Goal: Task Accomplishment & Management: Manage account settings

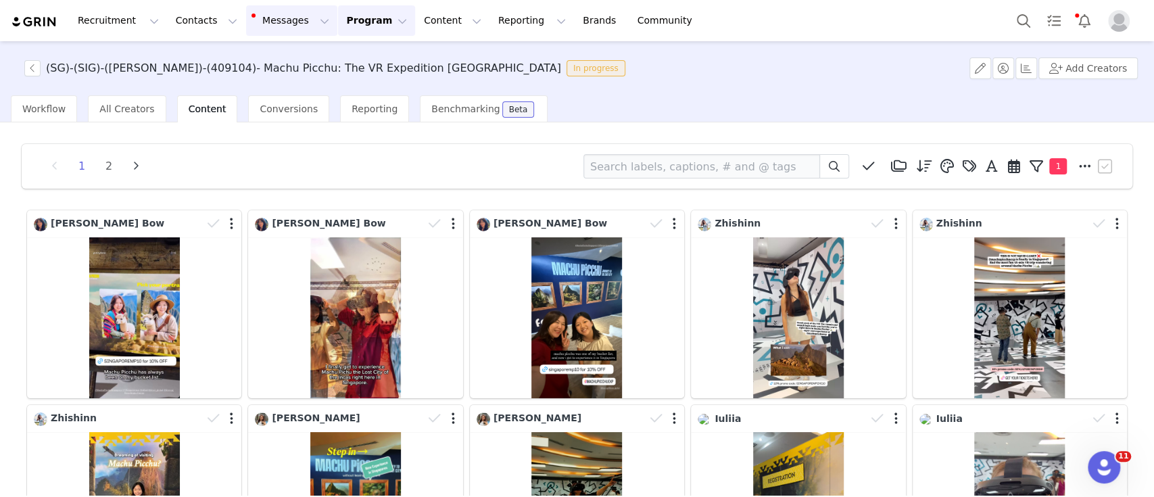
click at [250, 24] on button "Messages Messages" at bounding box center [291, 20] width 91 height 30
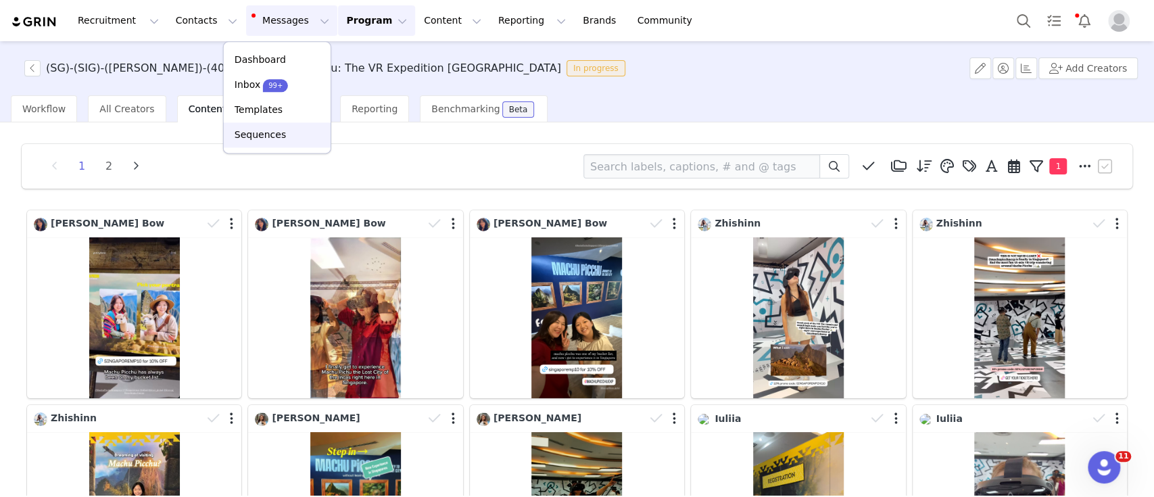
click at [270, 137] on p "Sequences" at bounding box center [260, 135] width 51 height 14
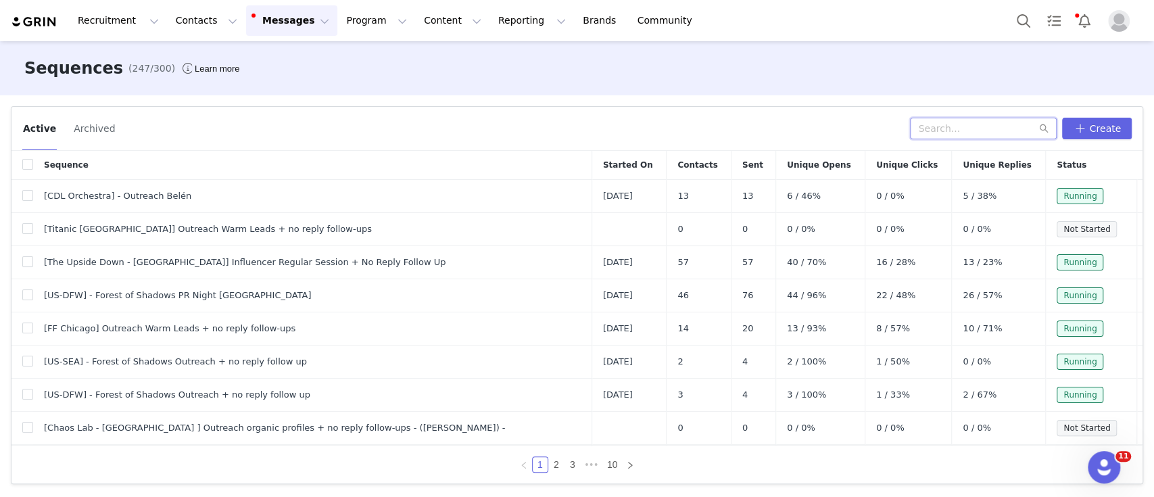
click at [978, 122] on input "text" at bounding box center [983, 129] width 147 height 22
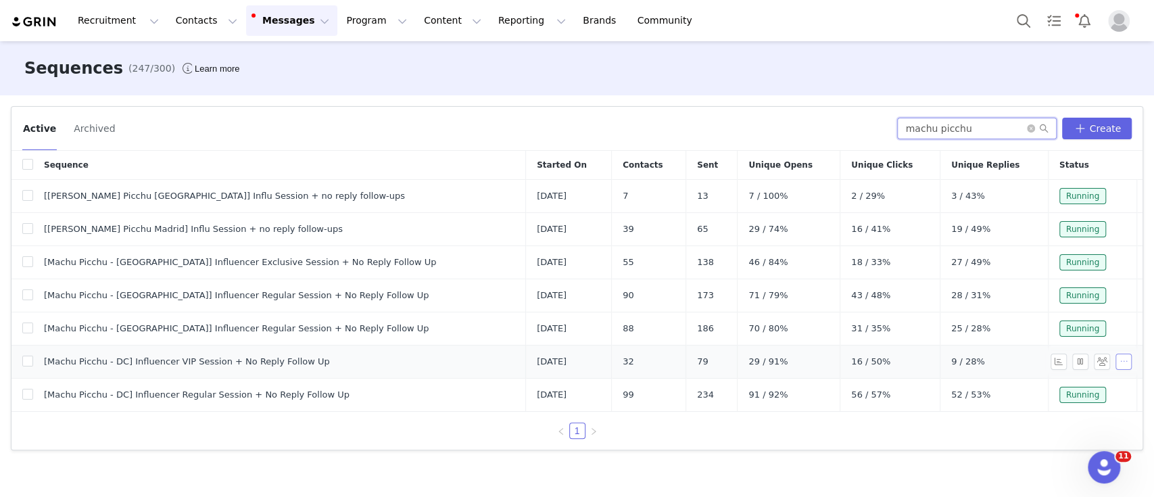
type input "machu picchu"
click at [1115, 360] on button "button" at bounding box center [1123, 362] width 16 height 16
click at [1092, 429] on span "Duplicate" at bounding box center [1106, 429] width 45 height 15
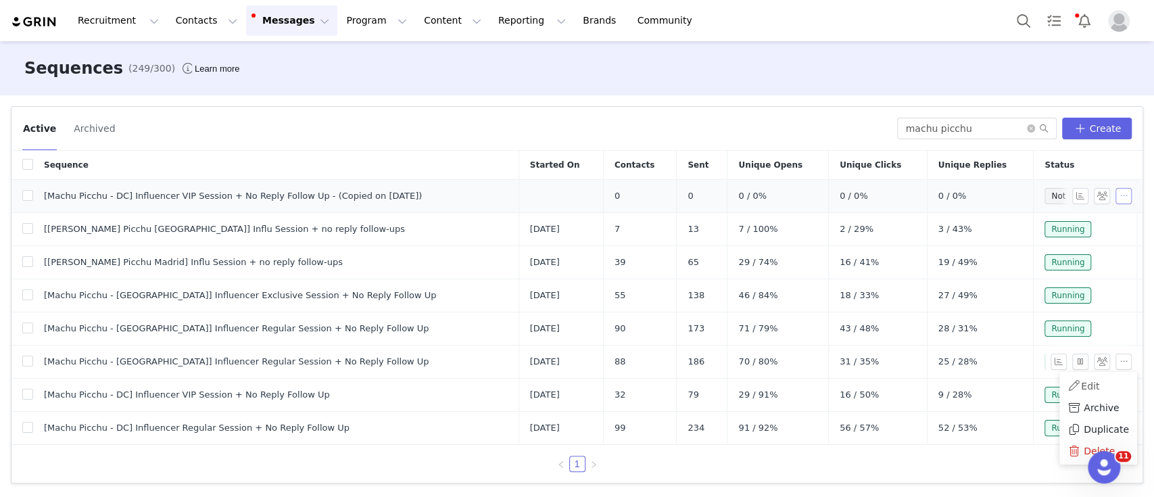
click at [1119, 193] on button "button" at bounding box center [1123, 196] width 16 height 16
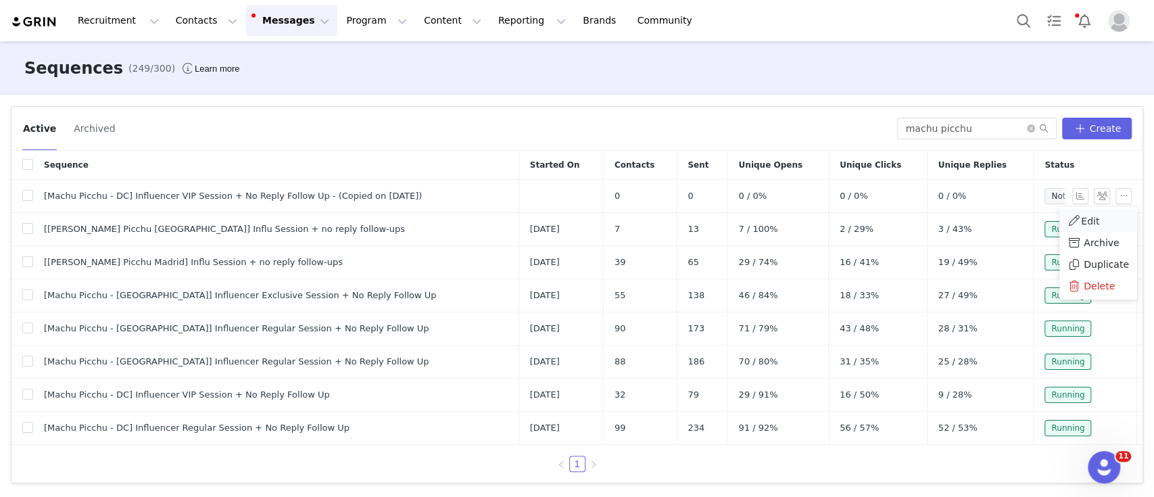
click at [1090, 212] on link "Edit" at bounding box center [1098, 221] width 78 height 22
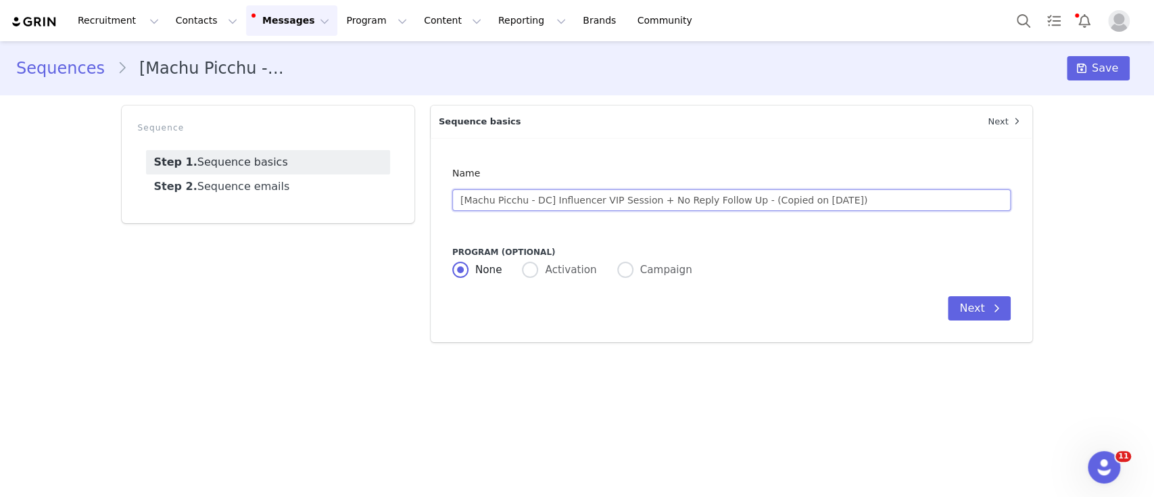
drag, startPoint x: 736, startPoint y: 200, endPoint x: 860, endPoint y: 199, distance: 124.4
click at [860, 199] on input "[Machu Picchu - DC] Influencer VIP Session + No Reply Follow Up - (Copied on [D…" at bounding box center [731, 200] width 559 height 22
click at [641, 197] on input "[Machu Picchu - DC] Influencer VIP Session + No Reply Follow Up" at bounding box center [731, 200] width 559 height 22
click at [542, 201] on input "[Machu Picchu - DC] Influencer VIP Session [DATE] + No Reply Follow Up" at bounding box center [731, 200] width 559 height 22
type input "[Machu Picchu - [GEOGRAPHIC_DATA]] Influencer VIP Session [DATE] + No Reply Fol…"
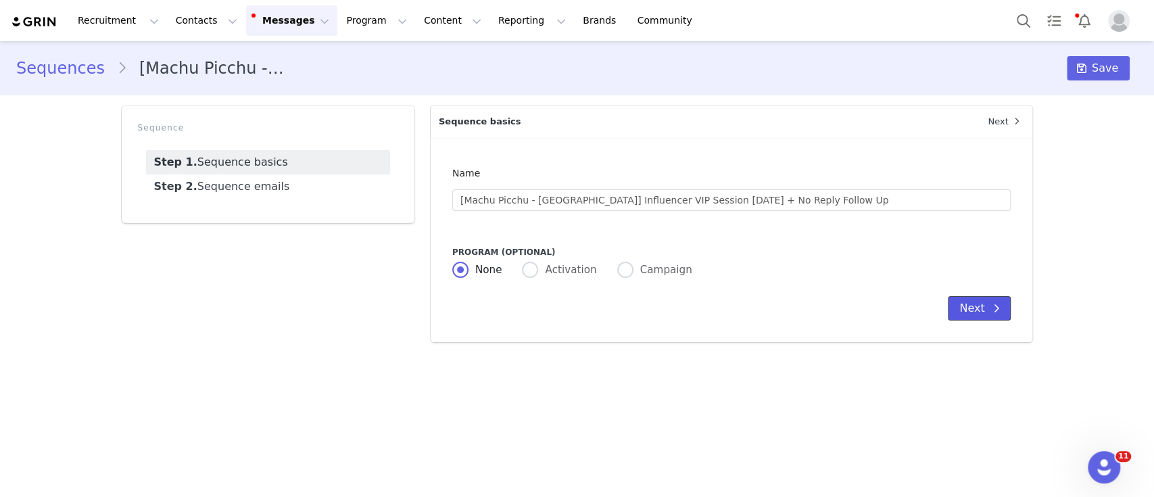
click at [975, 314] on button "Next" at bounding box center [979, 308] width 63 height 24
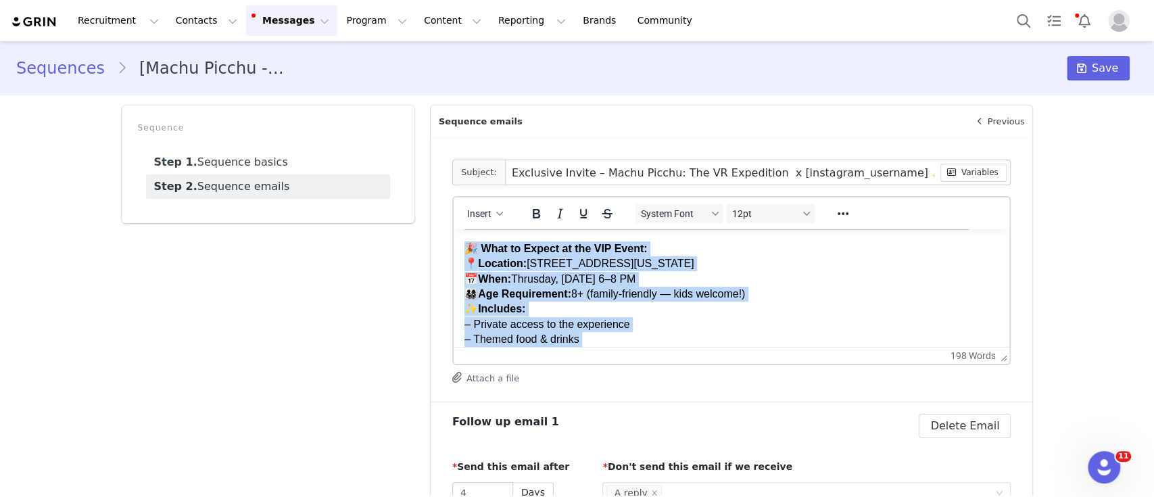
scroll to position [343, 0]
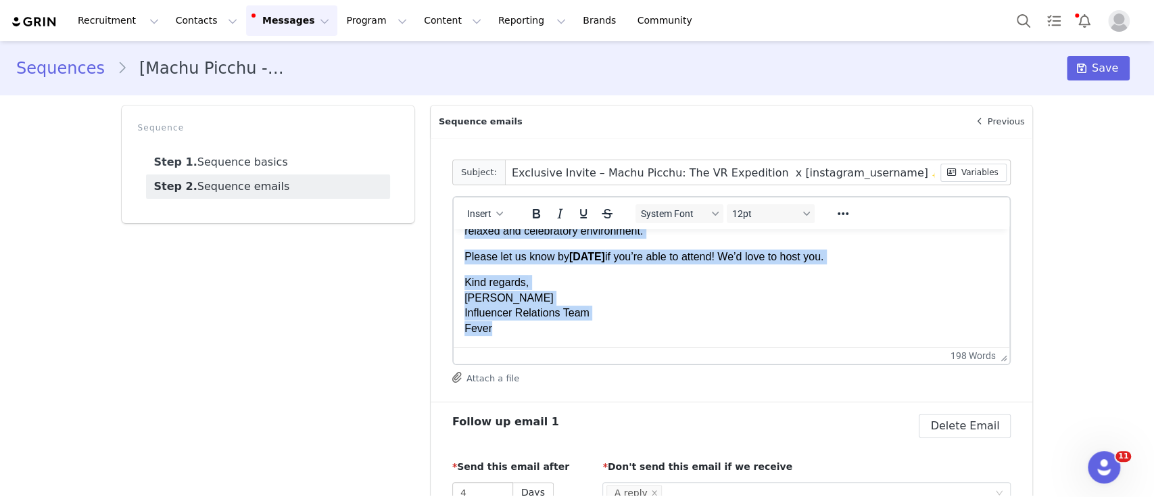
drag, startPoint x: 464, startPoint y: 271, endPoint x: 529, endPoint y: 359, distance: 109.6
click at [529, 347] on html "Hi First Name ! I hope you're doing well! We’ve been following your content and…" at bounding box center [731, 123] width 556 height 445
copy div "L ipsu dol'si ametc adip! El’se doei temporinc utla etdolor mag aliquaenim admi…"
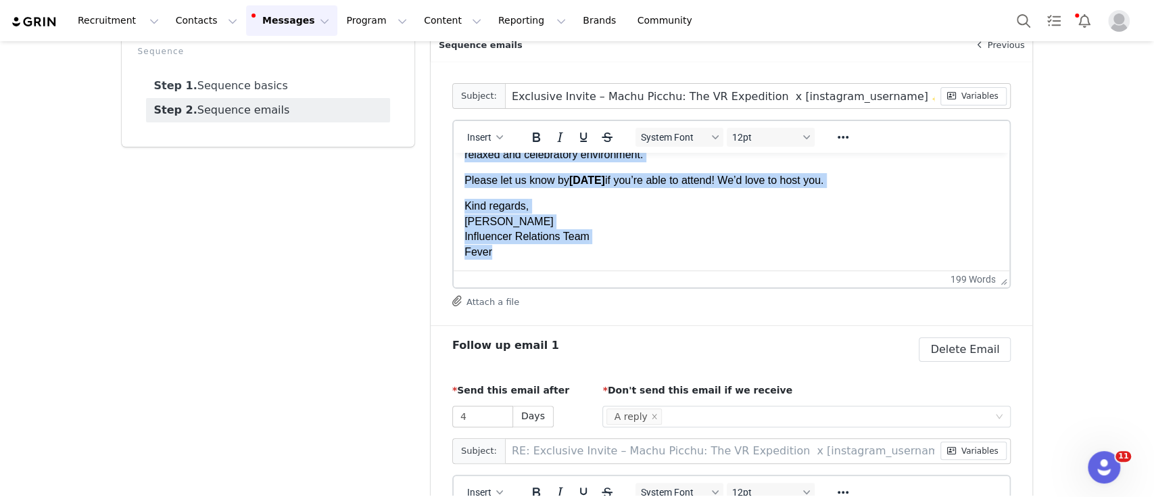
scroll to position [68, 0]
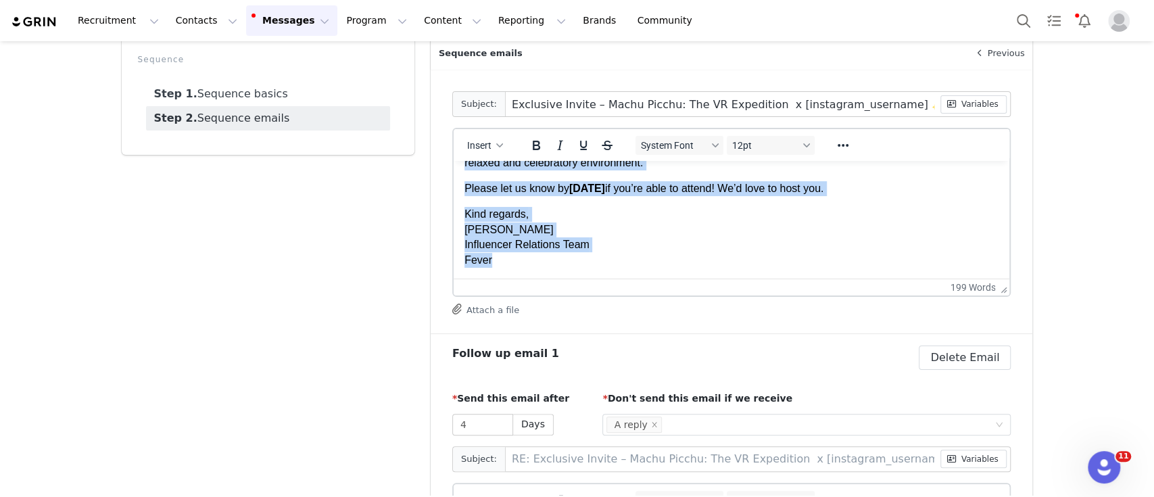
click at [512, 265] on p "Kind regards, [PERSON_NAME] Influencer Relations Team Fever" at bounding box center [731, 237] width 535 height 61
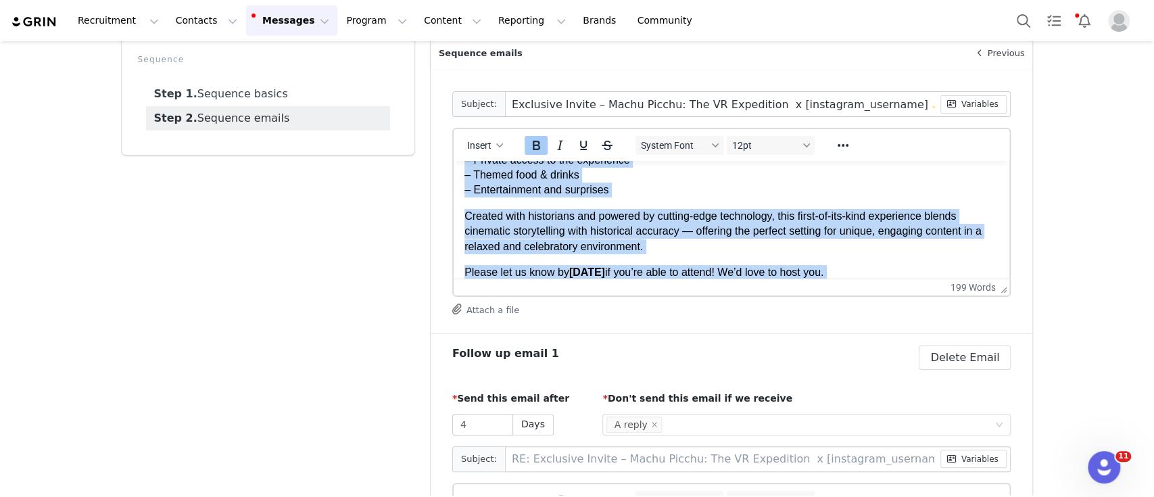
scroll to position [0, 0]
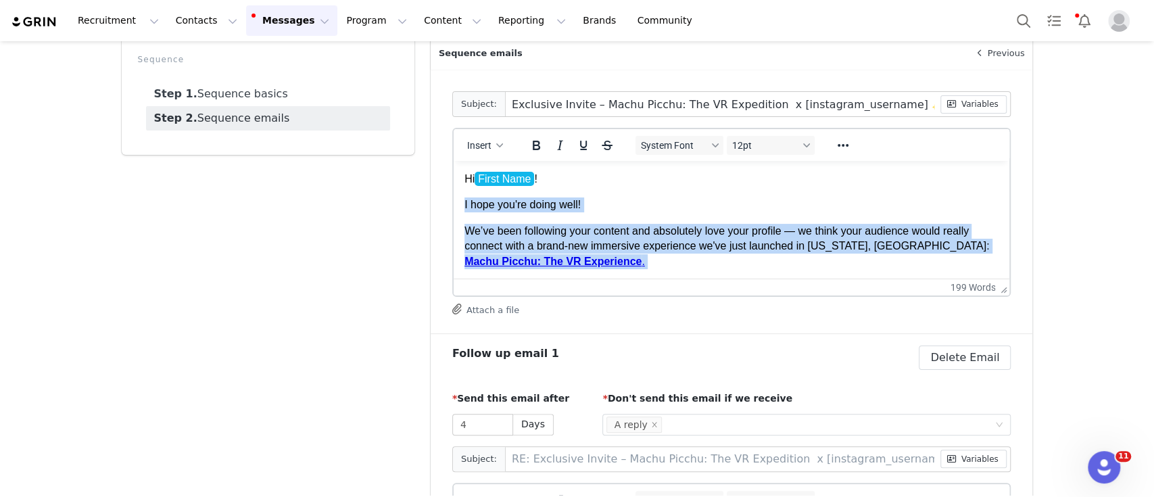
drag, startPoint x: 502, startPoint y: 265, endPoint x: 435, endPoint y: 200, distance: 93.2
click at [453, 200] on html "Hi First Name ! I hope you're doing well! We’ve been following your content and…" at bounding box center [731, 383] width 556 height 445
paste body "Rich Text Area. Press ALT-0 for help."
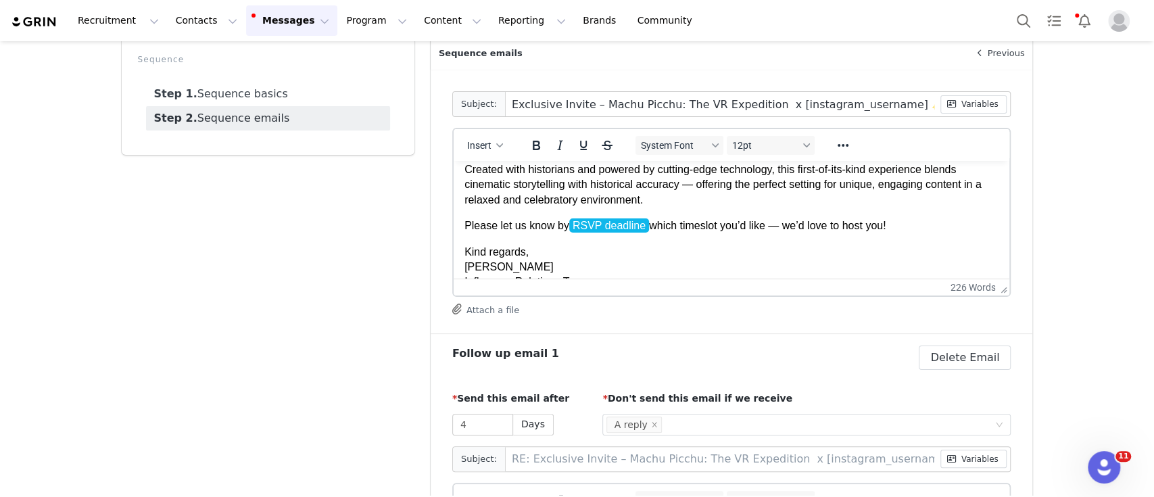
scroll to position [347, 0]
drag, startPoint x: 586, startPoint y: 239, endPoint x: 664, endPoint y: 237, distance: 77.8
click at [664, 233] on p "Please let us know by the [DATE] which timeslot you’d like — we’d love to host …" at bounding box center [731, 225] width 535 height 15
click at [528, 139] on icon "Bold" at bounding box center [536, 145] width 16 height 16
click at [656, 231] on div "Hi Name , I hope you’re doing well! We’ve been following your content and absol…" at bounding box center [731, 77] width 535 height 454
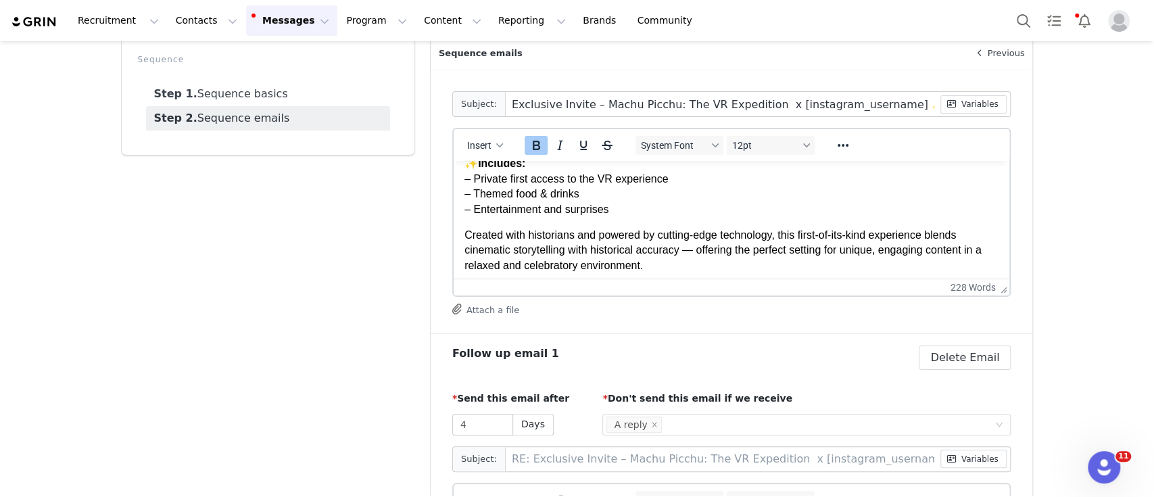
scroll to position [281, 0]
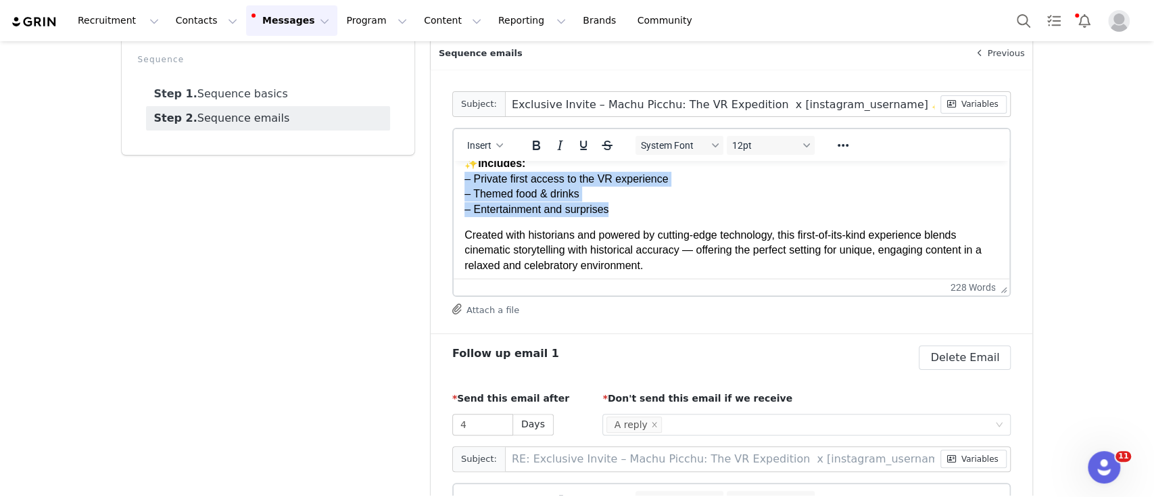
drag, startPoint x: 610, startPoint y: 221, endPoint x: 460, endPoint y: 195, distance: 153.0
click at [460, 195] on html "Hi First Name ! Hi Name , I hope you’re doing well! We’ve been following your c…" at bounding box center [731, 131] width 556 height 502
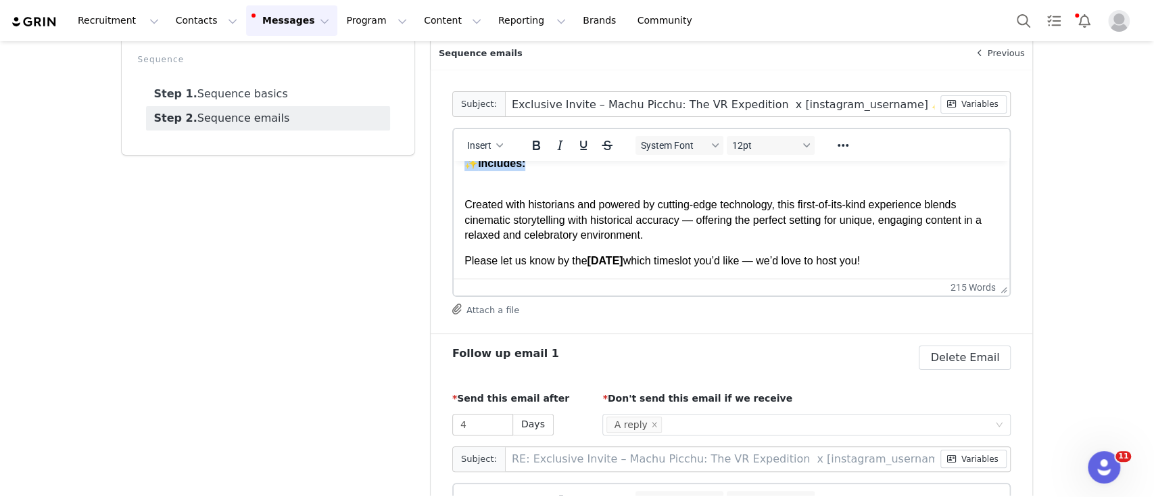
drag, startPoint x: 535, startPoint y: 183, endPoint x: 460, endPoint y: 180, distance: 75.1
click at [460, 180] on html "Hi First Name ! Hi Name , I hope you’re doing well! We’ve been following your c…" at bounding box center [731, 115] width 556 height 471
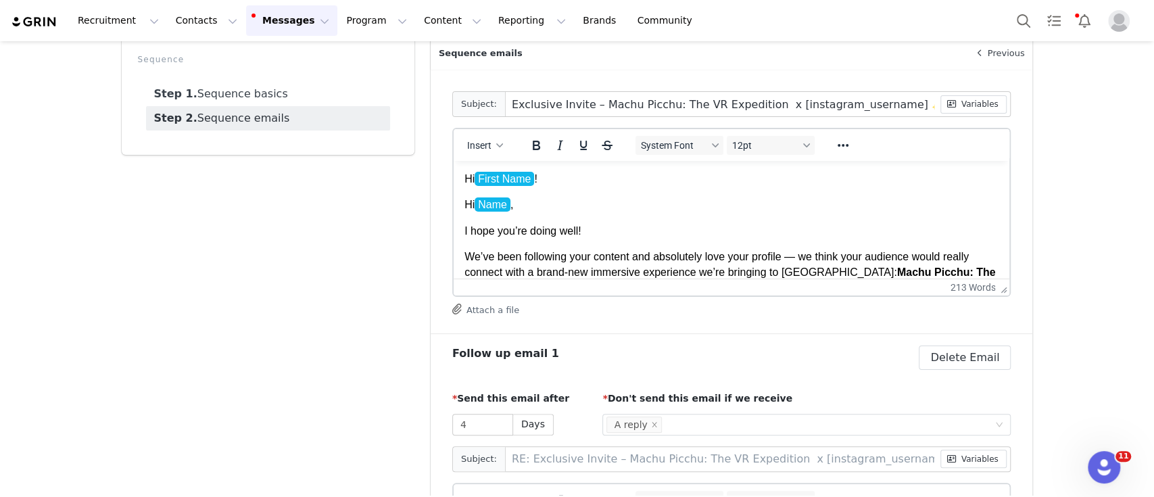
scroll to position [55, 0]
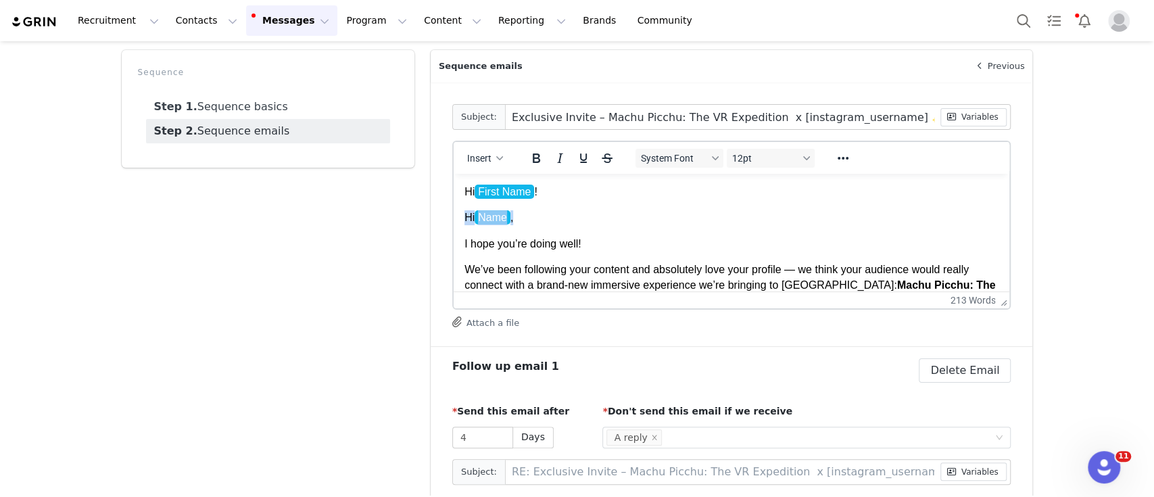
drag, startPoint x: 530, startPoint y: 220, endPoint x: 445, endPoint y: 218, distance: 84.5
click at [453, 218] on html "Hi First Name ! Hi Name , I hope you’re doing well! We’ve been following your c…" at bounding box center [731, 394] width 556 height 441
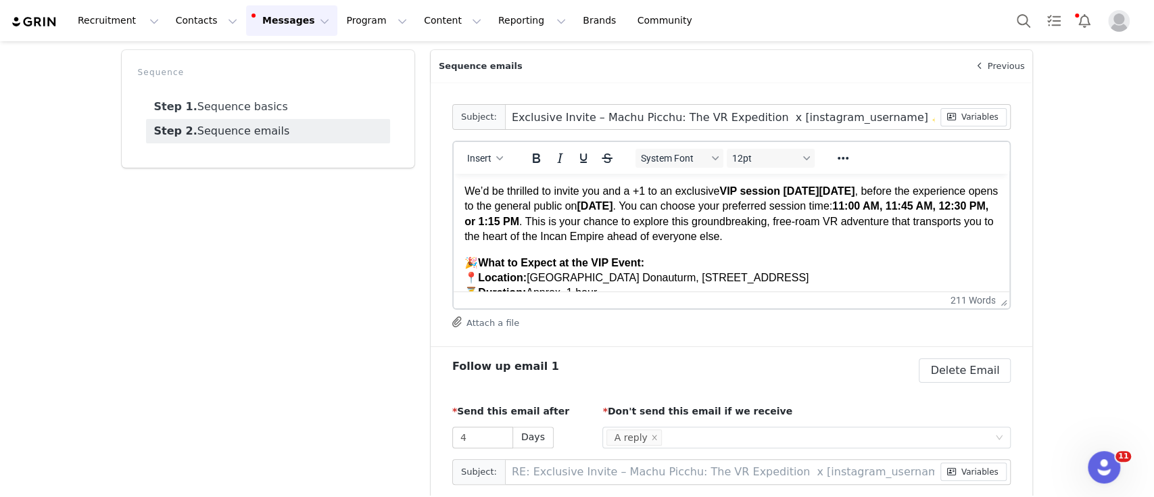
scroll to position [112, 0]
drag, startPoint x: 671, startPoint y: 206, endPoint x: 802, endPoint y: 206, distance: 131.8
click at [802, 206] on p "We’d be thrilled to invite you and a +1 to an exclusive VIP session [DATE][DATE…" at bounding box center [731, 211] width 535 height 61
click at [533, 157] on icon "Bold" at bounding box center [536, 157] width 7 height 9
click at [530, 217] on strong "11:00 AM, 11:45 AM, 12:30 PM, or 1:15 PM" at bounding box center [725, 210] width 522 height 26
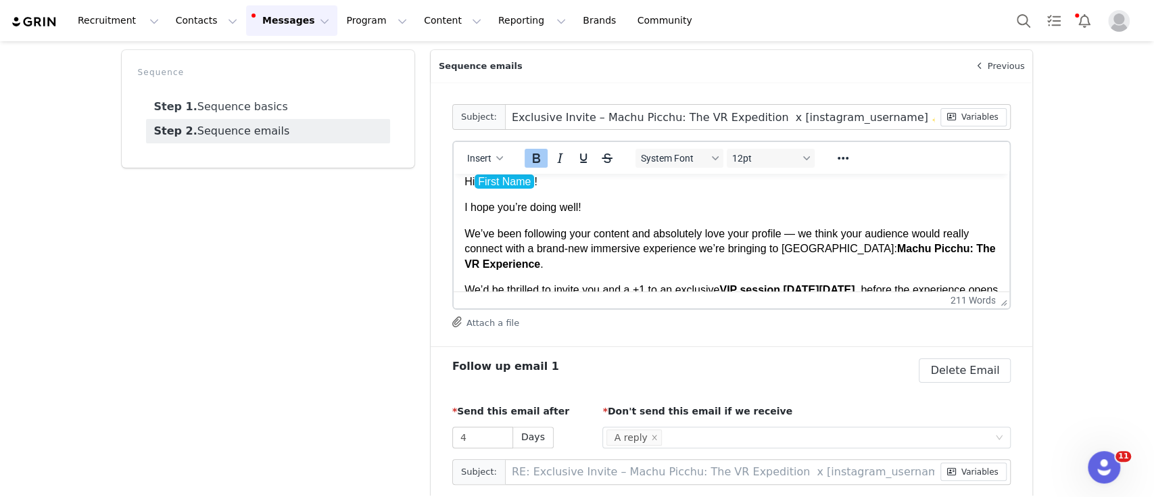
scroll to position [9, 0]
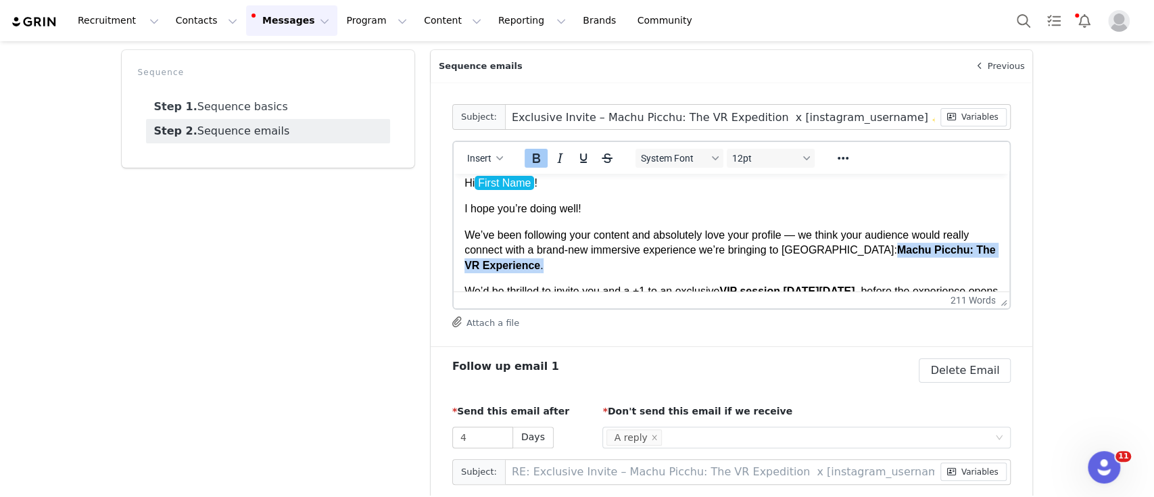
drag, startPoint x: 825, startPoint y: 248, endPoint x: 828, endPoint y: 268, distance: 20.6
click at [828, 268] on p "We’ve been following your content and absolutely love your profile — we think y…" at bounding box center [731, 250] width 535 height 45
click at [835, 151] on icon "Reveal or hide additional toolbar items" at bounding box center [843, 158] width 16 height 16
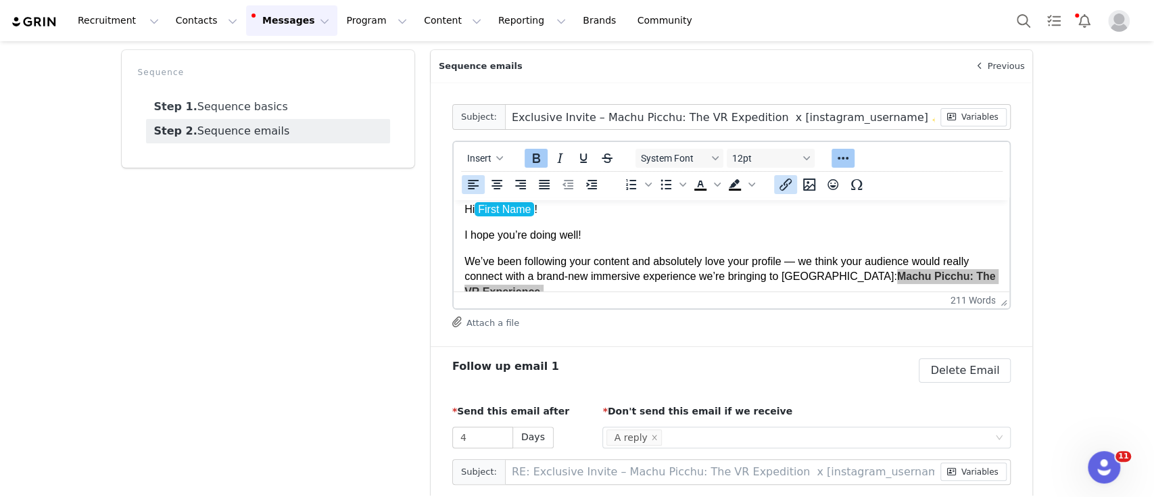
click at [779, 186] on icon "Insert/edit link" at bounding box center [785, 184] width 12 height 12
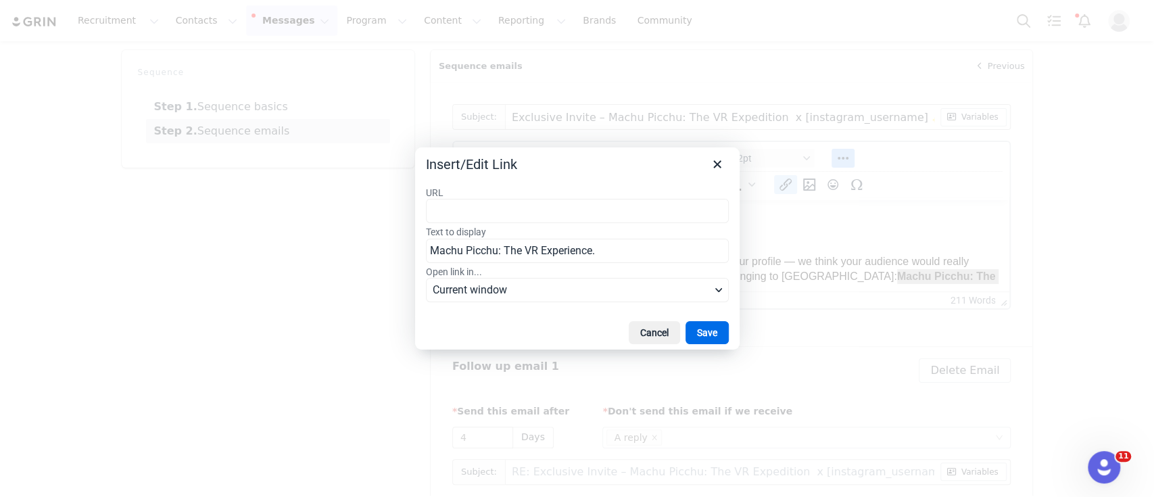
scroll to position [16, 0]
type input "[URL][DOMAIN_NAME]"
click at [706, 326] on button "Save" at bounding box center [706, 332] width 43 height 23
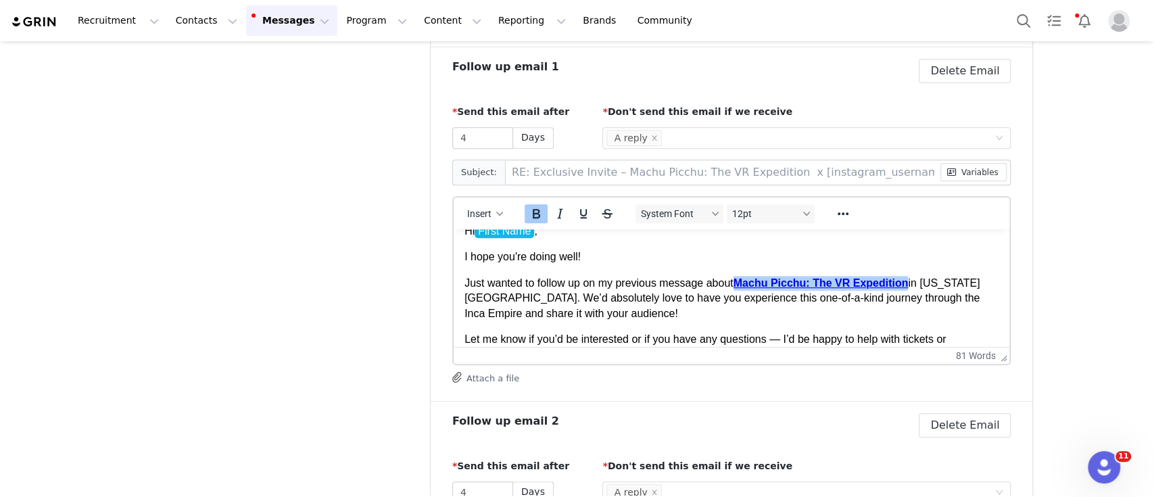
drag, startPoint x: 735, startPoint y: 281, endPoint x: 906, endPoint y: 283, distance: 170.3
click at [906, 283] on p "Just wanted to follow up on my previous message about Machu Picchu: The VR Expe…" at bounding box center [731, 297] width 535 height 45
click at [835, 210] on icon "Reveal or hide additional toolbar items" at bounding box center [843, 213] width 16 height 16
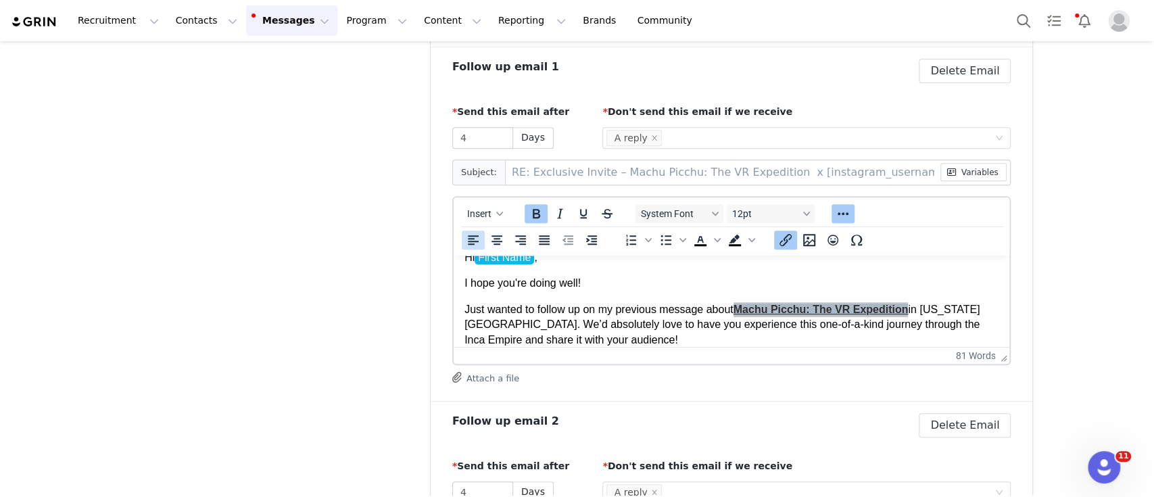
click at [781, 239] on icon "Insert/edit link" at bounding box center [785, 240] width 16 height 16
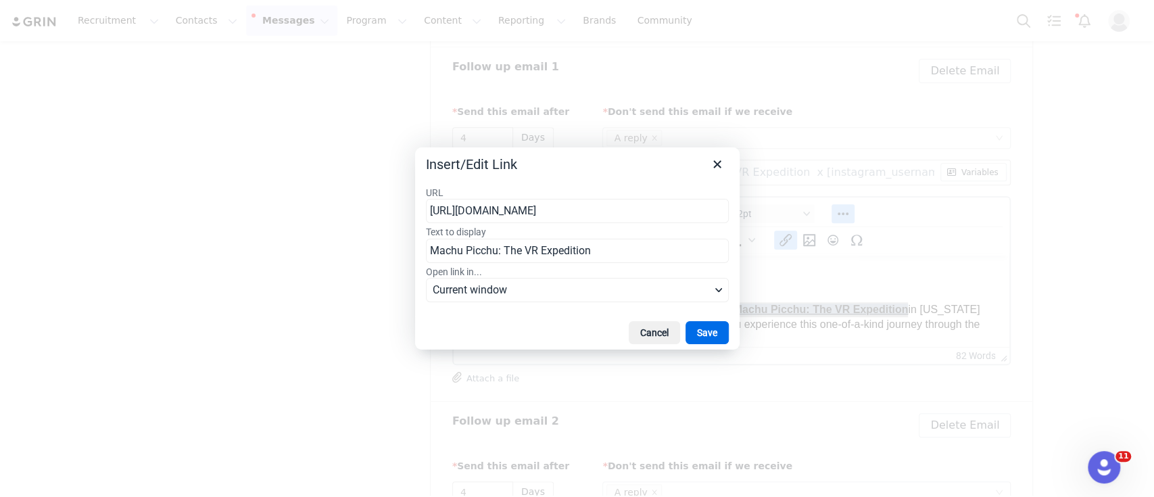
drag, startPoint x: 589, startPoint y: 216, endPoint x: 404, endPoint y: 216, distance: 185.2
click at [404, 216] on div "Insert/Edit Link URL [URL][DOMAIN_NAME] Text to display Machu Picchu: The VR Ex…" at bounding box center [577, 248] width 1154 height 497
type input "[URL][DOMAIN_NAME]"
click at [700, 332] on button "Save" at bounding box center [706, 332] width 43 height 23
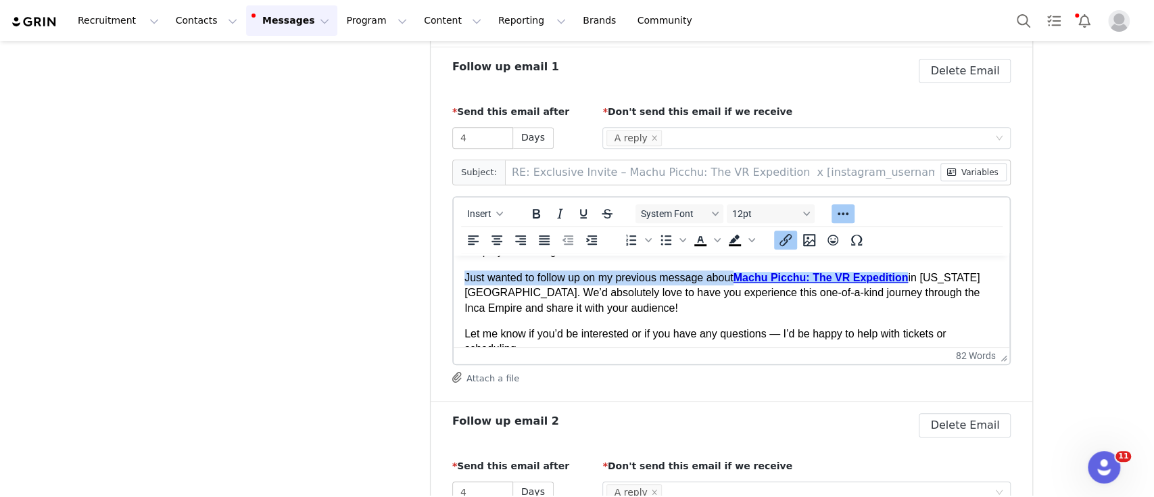
scroll to position [53, 0]
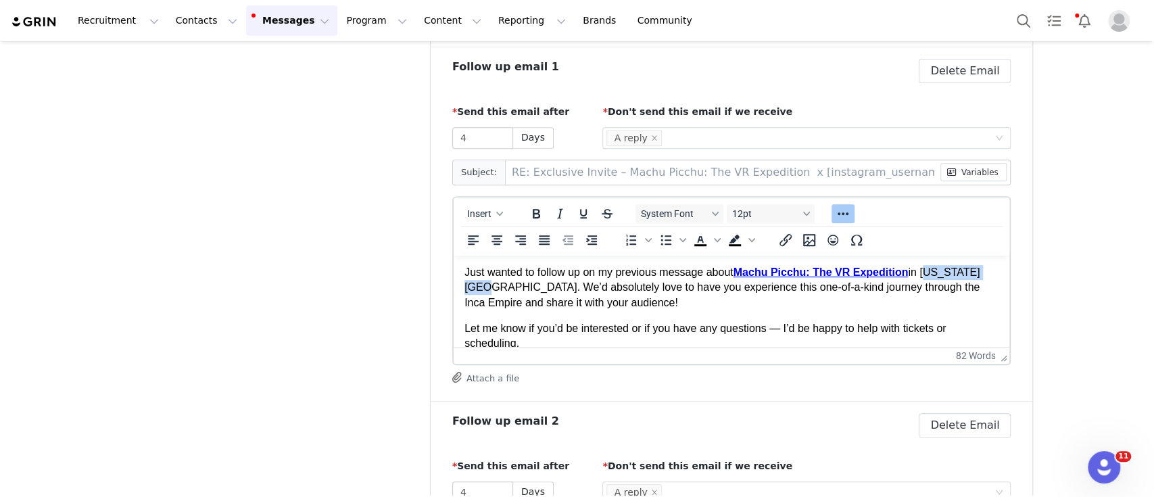
drag, startPoint x: 476, startPoint y: 285, endPoint x: 919, endPoint y: 268, distance: 443.8
click at [919, 268] on p "Just wanted to follow up on my previous message about Machu Picchu: The VR Expe…" at bounding box center [731, 286] width 535 height 45
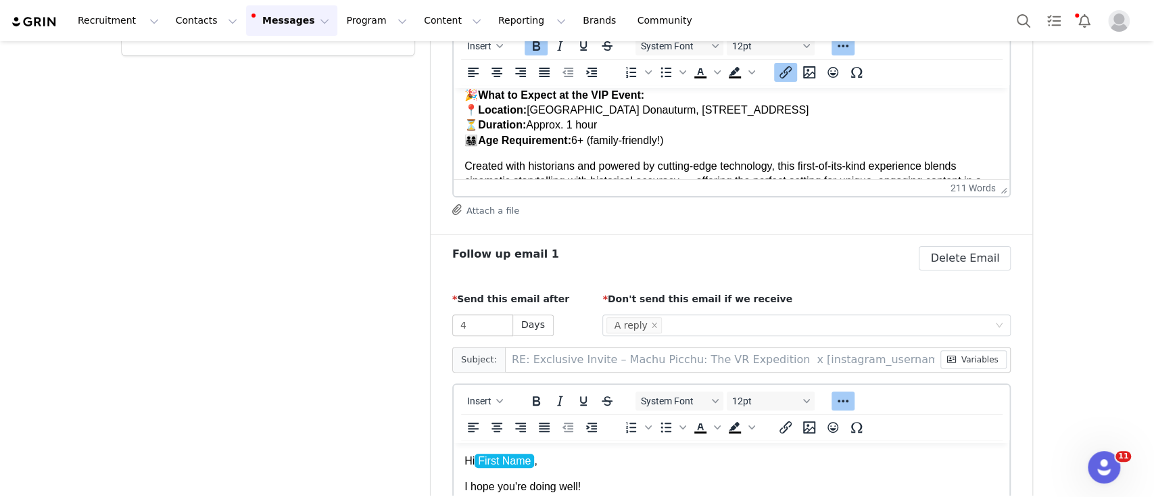
scroll to position [0, 0]
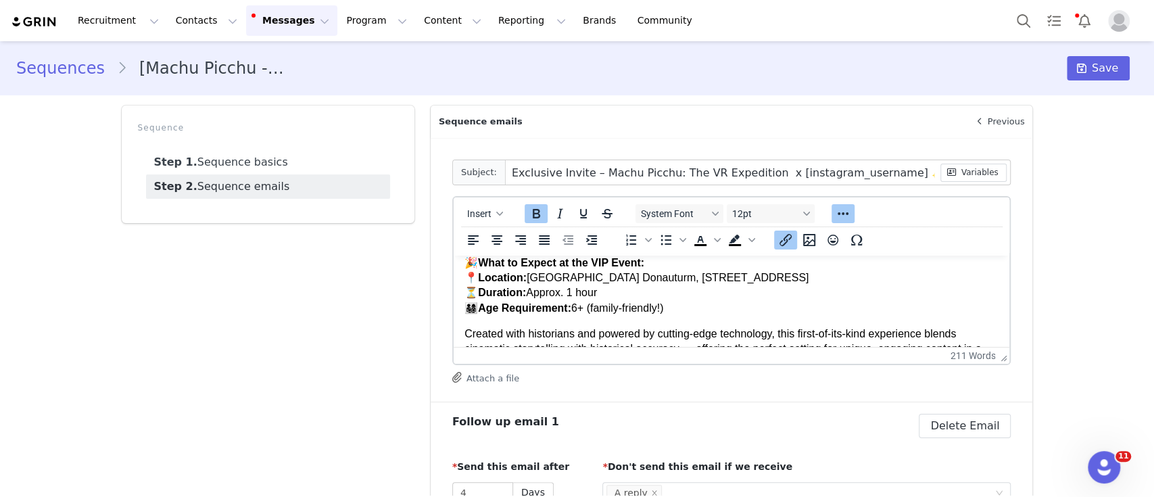
click at [646, 172] on input "Exclusive Invite – Machu Picchu: The VR Expedition x [instagram_username] ✨" at bounding box center [723, 172] width 435 height 24
type input "Exclusive Invite – Machu Picchu : The VR Expedition x [instagram_username] ✨"
type input "RE: Exclusive Invite – Machu Picchu : The VR Expedition x [instagram_username] ✨"
type input "Exclusive Invite – Machu Picchu V: The VR Expedition x [instagram_username] ✨"
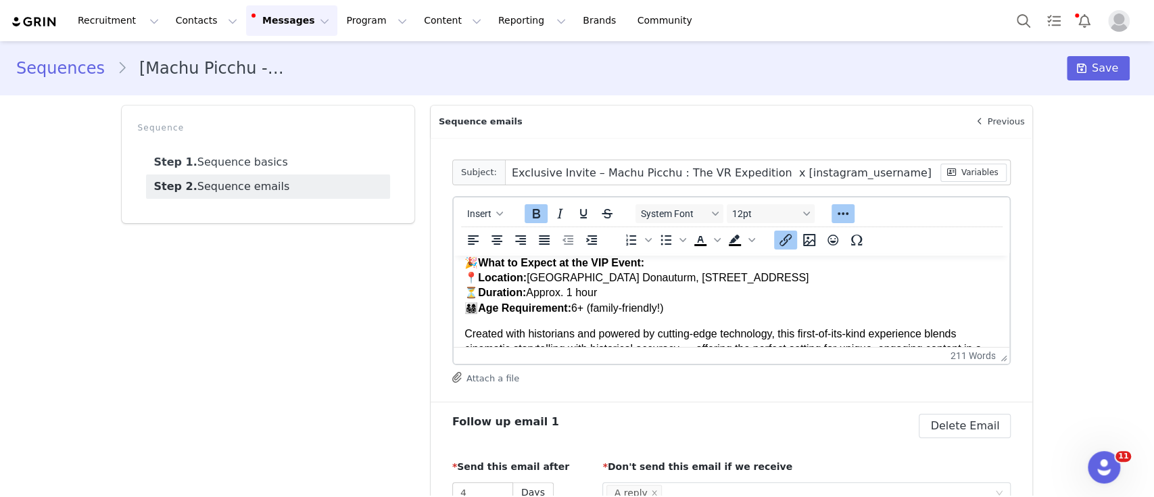
type input "RE: Exclusive Invite – Machu Picchu V: The VR Expedition x [instagram_username]…"
type input "Exclusive Invite – Machu Picchu Vi: The VR Expedition x [instagram_username] ✨"
type input "RE: Exclusive Invite – Machu Picchu Vi: The VR Expedition x [instagram_username…"
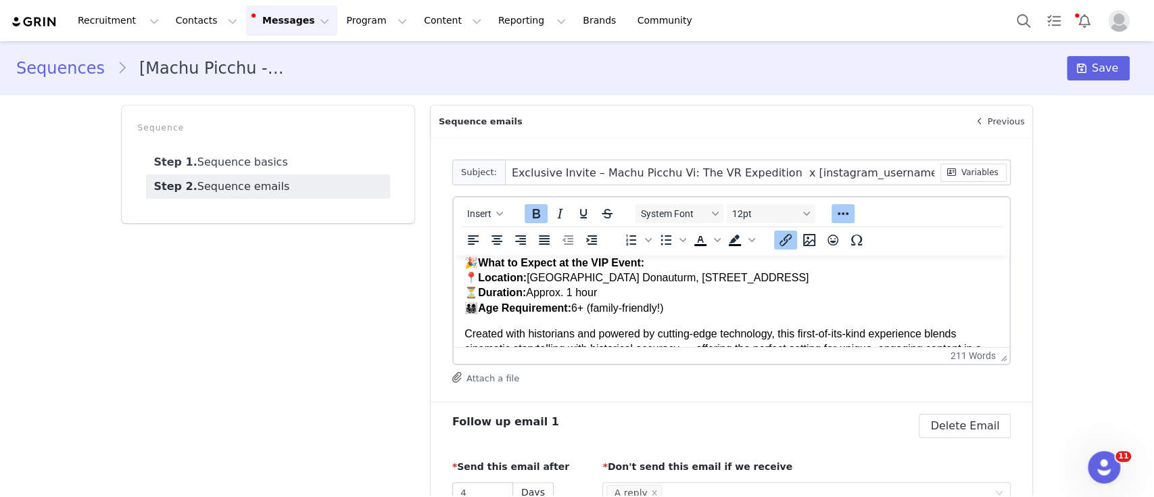
type input "Exclusive Invite – Machu Picchu Vie: The VR Expedition x [instagram_username] ✨"
type input "RE: Exclusive Invite – Machu Picchu Vie: The VR Expedition x [instagram_usernam…"
type input "Exclusive Invite – Machu Picchu Vien: The VR Expedition x [instagram_username] ✨"
type input "RE: Exclusive Invite – Machu Picchu Vien: The VR Expedition x [instagram_userna…"
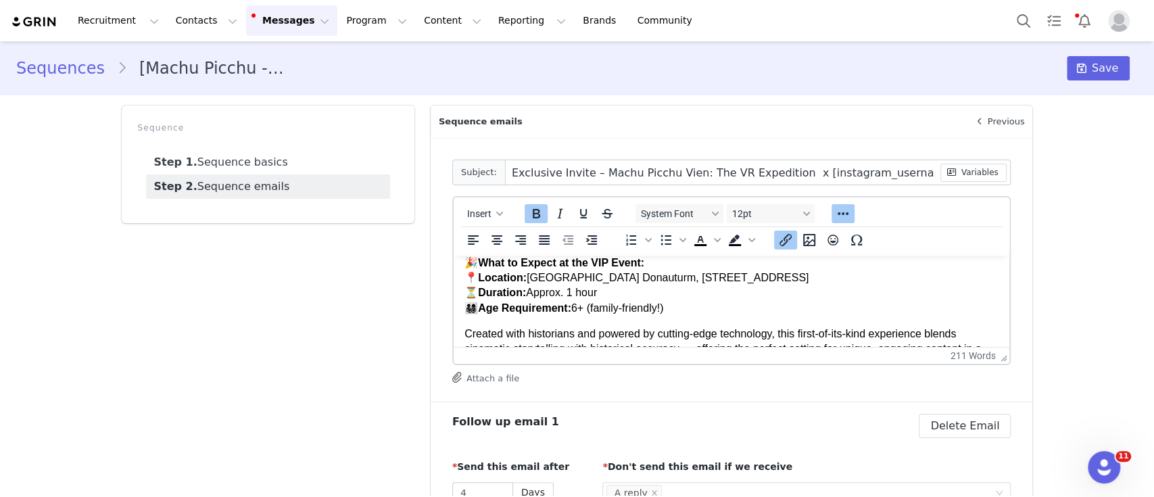
type input "RE: Exclusive Invite – Machu Picchu Vien: The VR Expedition x [instagram_userna…"
type input "Exclusive Invite – Machu Picchu Vienn: The VR Expedition x [instagram_username]…"
type input "RE: Exclusive Invite – Machu Picchu Vienn: The VR Expedition x [instagram_usern…"
type input "Exclusive Invite – Machu Picchu [GEOGRAPHIC_DATA]: The VR Expedition x [instagr…"
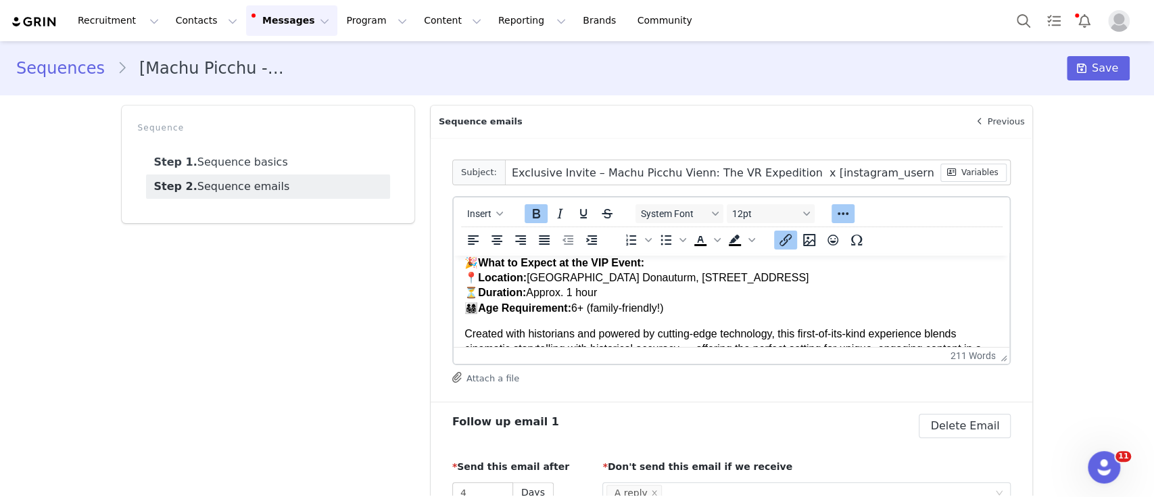
type input "RE: Exclusive Invite – Machu Picchu [GEOGRAPHIC_DATA]: The VR Expedition x [ins…"
type input "Exclusive Invite – Machu Picchu [GEOGRAPHIC_DATA]: The VR Expedition x [instagr…"
click at [1077, 70] on icon at bounding box center [1081, 68] width 9 height 11
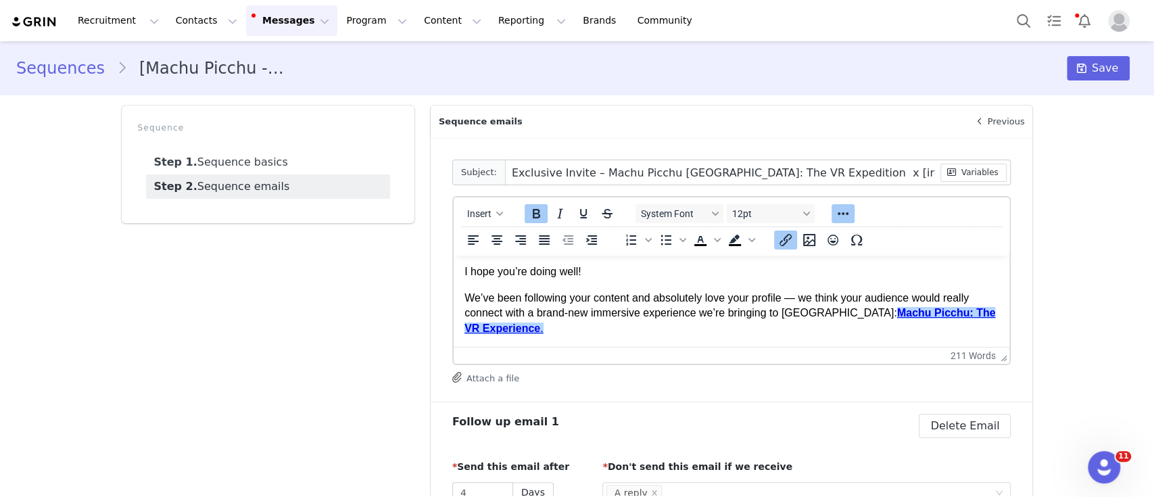
click at [725, 316] on p "We’ve been following your content and absolutely love your profile — we think y…" at bounding box center [731, 313] width 535 height 45
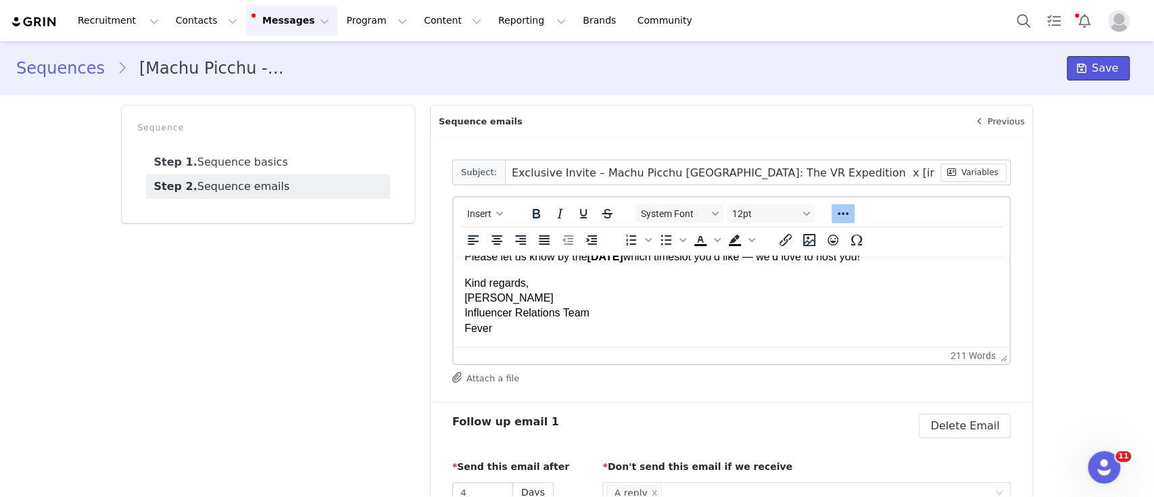
click at [1081, 63] on button "Save" at bounding box center [1098, 68] width 63 height 24
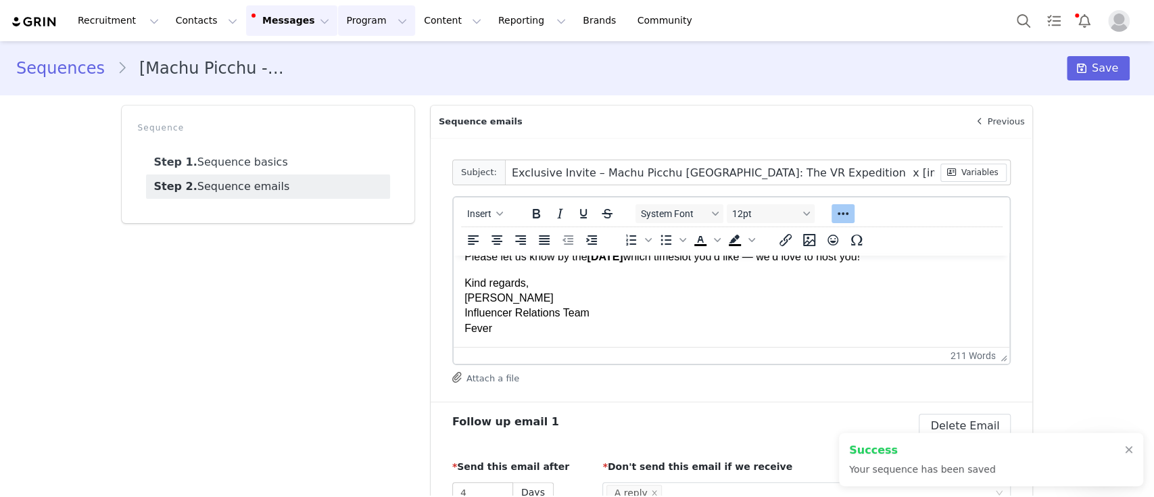
click at [341, 24] on button "Program Program" at bounding box center [376, 20] width 77 height 30
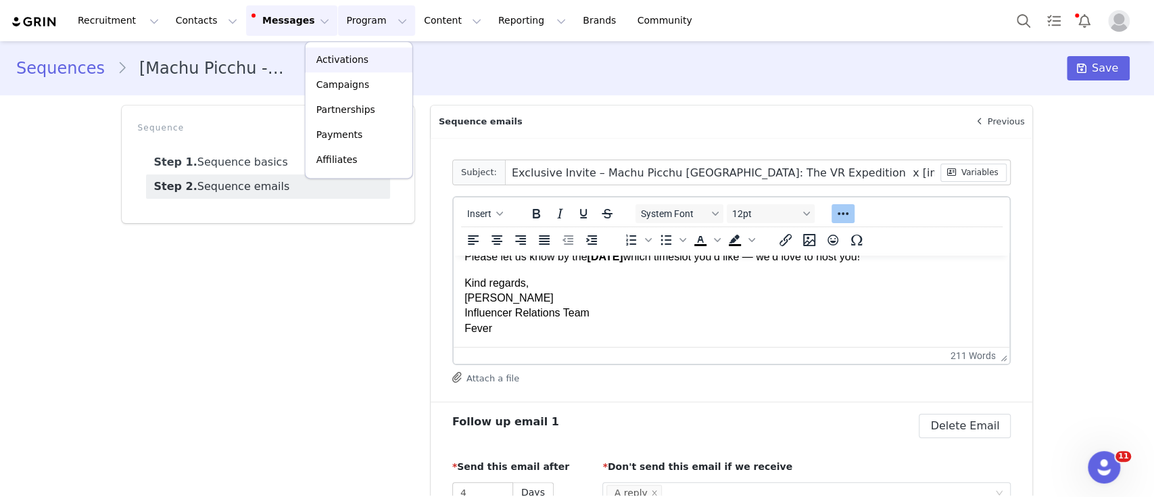
click at [354, 57] on p "Activations" at bounding box center [342, 60] width 52 height 14
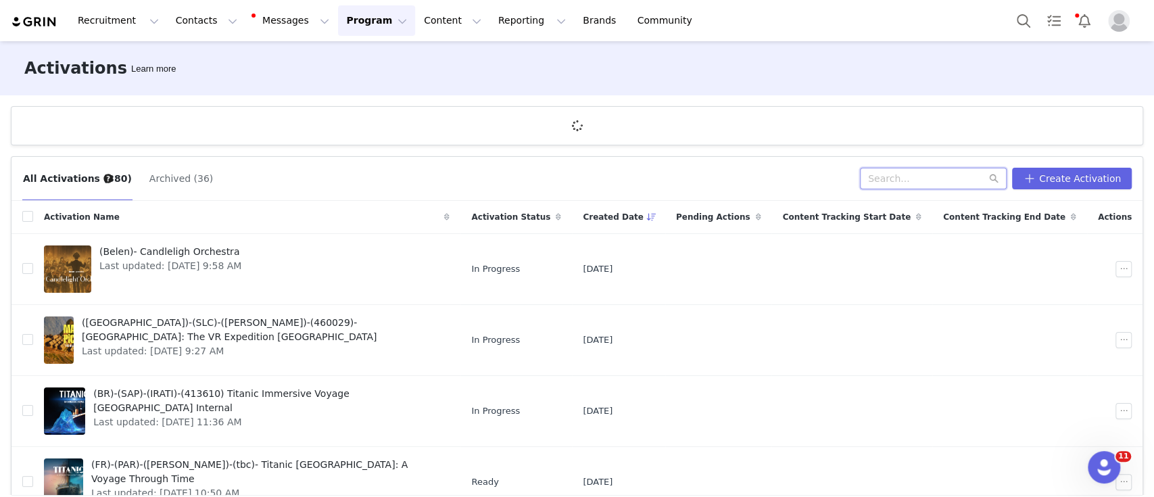
click at [915, 185] on input "text" at bounding box center [933, 179] width 147 height 22
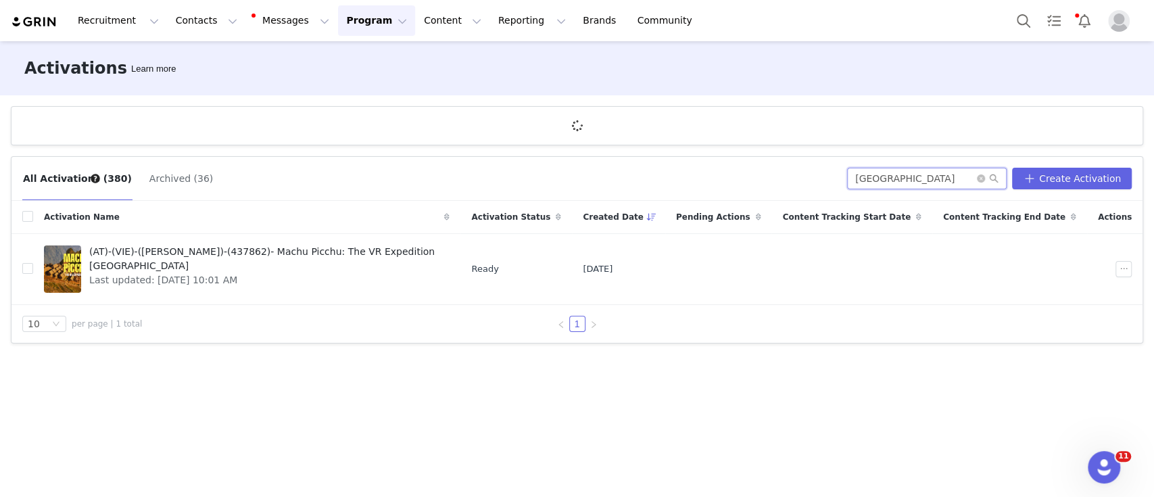
type input "[GEOGRAPHIC_DATA]"
click at [294, 273] on span "Last updated: [DATE] 10:01 AM" at bounding box center [265, 280] width 352 height 14
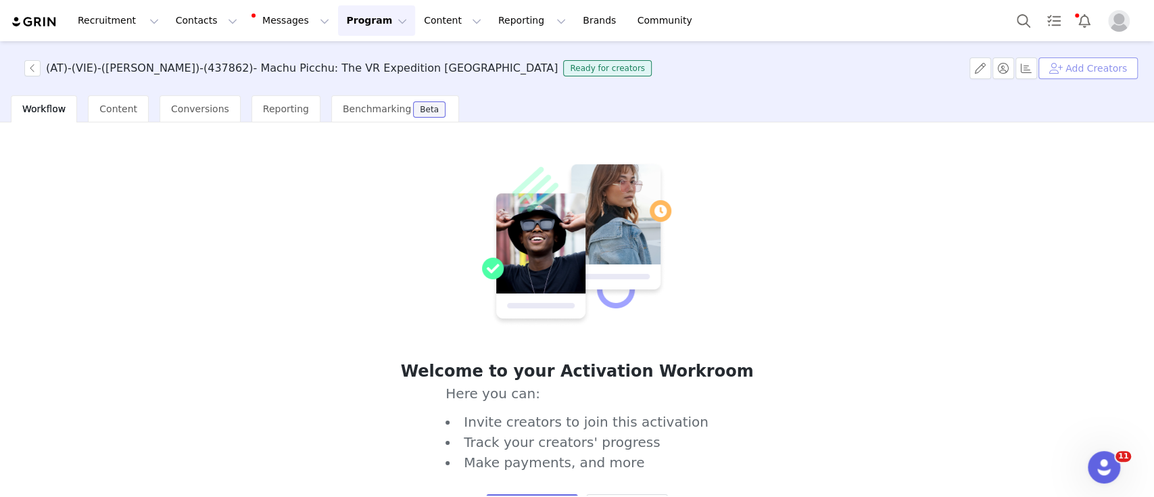
click at [1067, 67] on button "Add Creators" at bounding box center [1087, 68] width 99 height 22
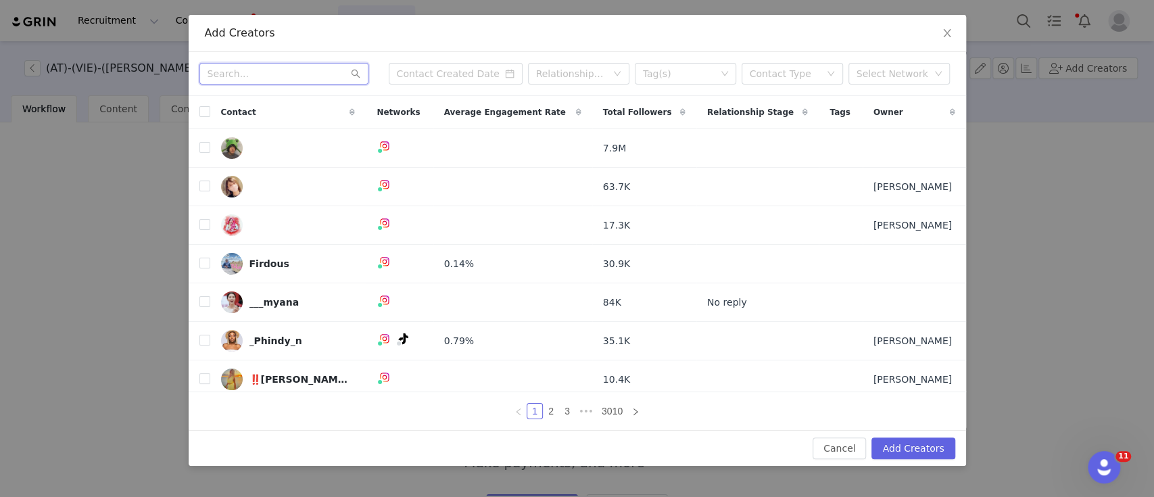
click at [293, 76] on input "text" at bounding box center [283, 74] width 169 height 22
paste input "vienna_austria"
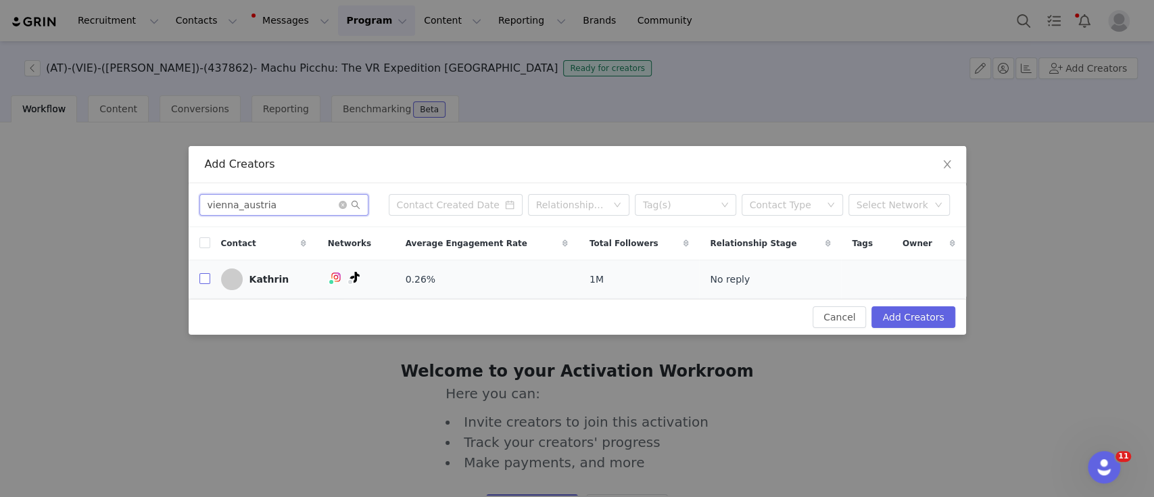
type input "vienna_austria"
click at [201, 278] on input "checkbox" at bounding box center [204, 278] width 11 height 11
checkbox input "true"
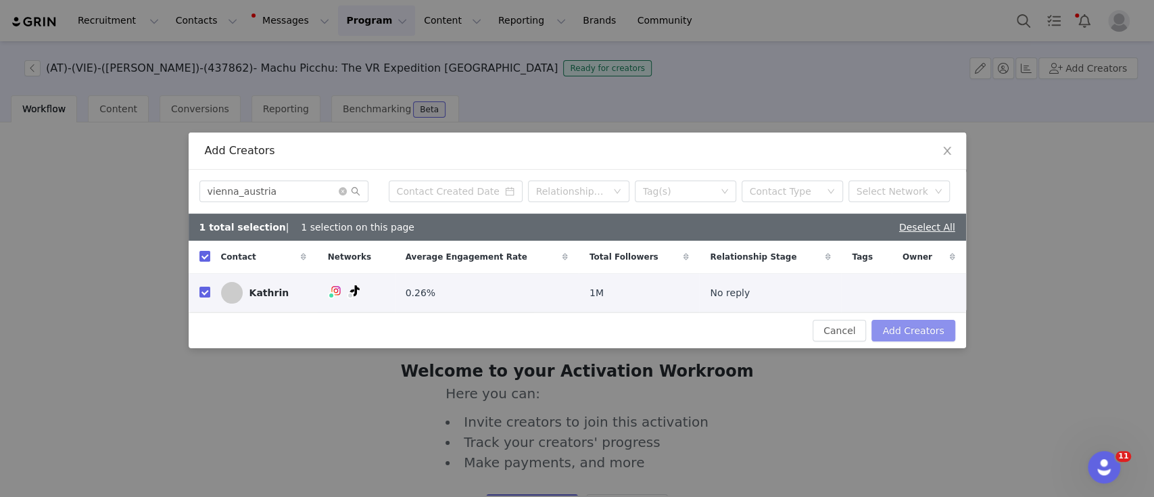
click at [894, 326] on button "Add Creators" at bounding box center [912, 331] width 83 height 22
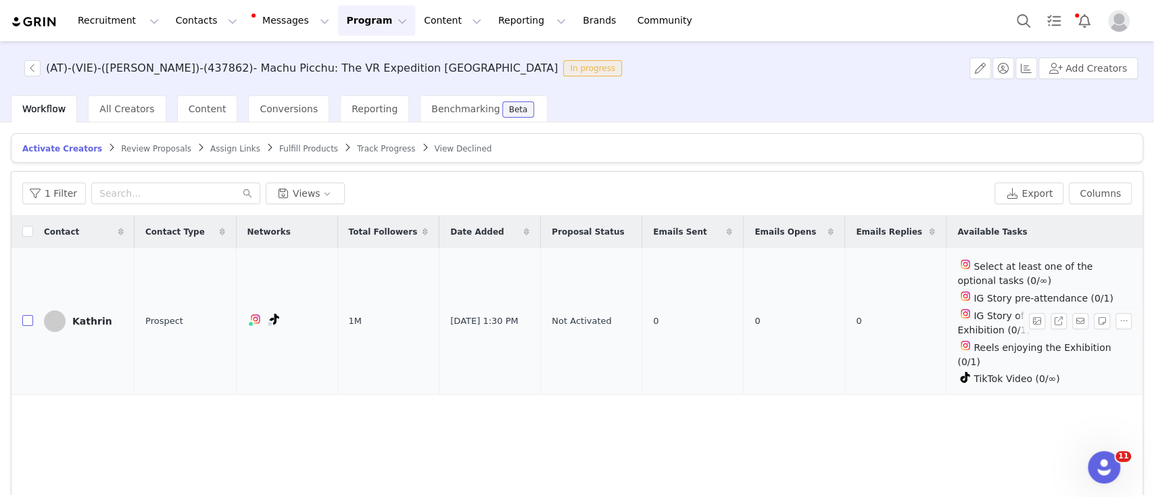
click at [24, 320] on input "checkbox" at bounding box center [27, 320] width 11 height 11
checkbox input "true"
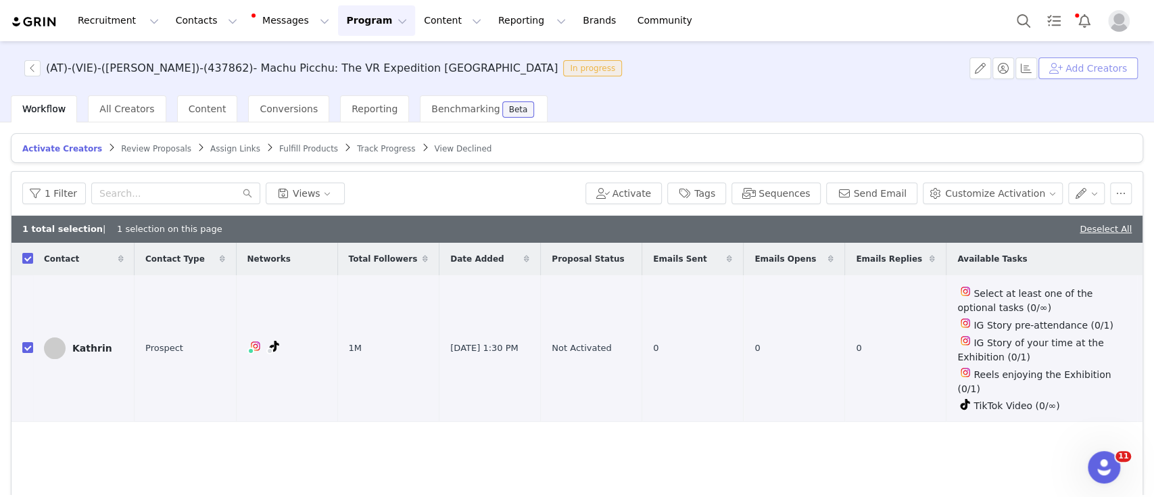
click at [1068, 59] on button "Add Creators" at bounding box center [1087, 68] width 99 height 22
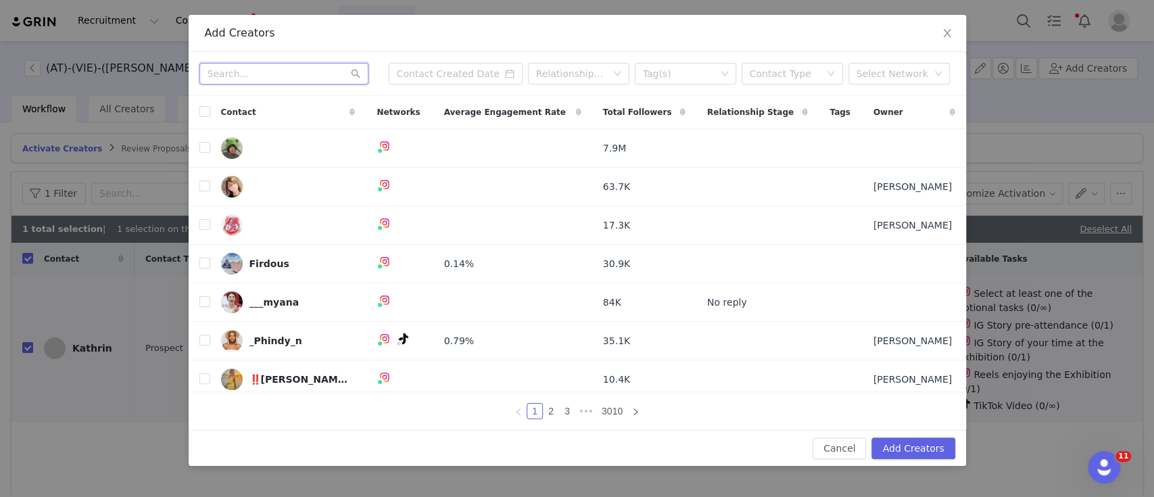
click at [269, 76] on input "text" at bounding box center [283, 74] width 169 height 22
paste input "mrsxtansch"
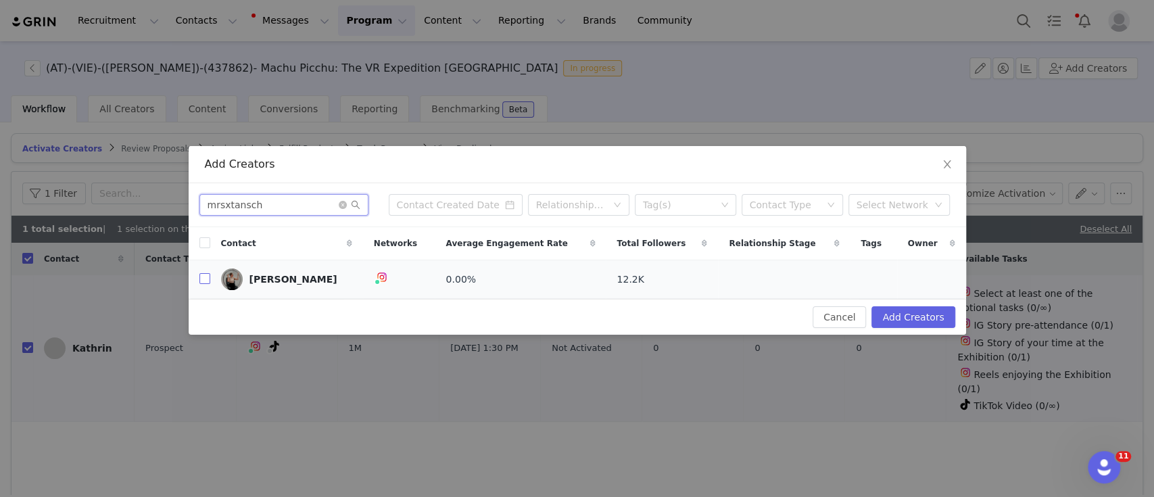
type input "mrsxtansch"
click at [201, 275] on input "checkbox" at bounding box center [204, 278] width 11 height 11
checkbox input "true"
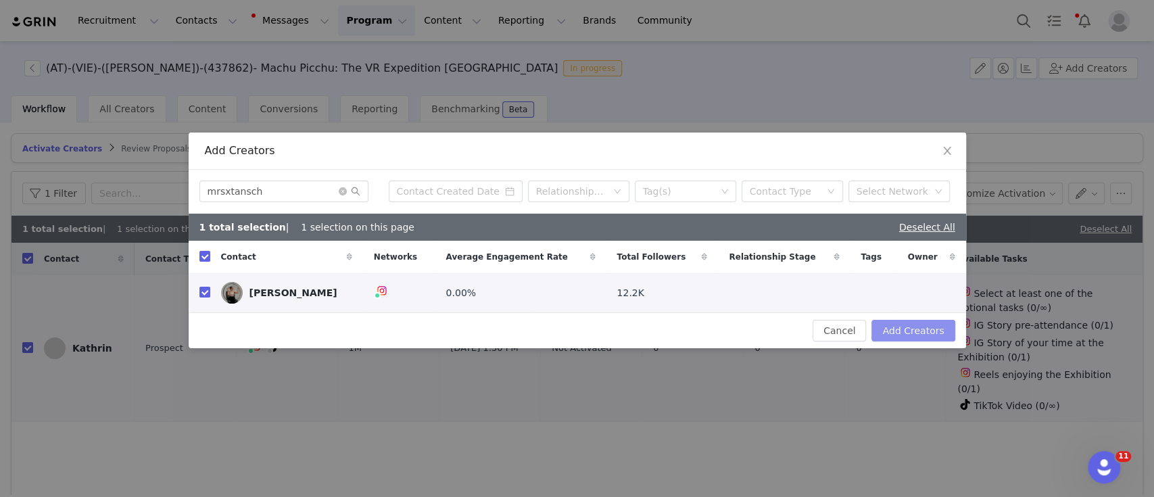
click at [893, 333] on button "Add Creators" at bounding box center [912, 331] width 83 height 22
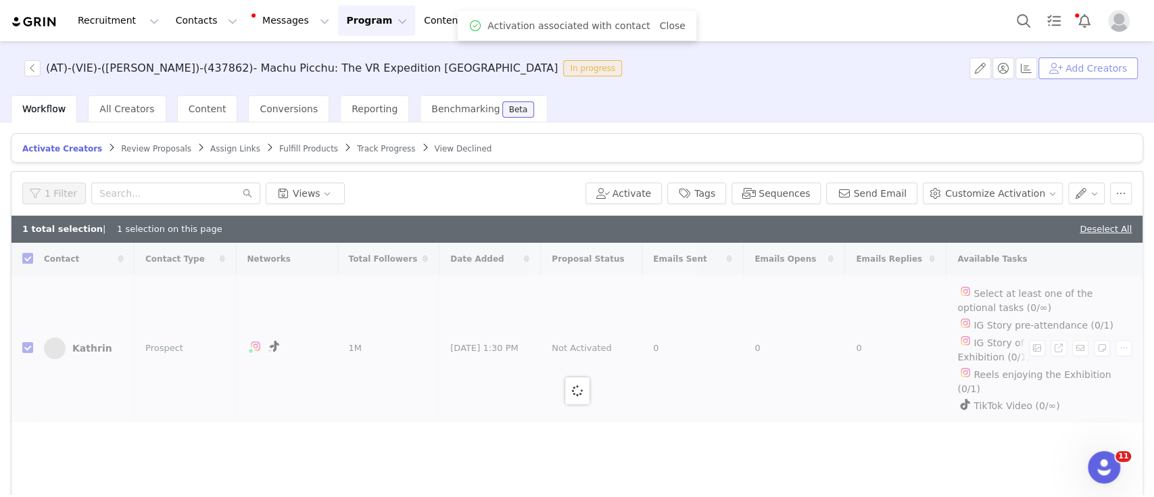
checkbox input "false"
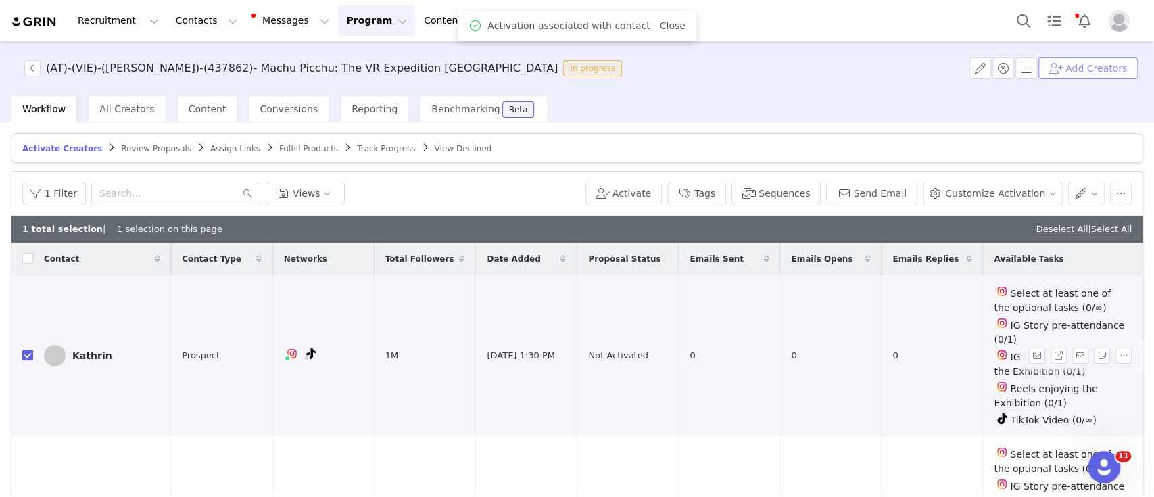
scroll to position [27, 0]
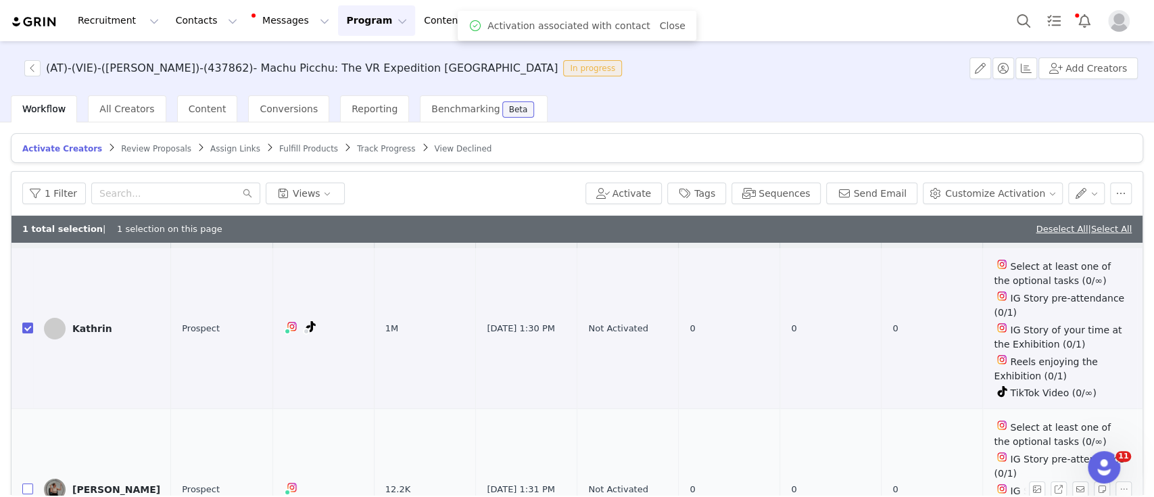
click at [26, 483] on input "checkbox" at bounding box center [27, 488] width 11 height 11
checkbox input "true"
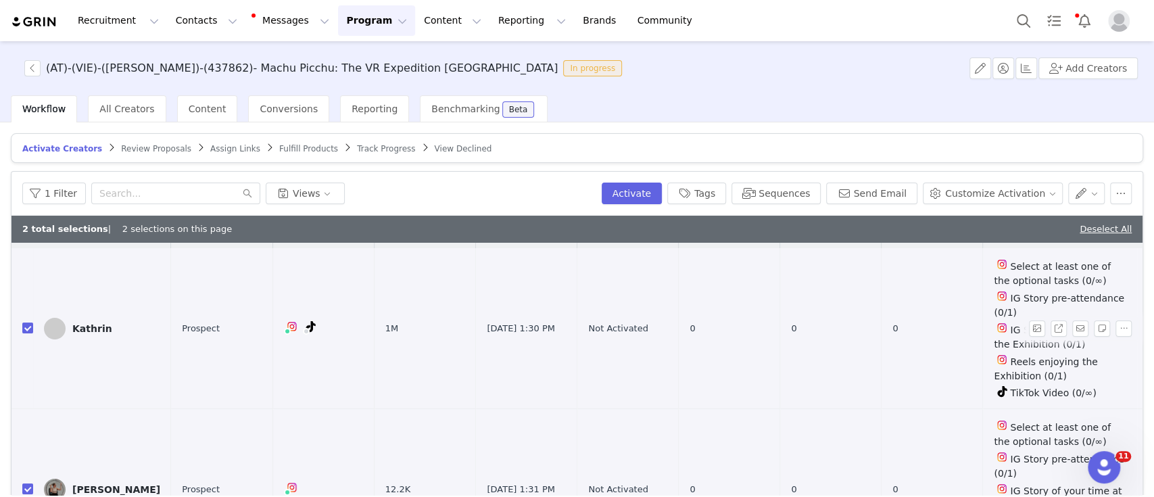
scroll to position [0, 0]
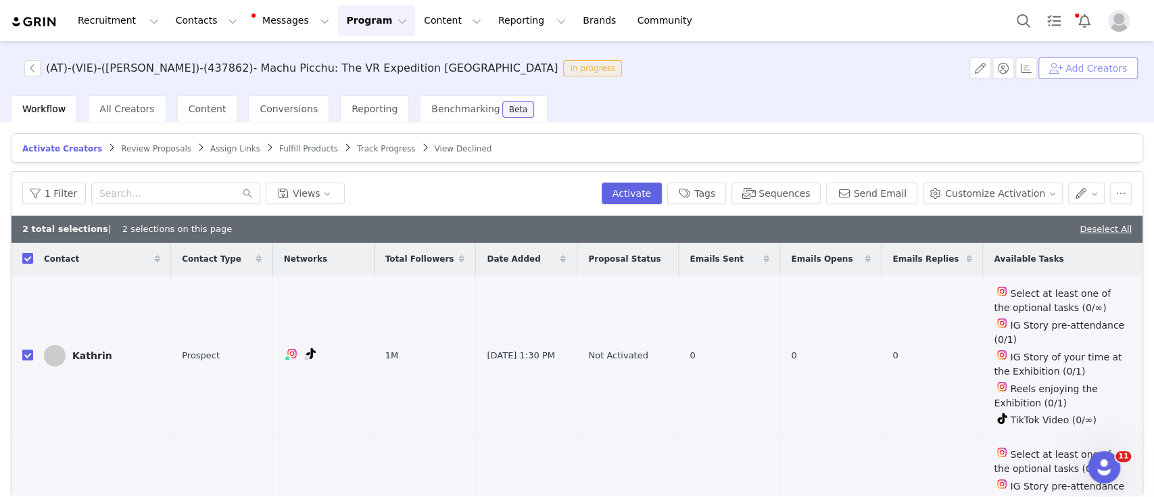
click at [1074, 63] on button "Add Creators" at bounding box center [1087, 68] width 99 height 22
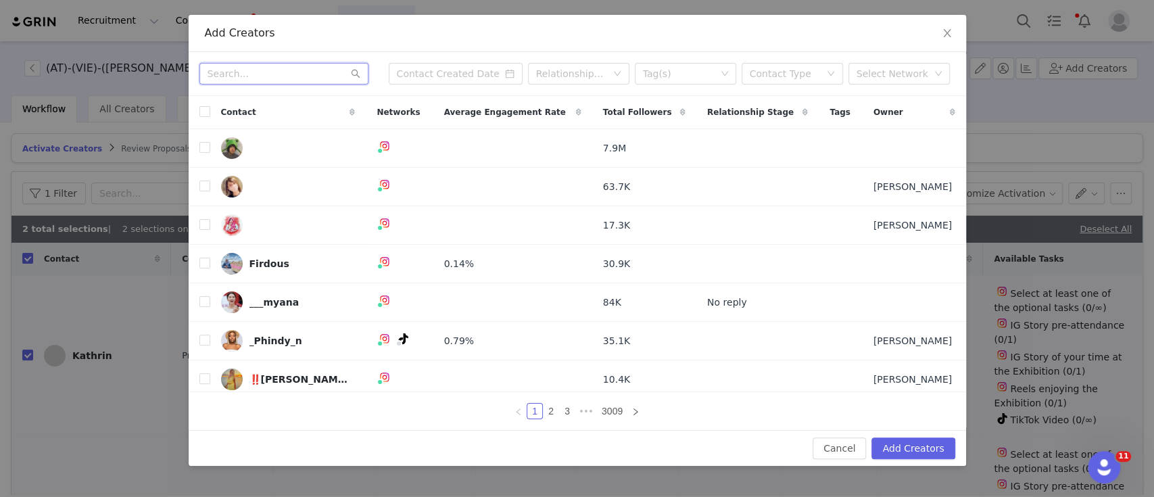
click at [268, 78] on input "text" at bounding box center [283, 74] width 169 height 22
paste input "[PERSON_NAME].[PERSON_NAME]"
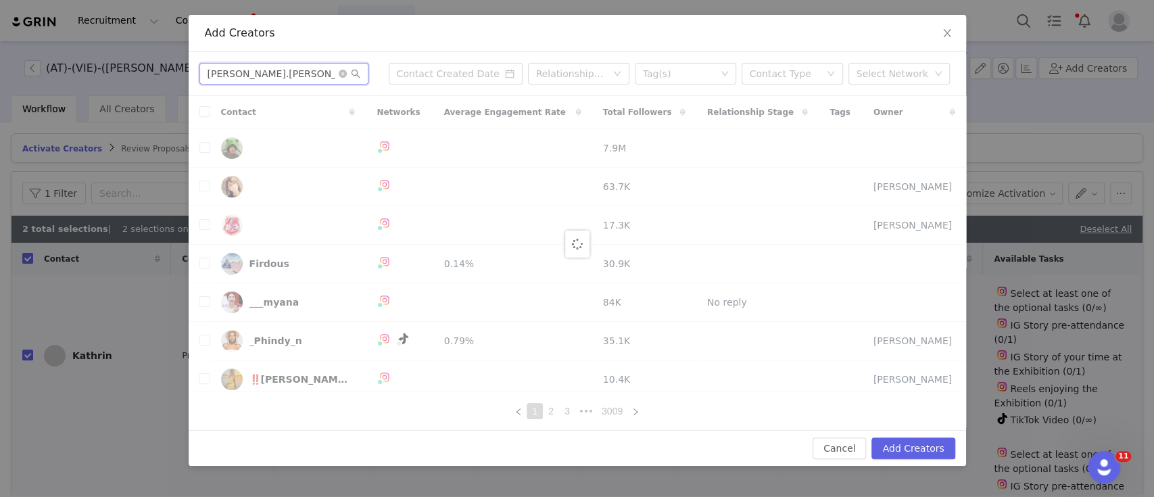
type input "[PERSON_NAME].[PERSON_NAME]"
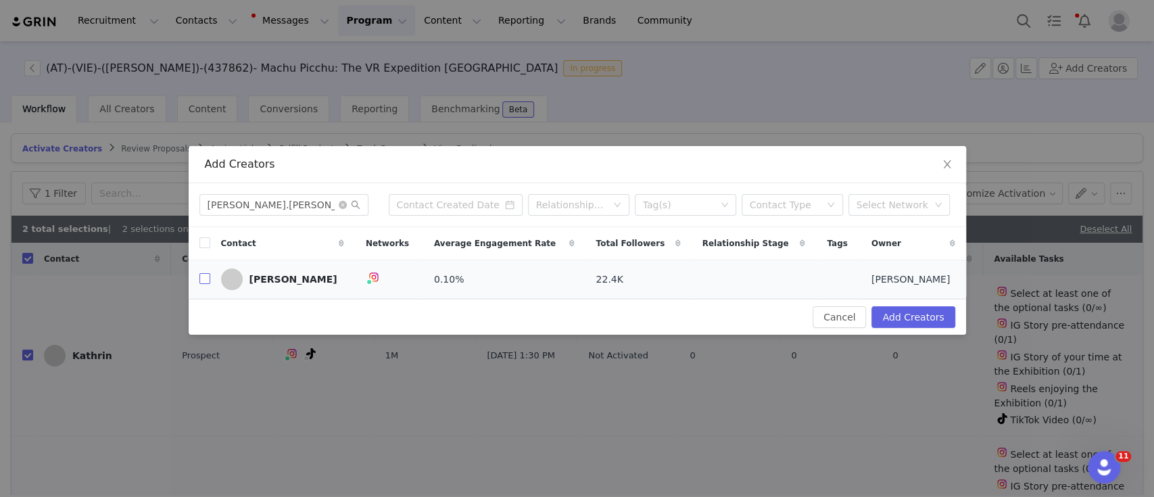
click at [201, 278] on input "checkbox" at bounding box center [204, 278] width 11 height 11
checkbox input "true"
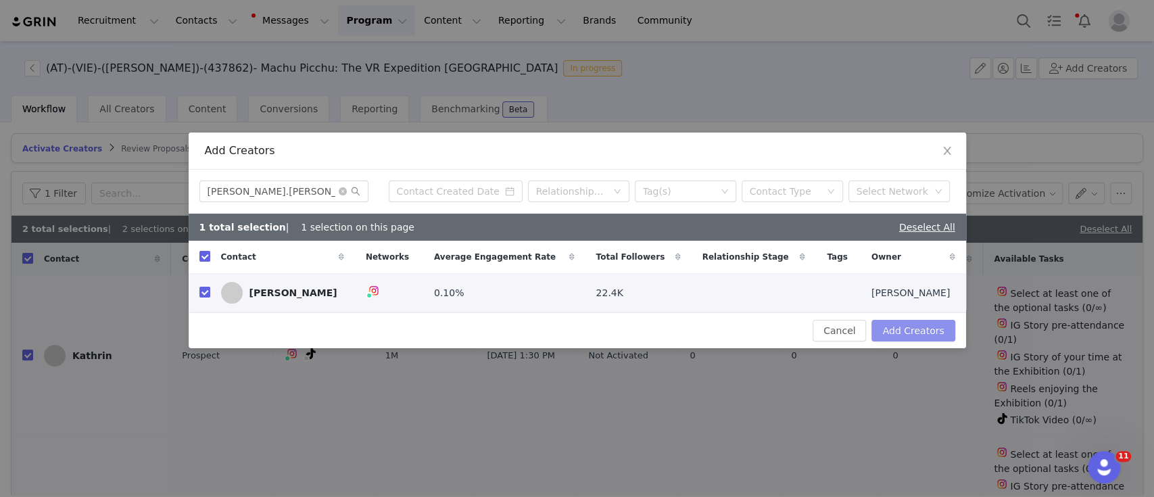
click at [899, 331] on button "Add Creators" at bounding box center [912, 331] width 83 height 22
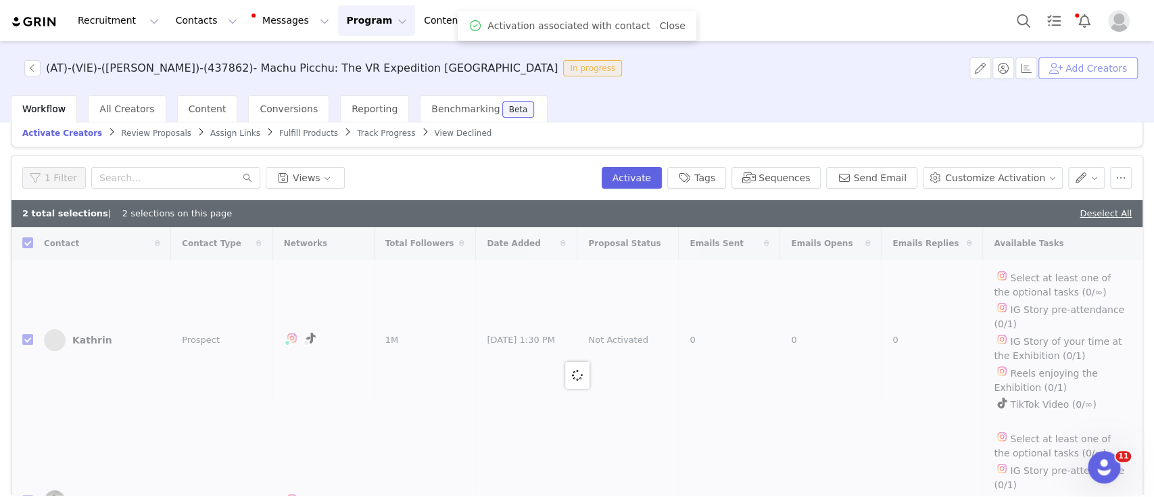
scroll to position [9, 0]
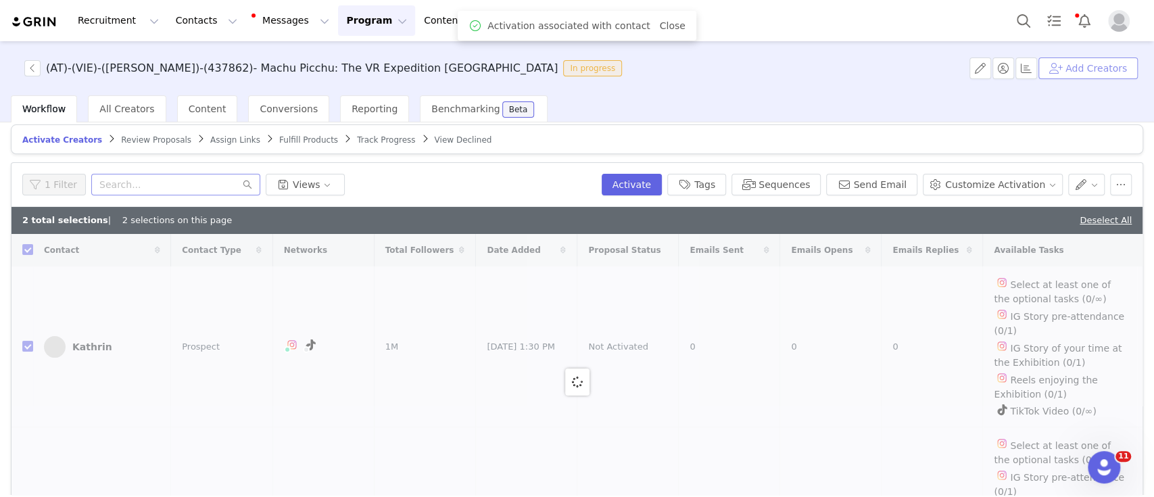
checkbox input "false"
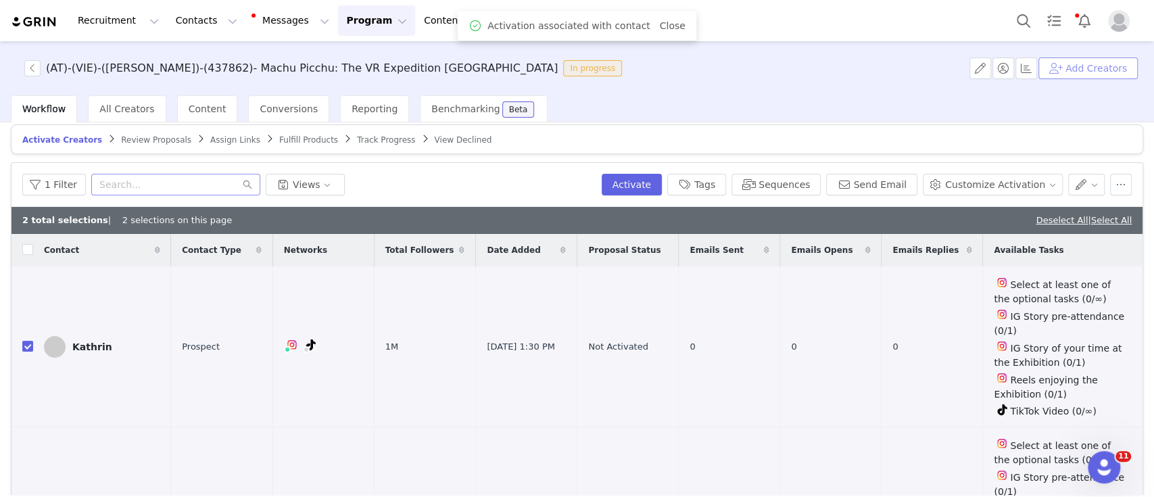
scroll to position [0, 0]
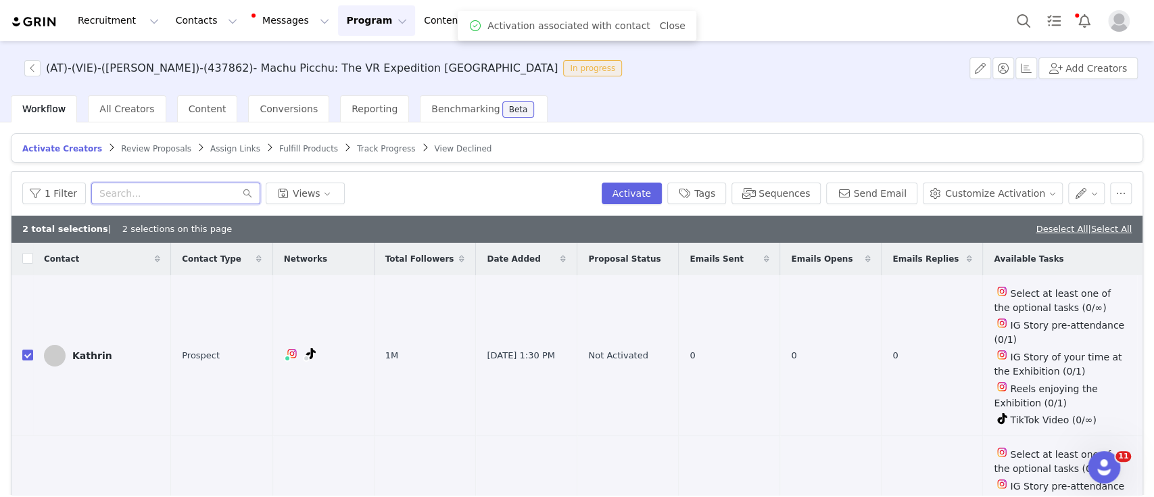
click at [128, 191] on input "text" at bounding box center [175, 194] width 169 height 22
paste input "[PERSON_NAME].[PERSON_NAME]"
type input "[PERSON_NAME].[PERSON_NAME]"
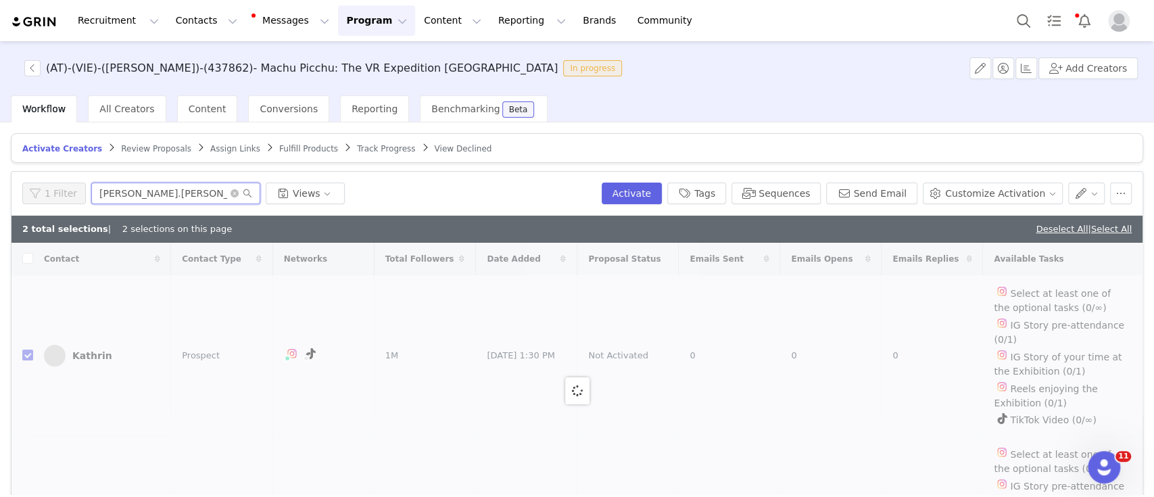
checkbox input "false"
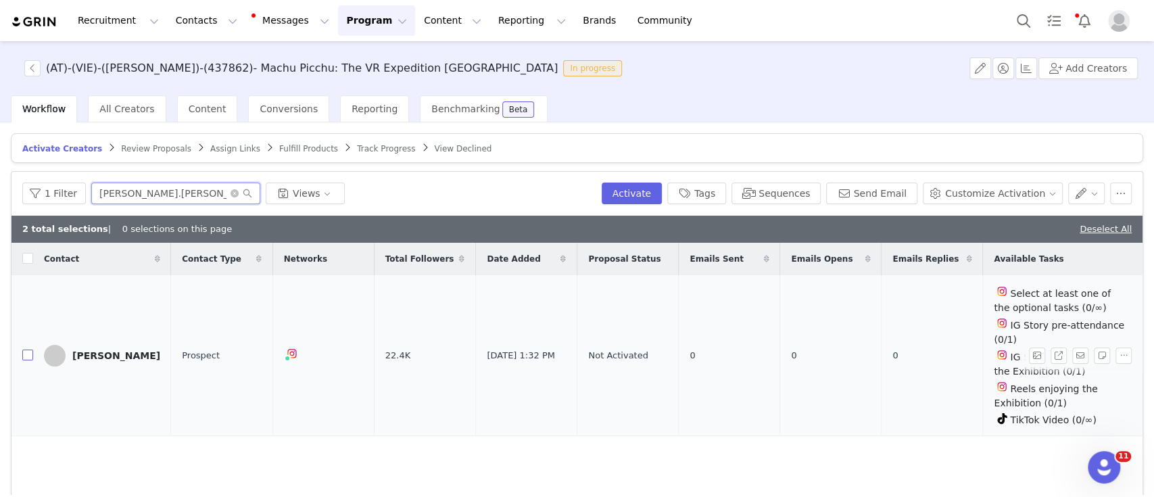
type input "[PERSON_NAME].[PERSON_NAME]"
click at [28, 351] on input "checkbox" at bounding box center [27, 354] width 11 height 11
checkbox input "true"
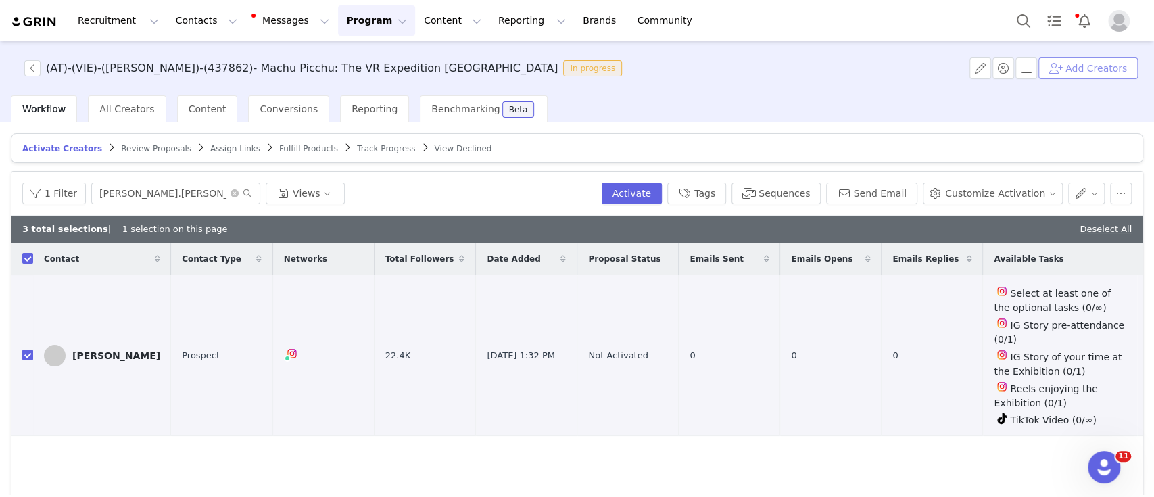
click at [1106, 70] on button "Add Creators" at bounding box center [1087, 68] width 99 height 22
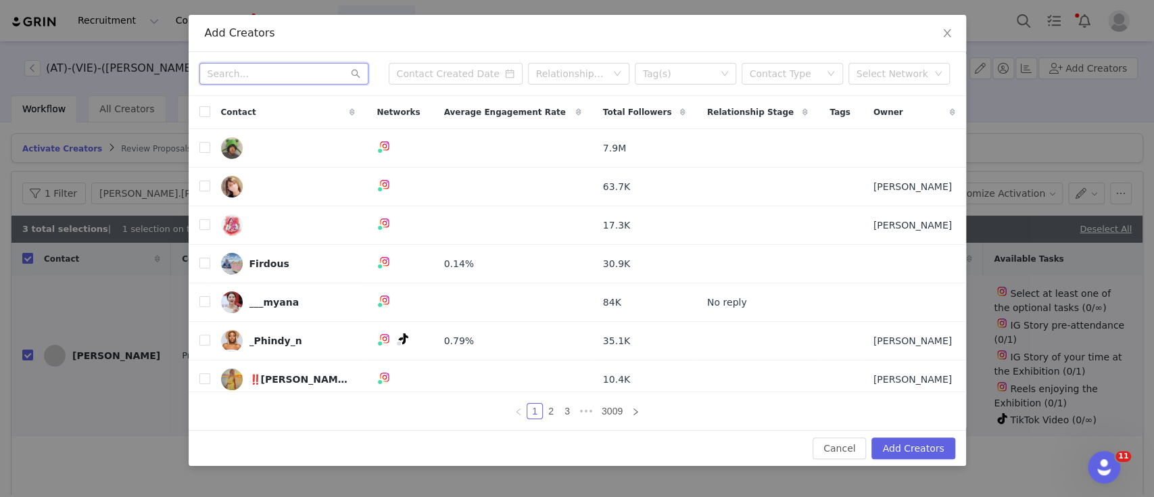
click at [284, 82] on input "text" at bounding box center [283, 74] width 169 height 22
paste input "nurhankah"
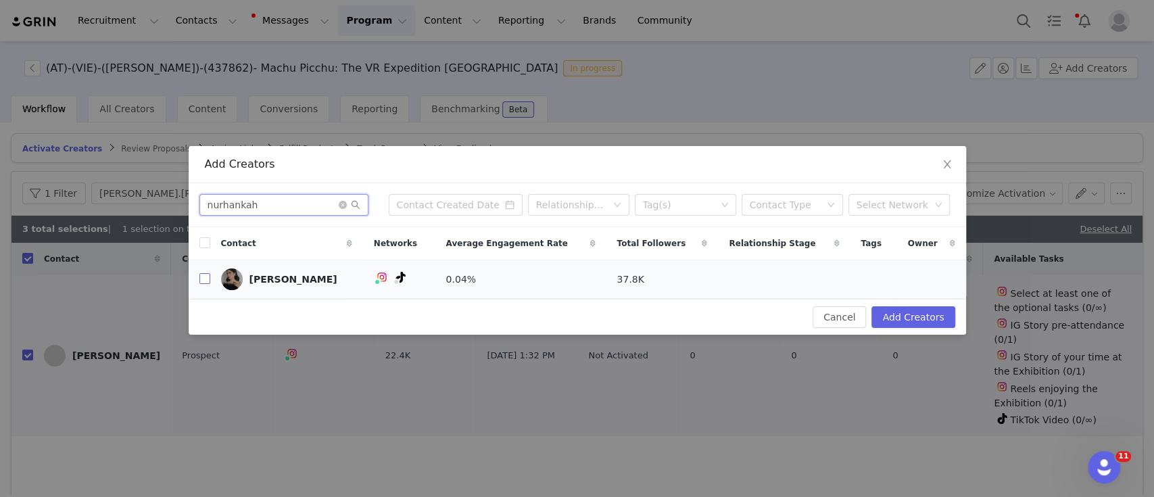
type input "nurhankah"
click at [199, 282] on input "checkbox" at bounding box center [204, 278] width 11 height 11
checkbox input "true"
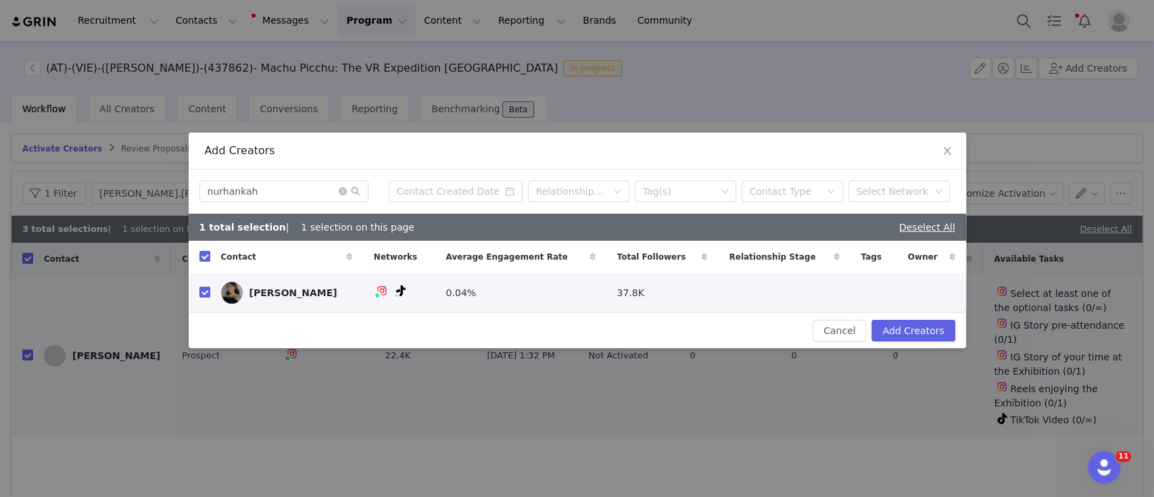
checkbox input "true"
click at [899, 333] on button "Add Creators" at bounding box center [912, 331] width 83 height 22
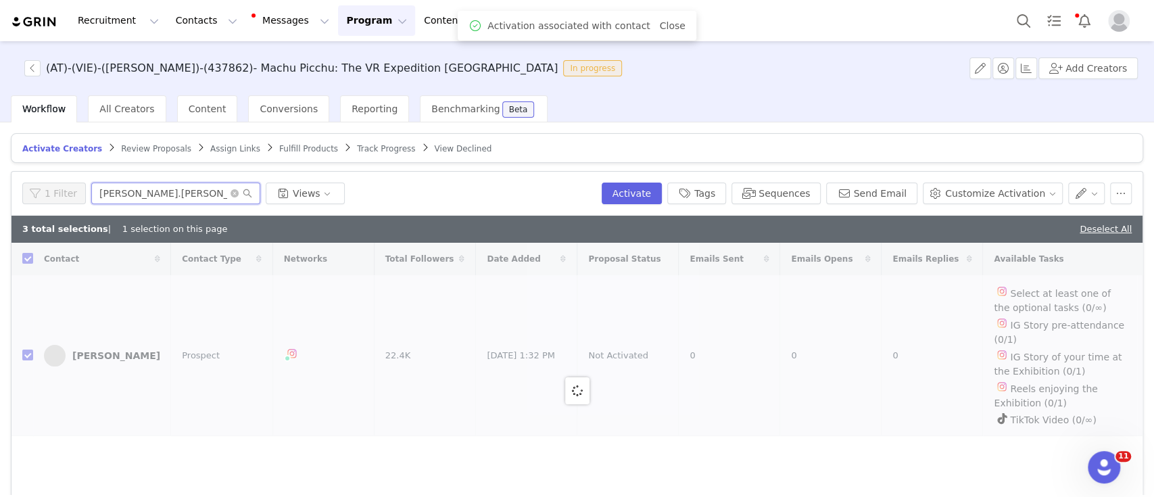
click at [60, 189] on div "1 Filter [PERSON_NAME].[PERSON_NAME] Views" at bounding box center [309, 194] width 574 height 22
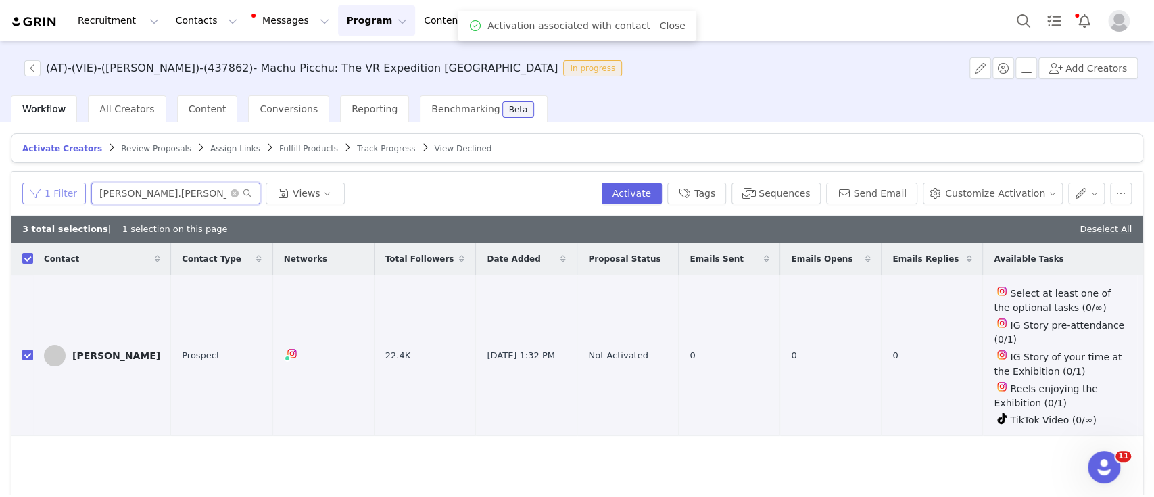
paste input "nurhankah"
type input "nurhankah"
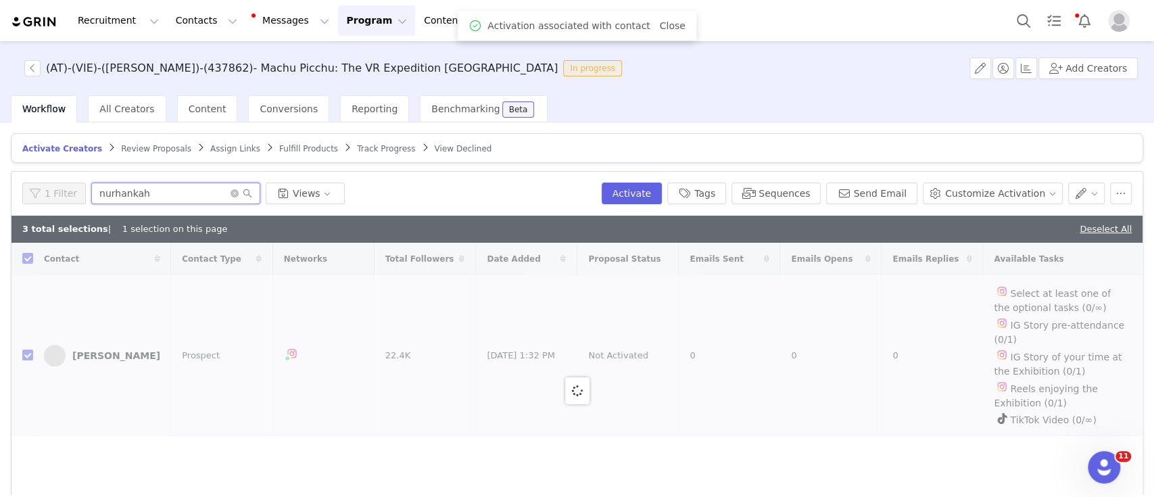
checkbox input "false"
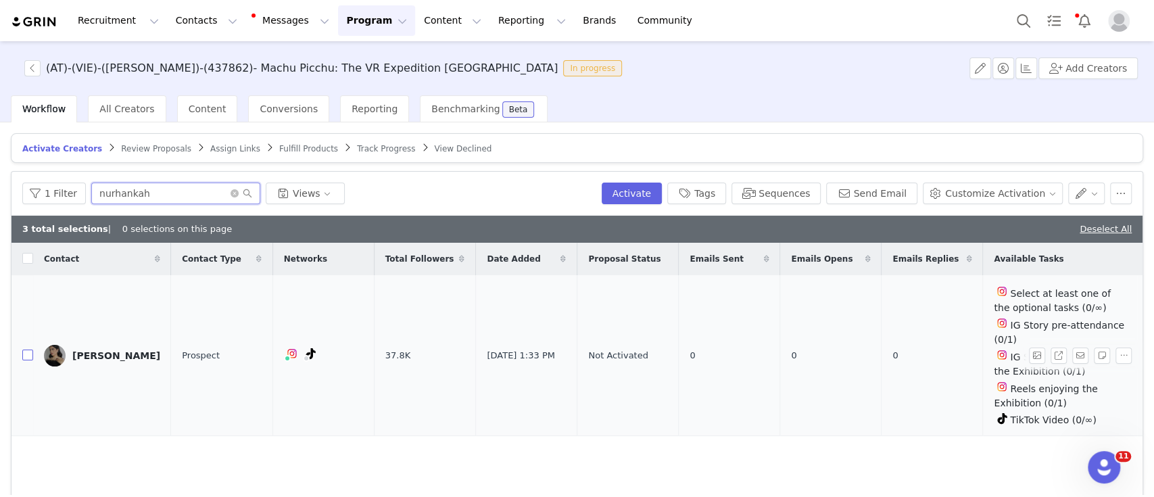
type input "nurhankah"
click at [26, 351] on input "checkbox" at bounding box center [27, 354] width 11 height 11
checkbox input "true"
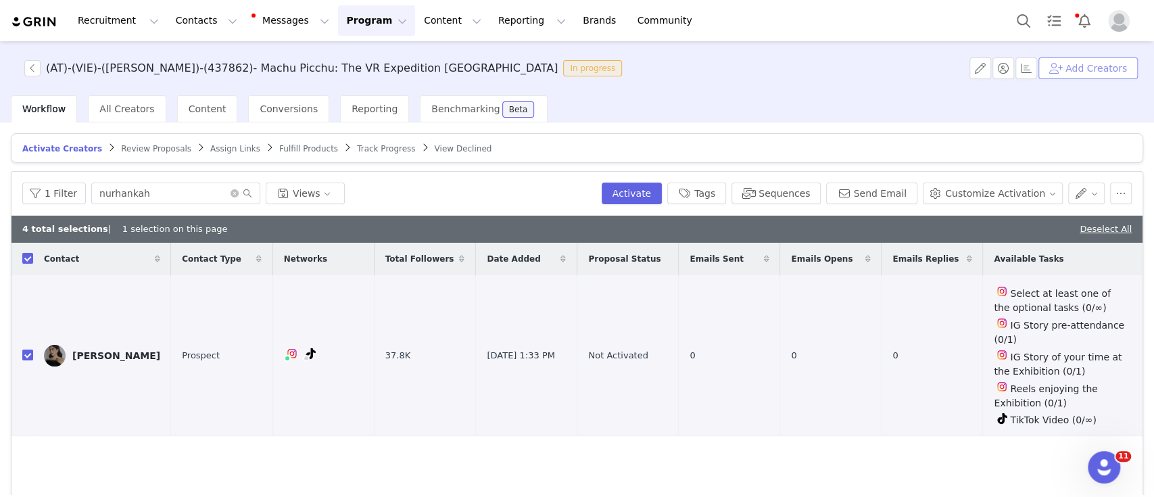
click at [1114, 72] on button "Add Creators" at bounding box center [1087, 68] width 99 height 22
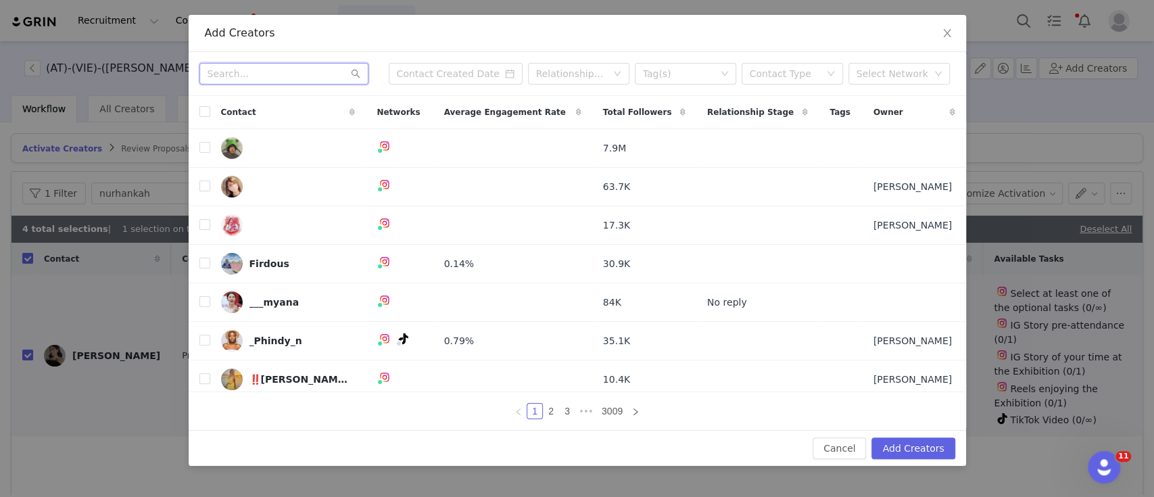
click at [235, 70] on input "text" at bounding box center [283, 74] width 169 height 22
paste input "afnankah"
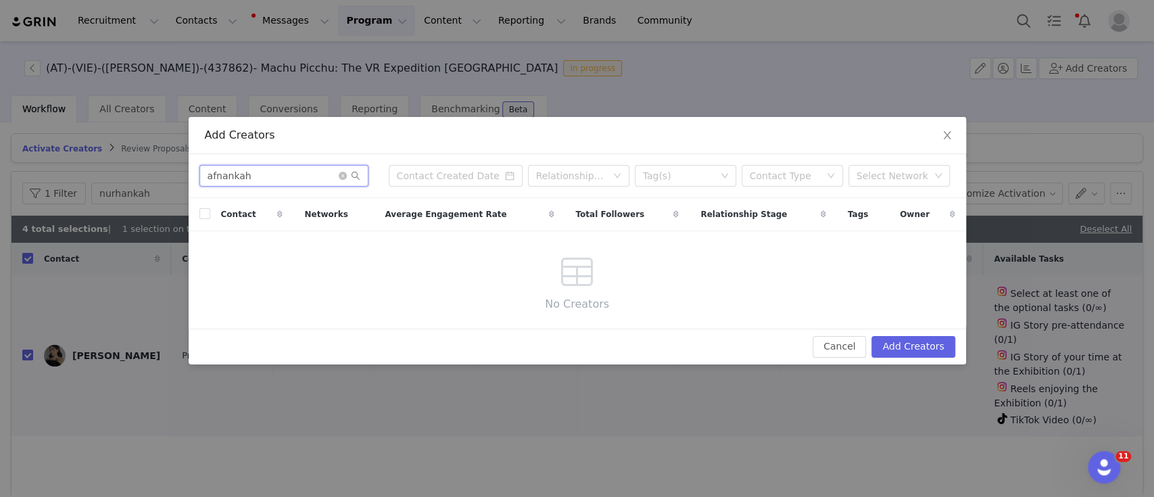
type input "afnankah"
click at [949, 138] on icon "icon: close" at bounding box center [946, 135] width 7 height 8
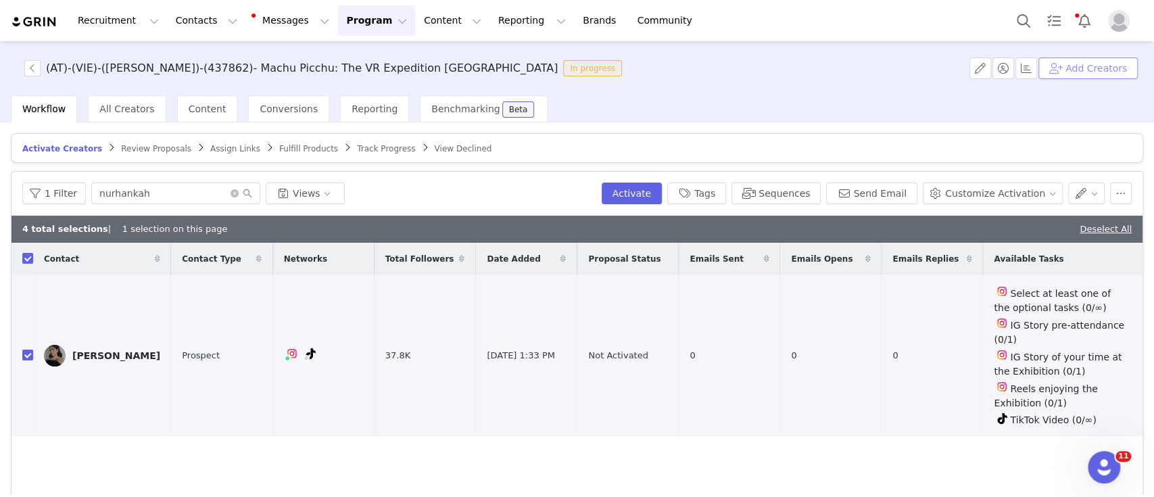
click at [1098, 62] on button "Add Creators" at bounding box center [1087, 68] width 99 height 22
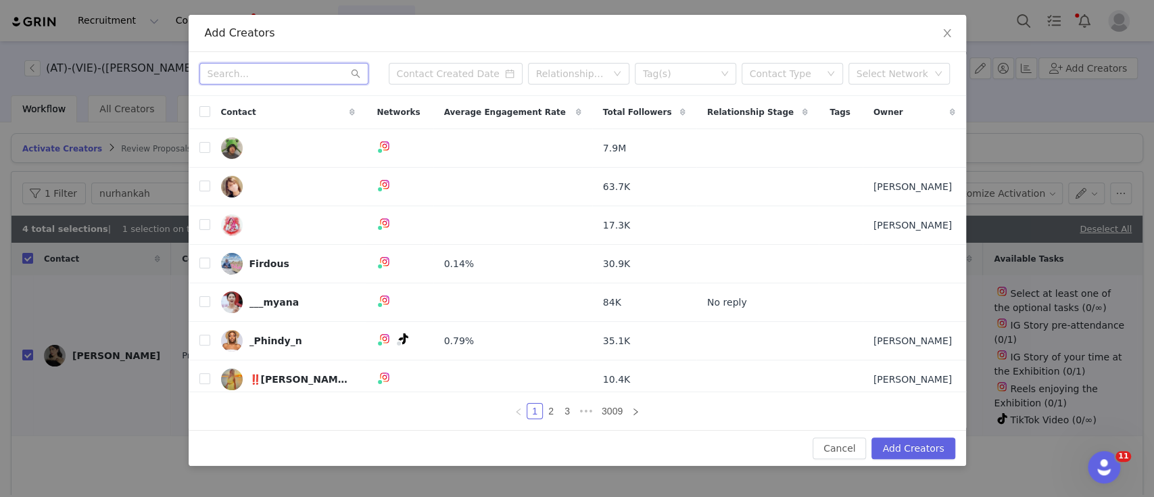
click at [296, 73] on input "text" at bounding box center [283, 74] width 169 height 22
paste input "afnankah"
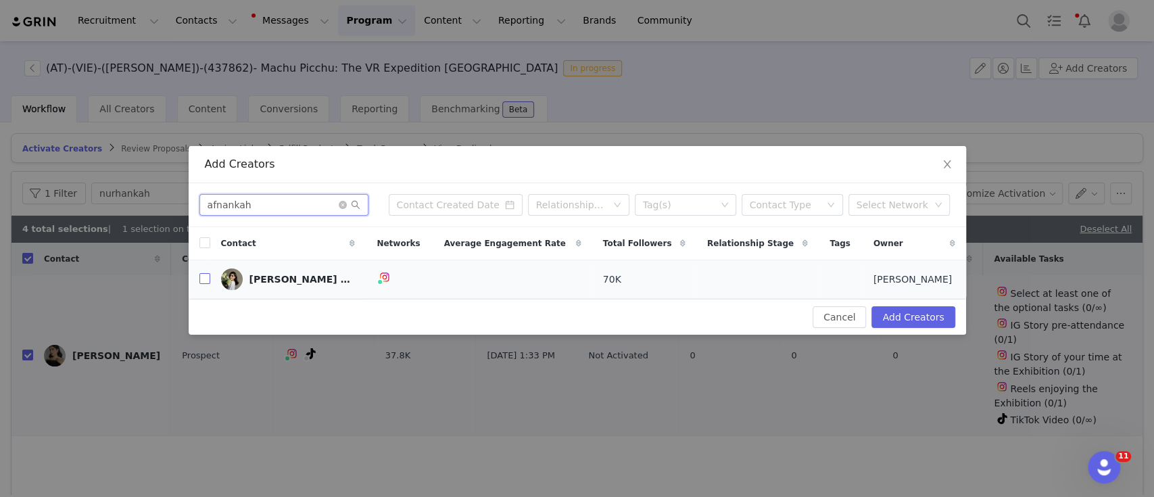
type input "afnankah"
click at [200, 280] on input "checkbox" at bounding box center [204, 278] width 11 height 11
checkbox input "true"
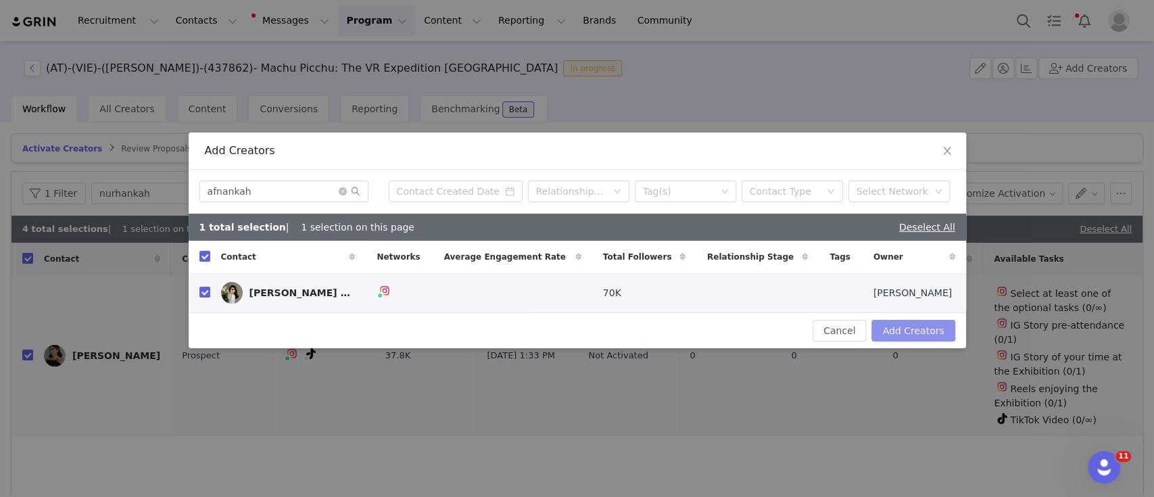
click at [914, 327] on button "Add Creators" at bounding box center [912, 331] width 83 height 22
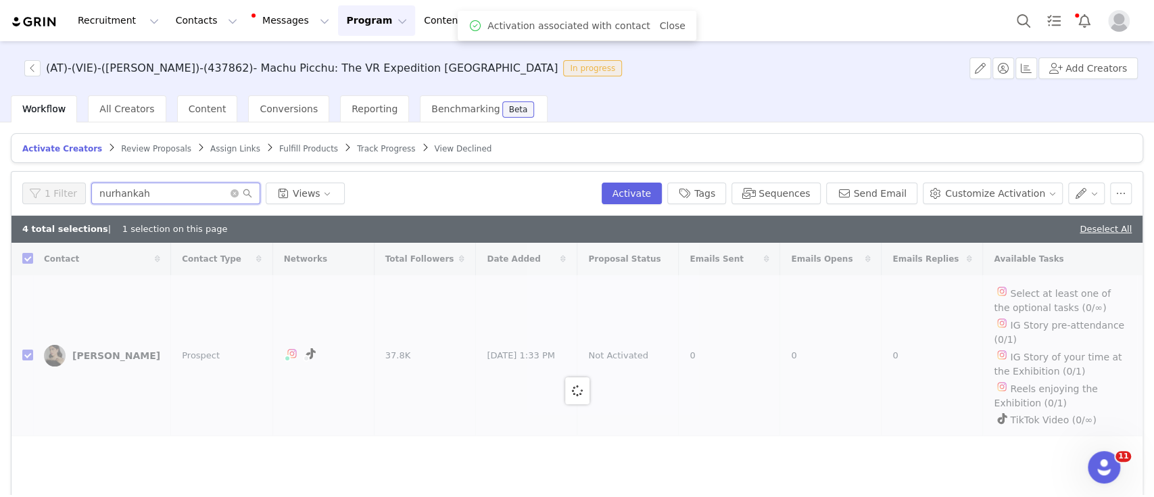
click at [61, 188] on div "1 Filter nurhankah Views" at bounding box center [309, 194] width 574 height 22
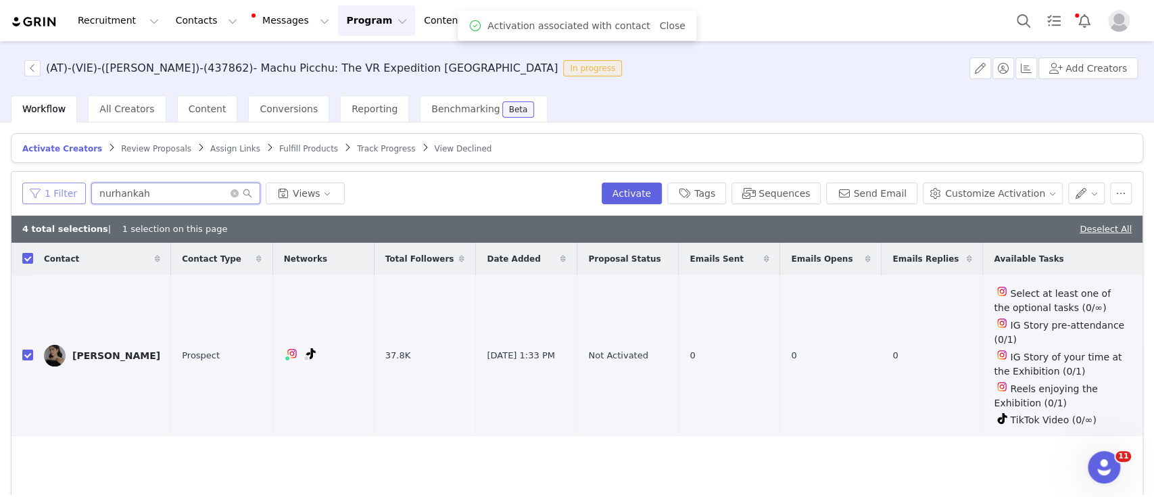
paste input "afn"
type input "afnankah"
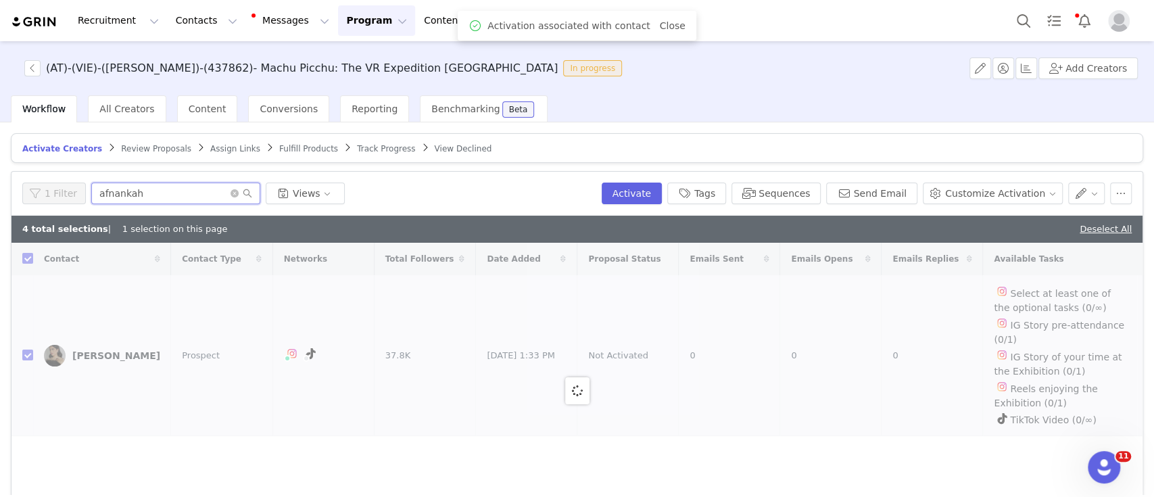
checkbox input "false"
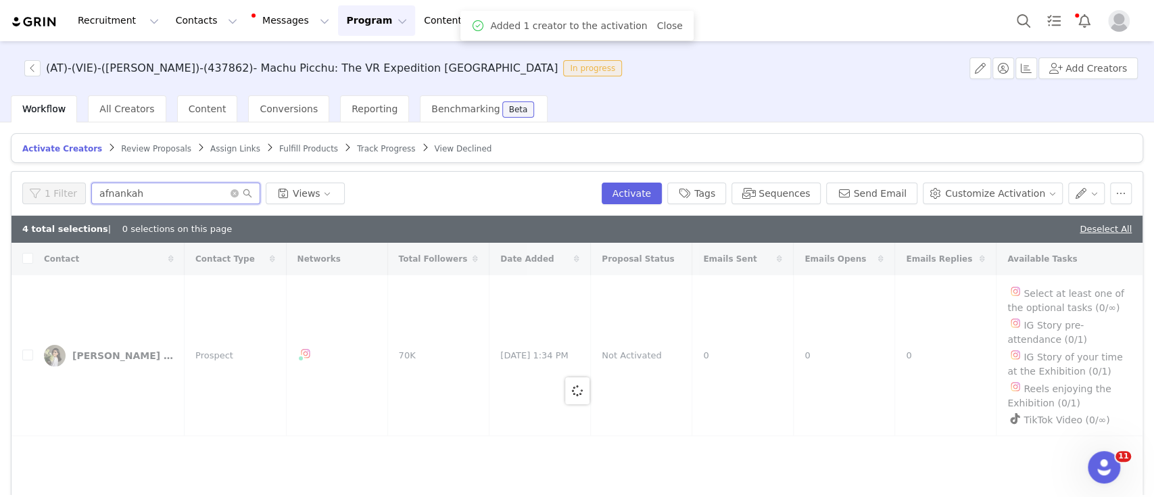
type input "afnankah"
click at [28, 354] on div at bounding box center [576, 390] width 1131 height 295
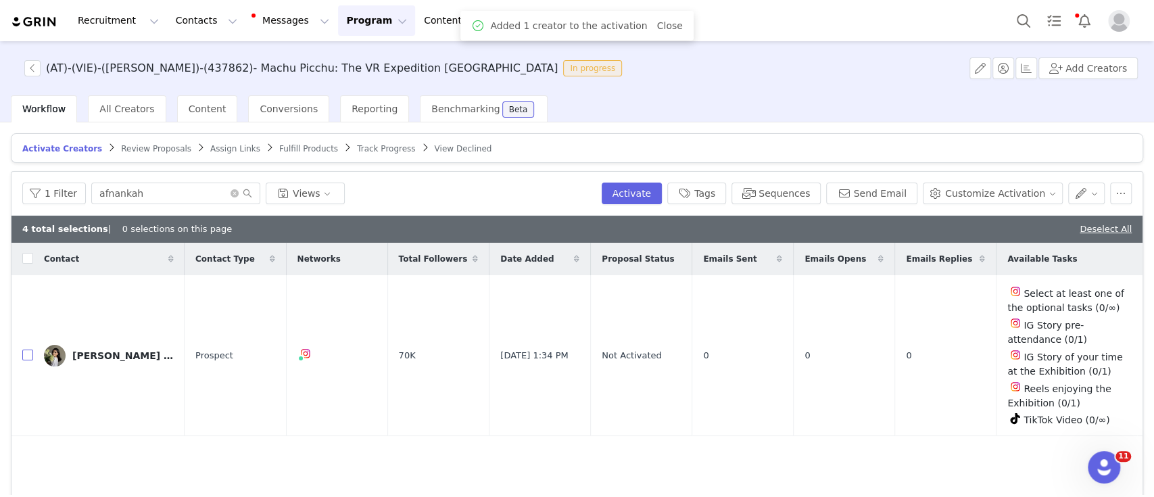
click at [28, 354] on input "checkbox" at bounding box center [27, 354] width 11 height 11
checkbox input "true"
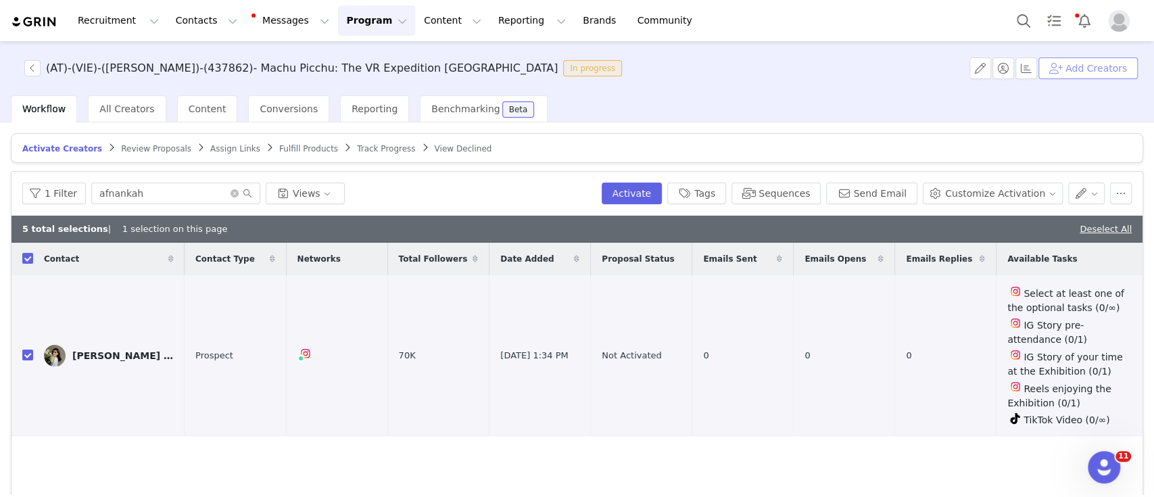
click at [1088, 66] on button "Add Creators" at bounding box center [1087, 68] width 99 height 22
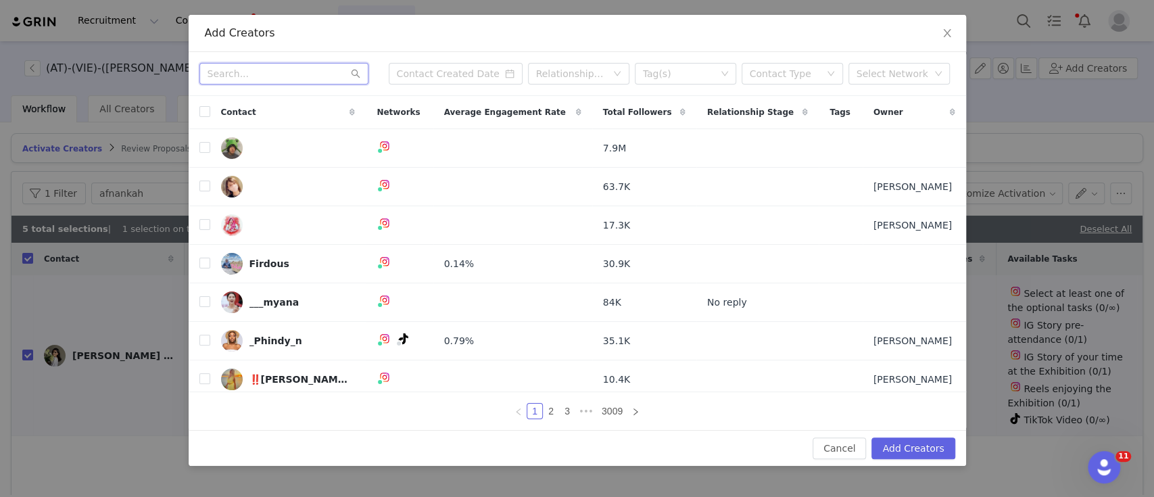
click at [230, 69] on input "text" at bounding box center [283, 74] width 169 height 22
paste input "iam.[PERSON_NAME]"
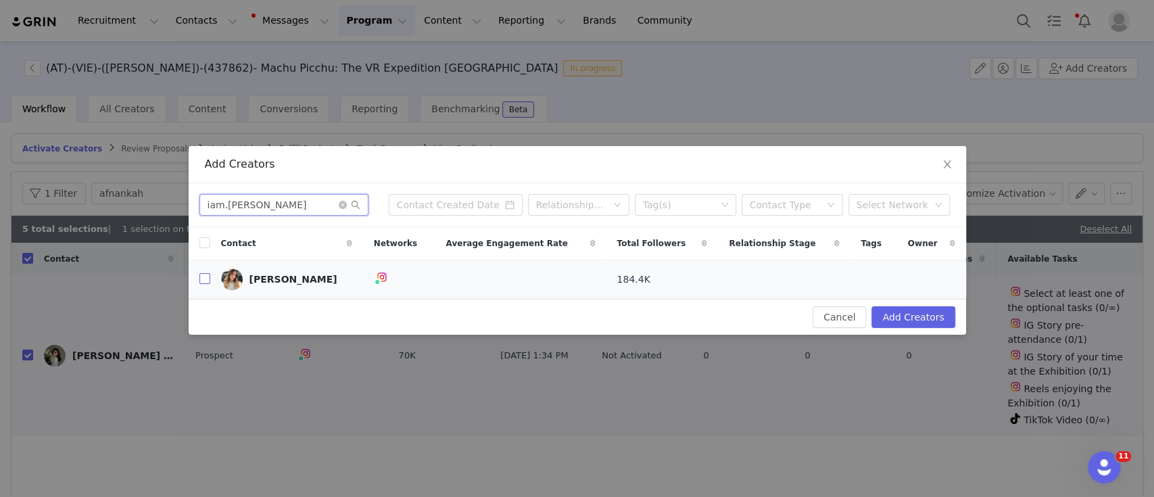
type input "iam.[PERSON_NAME]"
click at [203, 283] on input "checkbox" at bounding box center [204, 278] width 11 height 11
checkbox input "true"
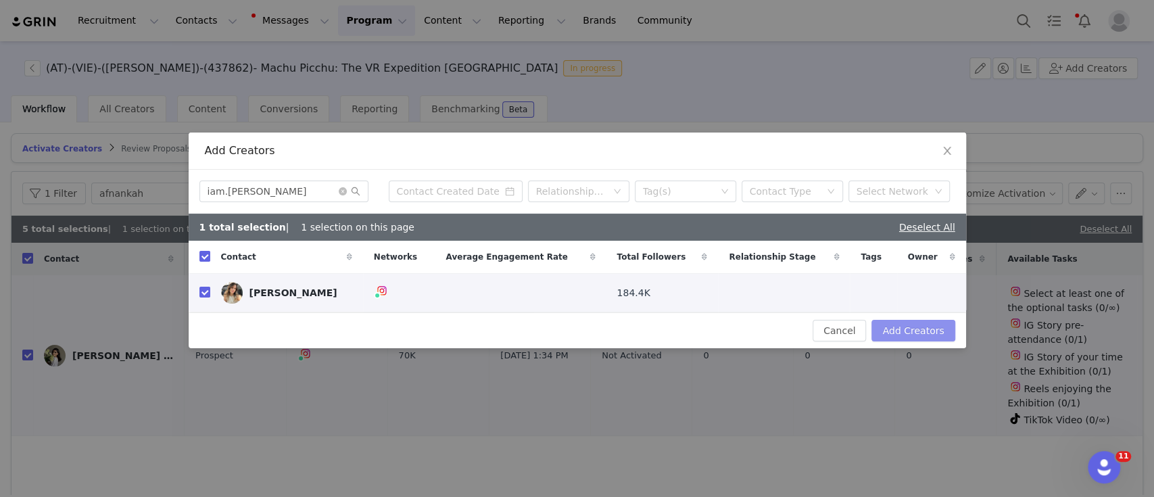
click at [891, 332] on button "Add Creators" at bounding box center [912, 331] width 83 height 22
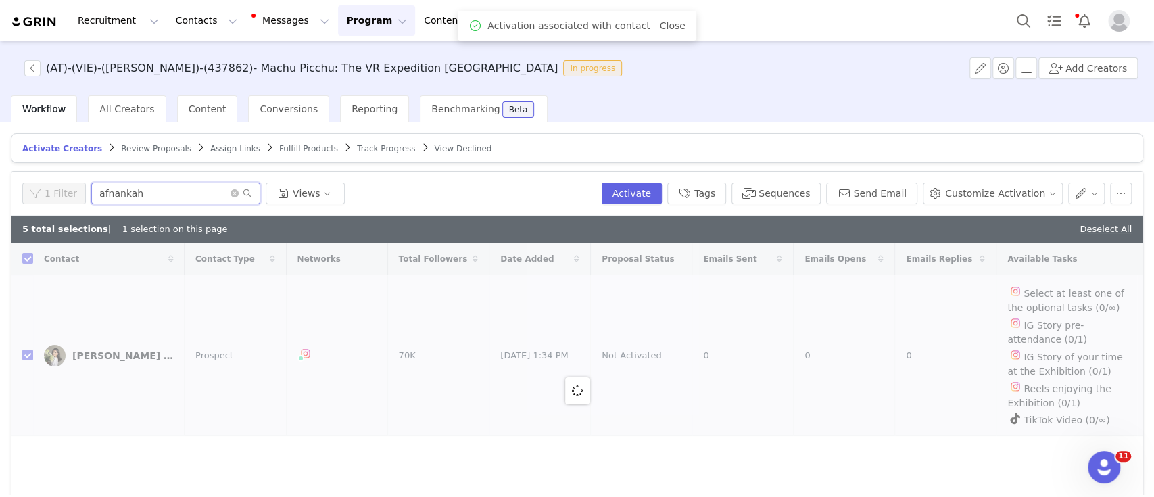
click at [72, 196] on div "1 Filter afnankah Views" at bounding box center [309, 194] width 574 height 22
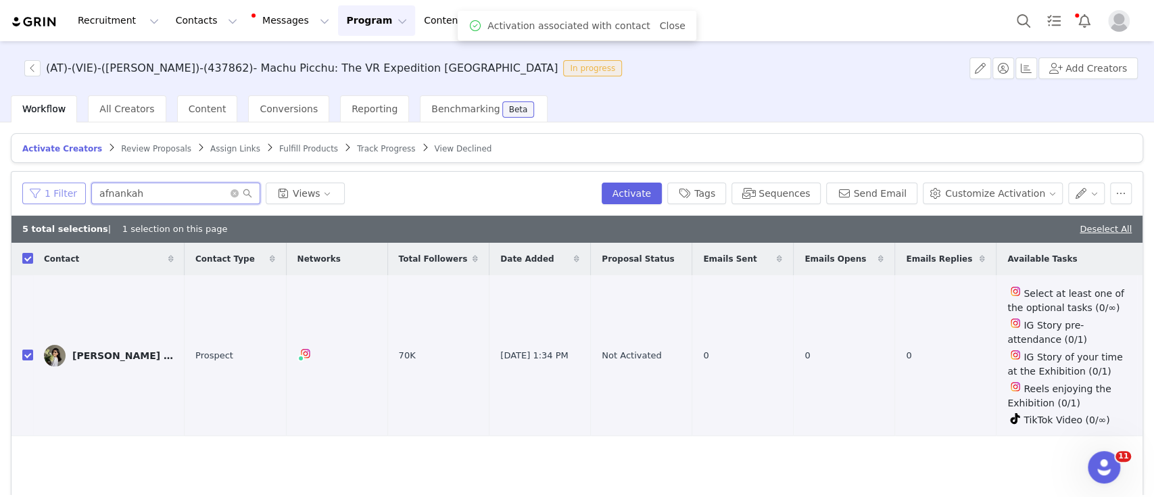
paste input "iam.[PERSON_NAME]"
type input "iam.[PERSON_NAME]"
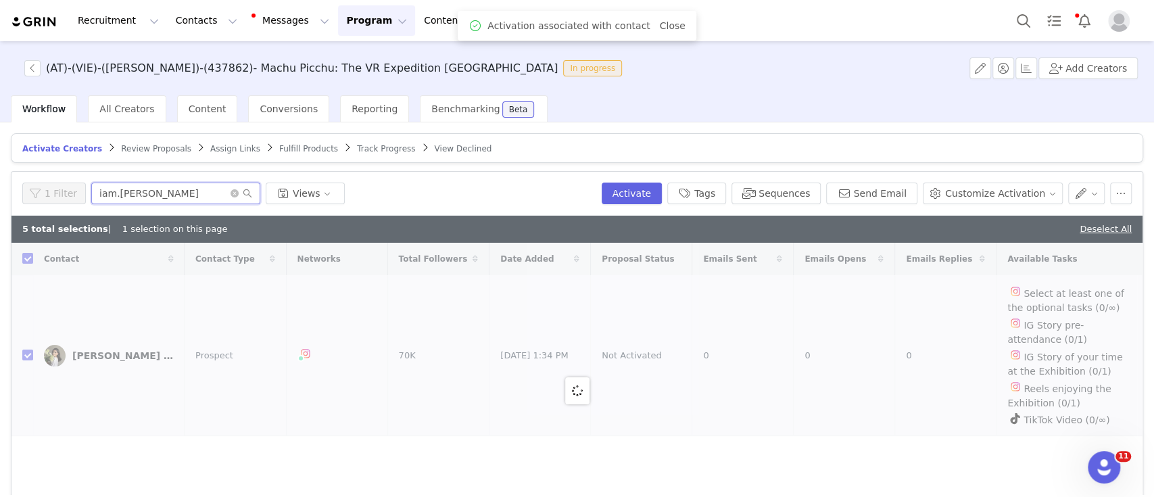
checkbox input "false"
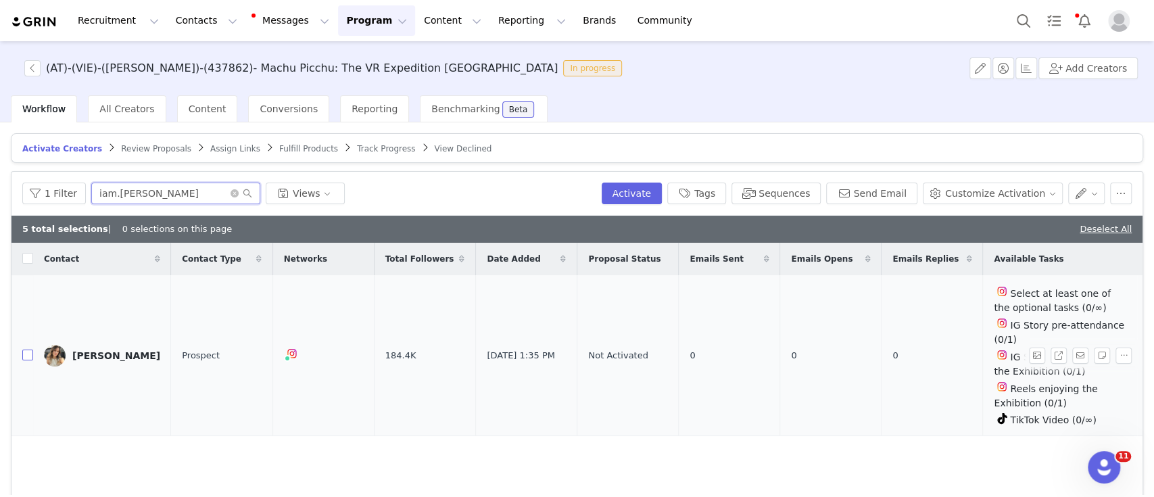
type input "iam.[PERSON_NAME]"
click at [28, 354] on input "checkbox" at bounding box center [27, 354] width 11 height 11
checkbox input "true"
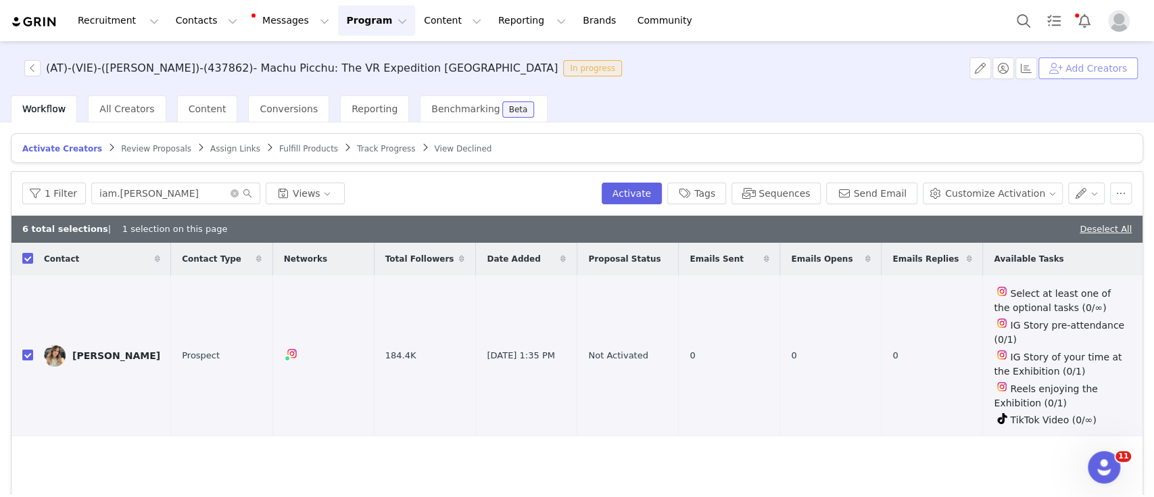
click at [1094, 70] on button "Add Creators" at bounding box center [1087, 68] width 99 height 22
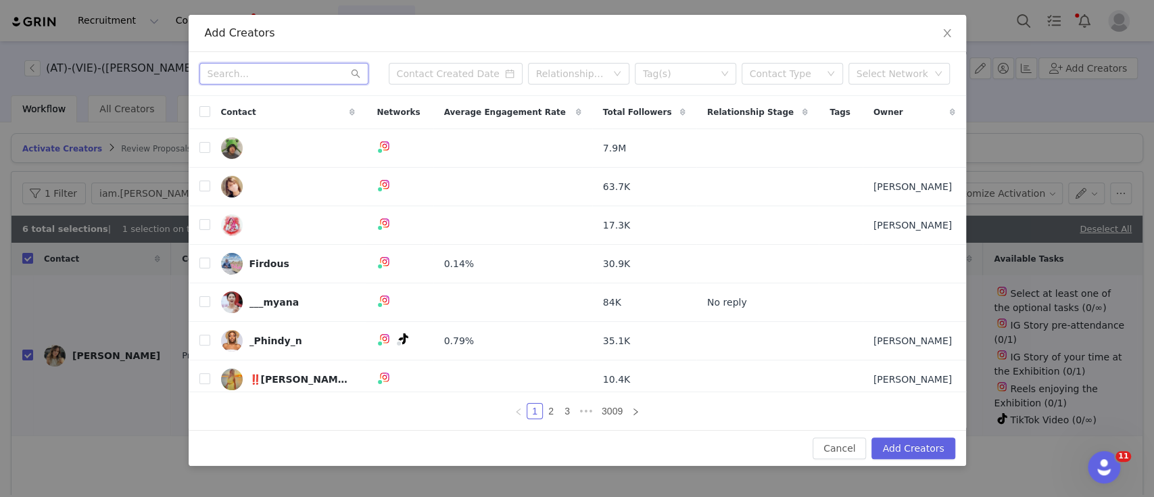
click at [228, 76] on input "text" at bounding box center [283, 74] width 169 height 22
paste input "elke.rock"
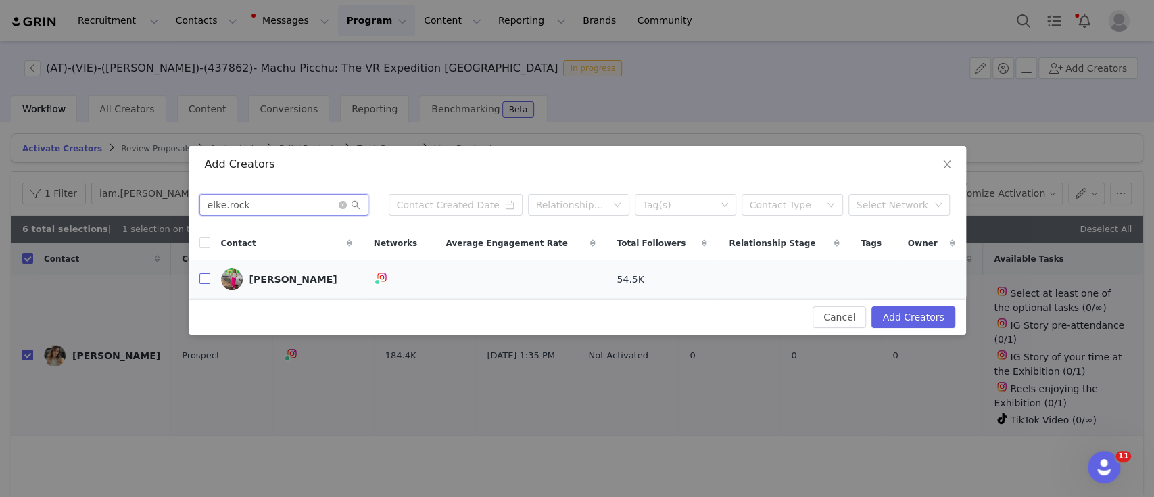
type input "elke.rock"
click at [203, 282] on input "checkbox" at bounding box center [204, 278] width 11 height 11
checkbox input "true"
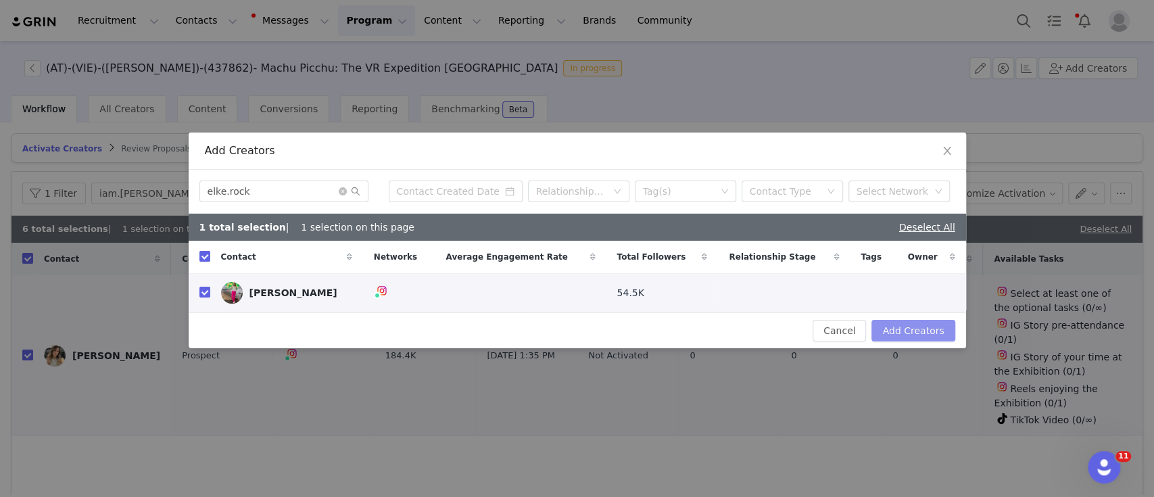
click at [900, 324] on button "Add Creators" at bounding box center [912, 331] width 83 height 22
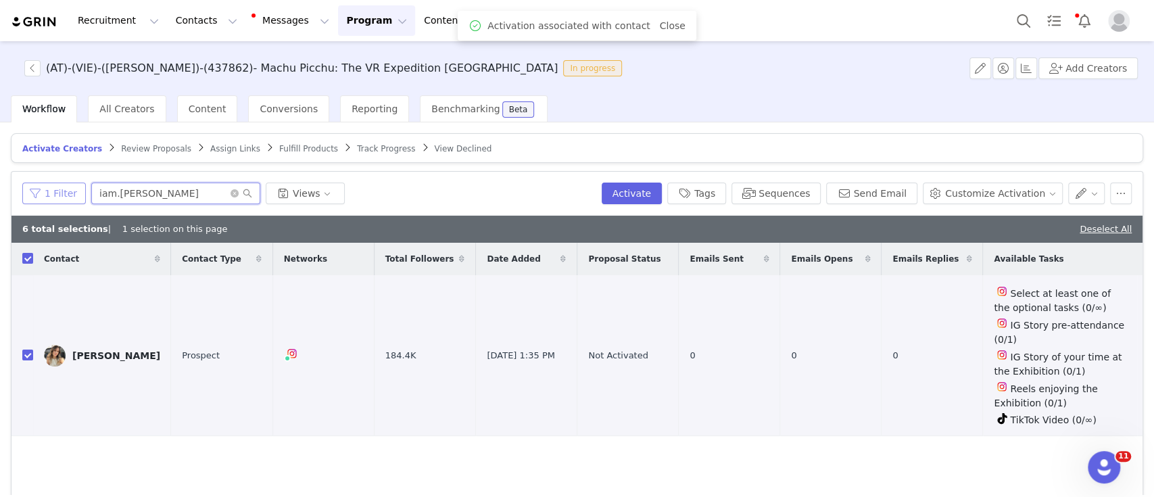
drag, startPoint x: 162, startPoint y: 193, endPoint x: 59, endPoint y: 193, distance: 102.1
click at [59, 193] on div "1 Filter iam.[PERSON_NAME] Views" at bounding box center [309, 194] width 574 height 22
paste input "elke.rock"
type input "elke.rock"
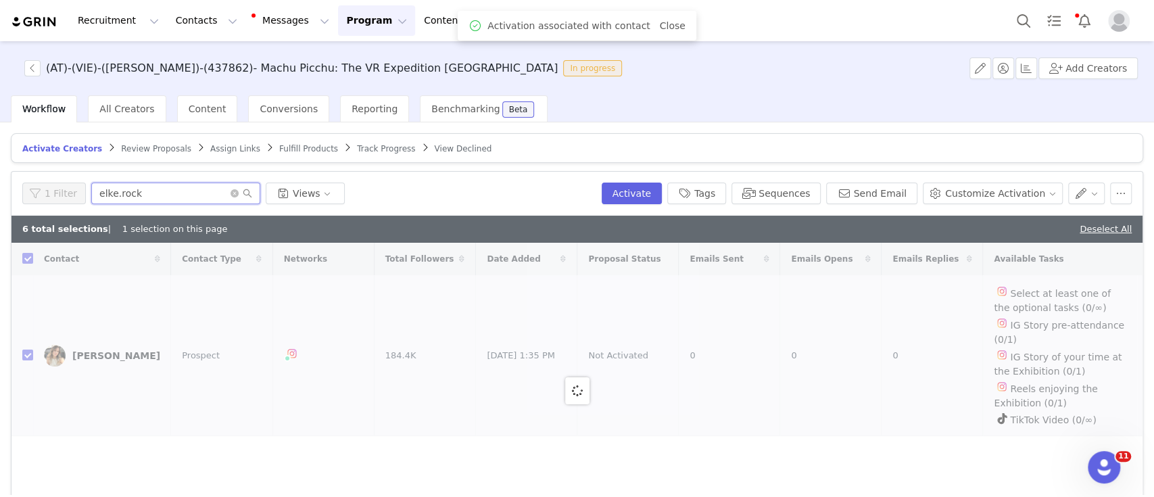
checkbox input "false"
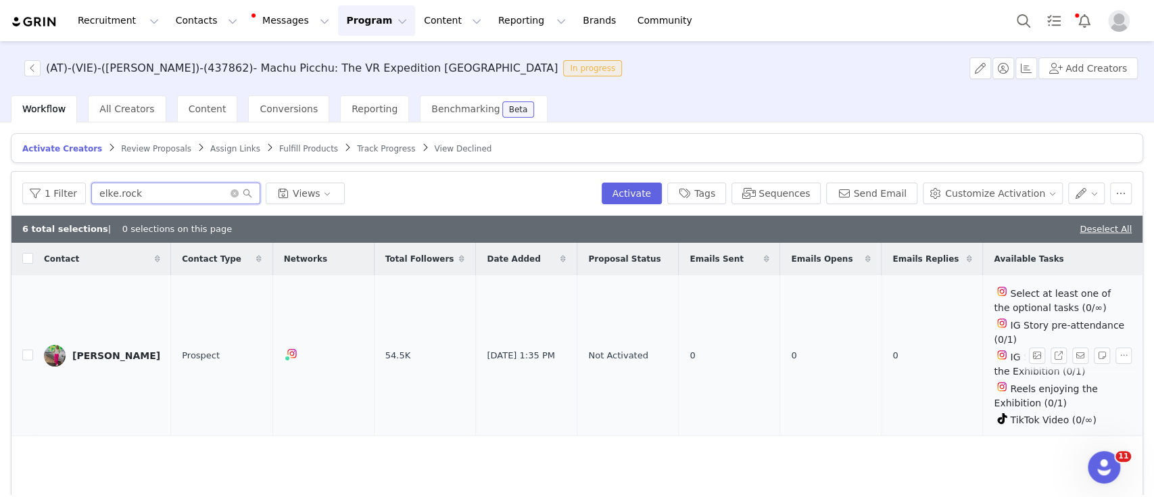
type input "elke.rock"
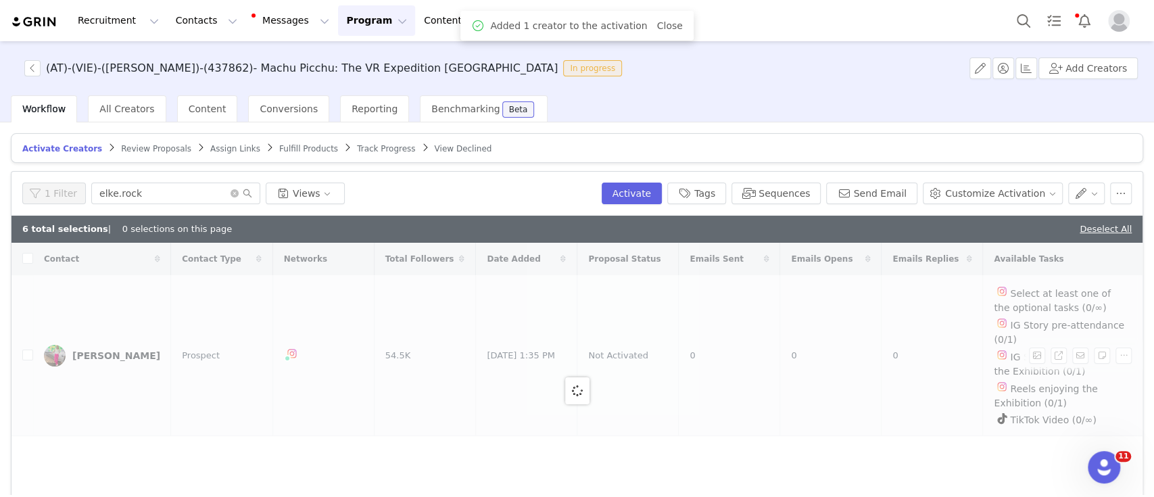
click at [28, 345] on div at bounding box center [576, 390] width 1131 height 295
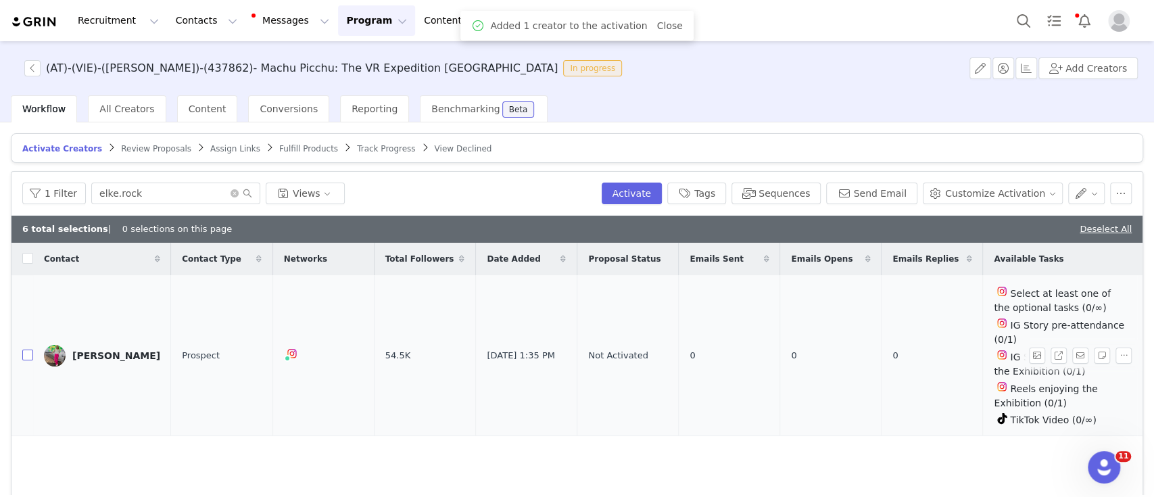
click at [28, 349] on input "checkbox" at bounding box center [27, 354] width 11 height 11
checkbox input "true"
click at [1071, 68] on button "Add Creators" at bounding box center [1087, 68] width 99 height 22
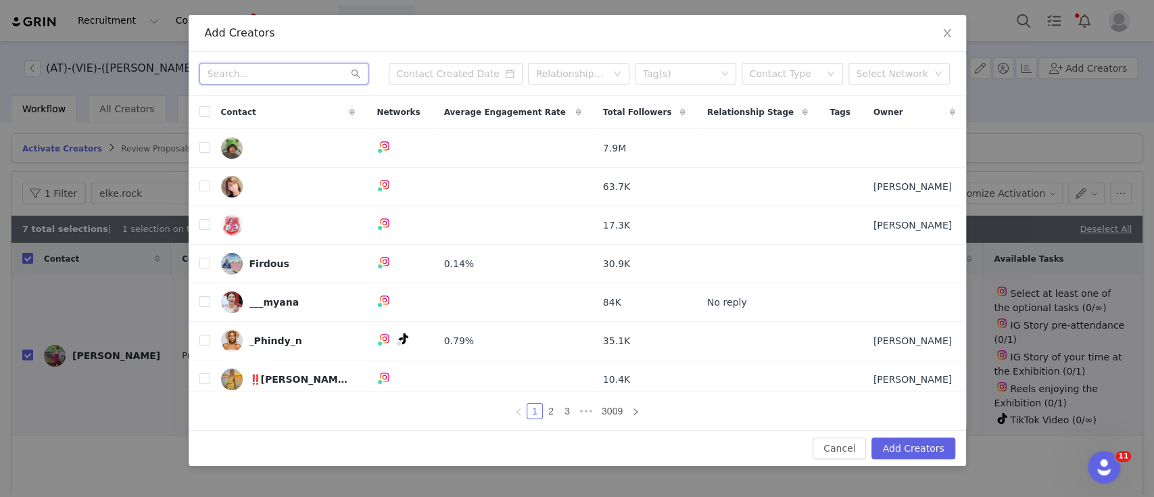
click at [266, 76] on input "text" at bounding box center [283, 74] width 169 height 22
paste input "callmeliviii"
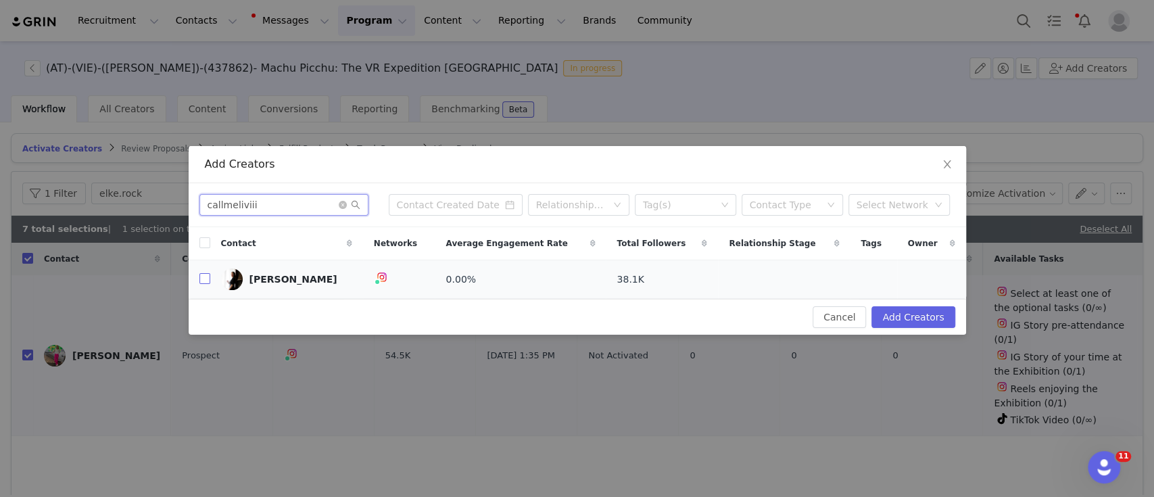
type input "callmeliviii"
click at [199, 276] on input "checkbox" at bounding box center [204, 278] width 11 height 11
checkbox input "true"
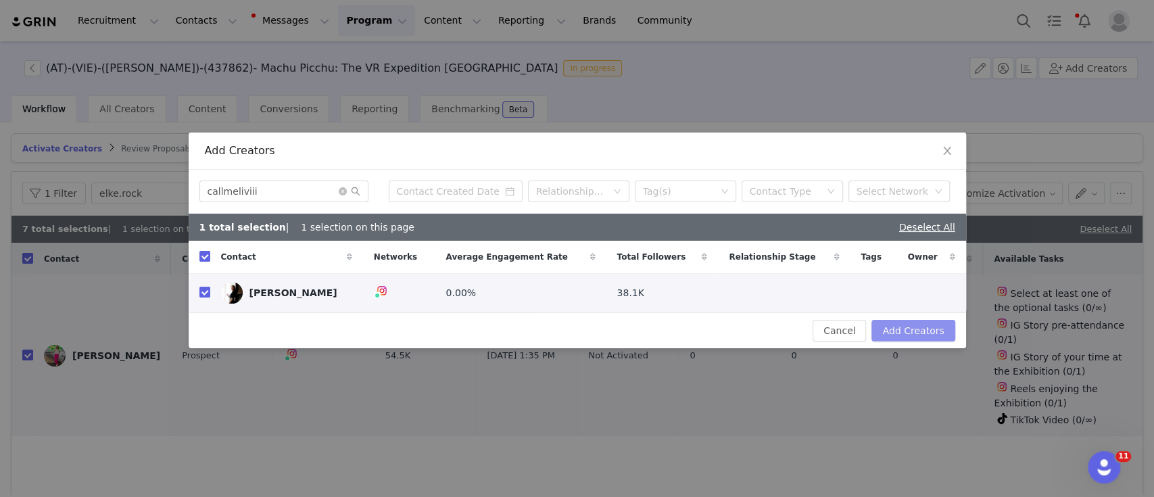
click at [895, 324] on button "Add Creators" at bounding box center [912, 331] width 83 height 22
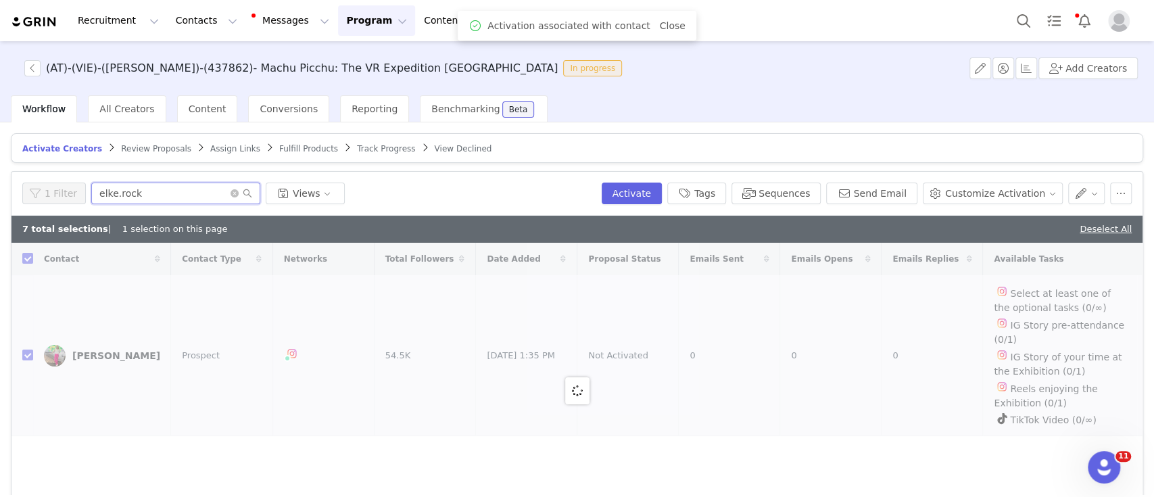
drag, startPoint x: 139, startPoint y: 191, endPoint x: 60, endPoint y: 195, distance: 79.2
click at [60, 195] on div "1 Filter elke.rock Views" at bounding box center [309, 194] width 574 height 22
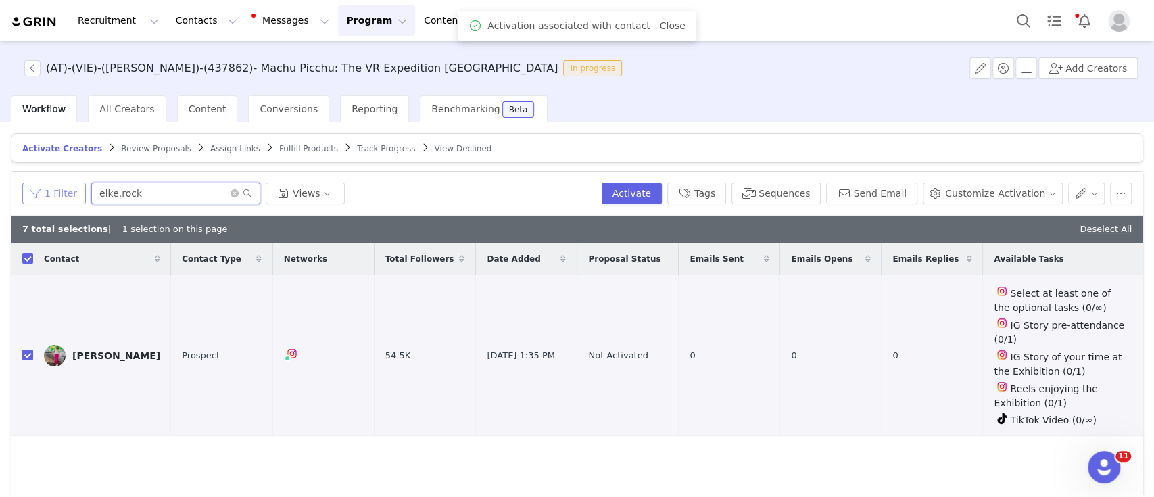
paste input "callmeliviii"
type input "callmeliviii"
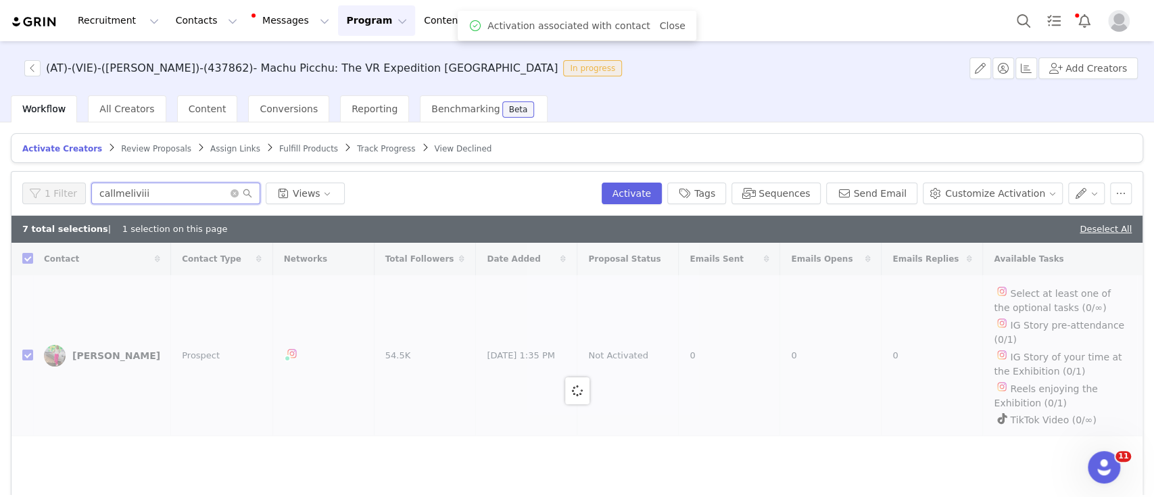
checkbox input "false"
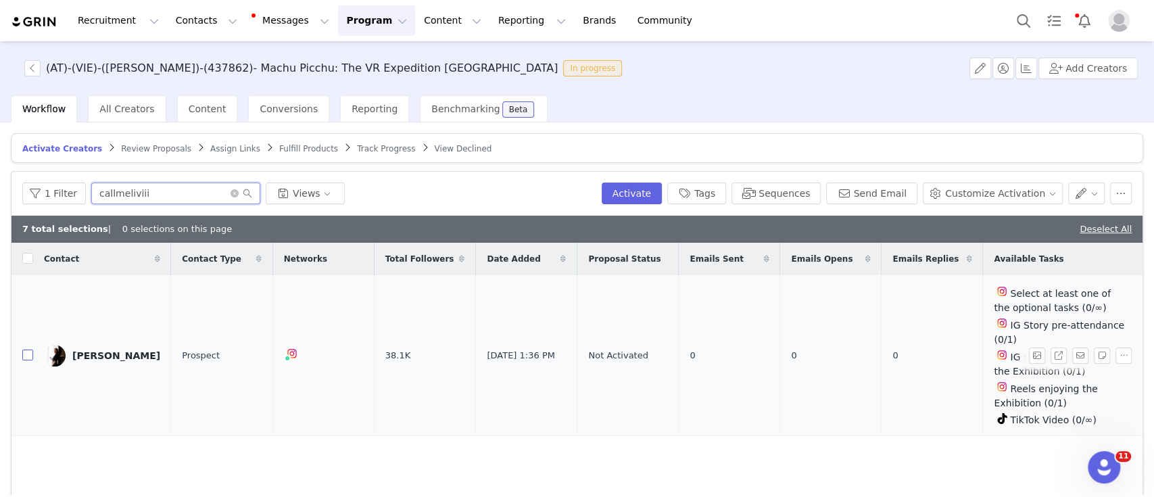
type input "callmeliviii"
click at [28, 349] on input "checkbox" at bounding box center [27, 354] width 11 height 11
checkbox input "true"
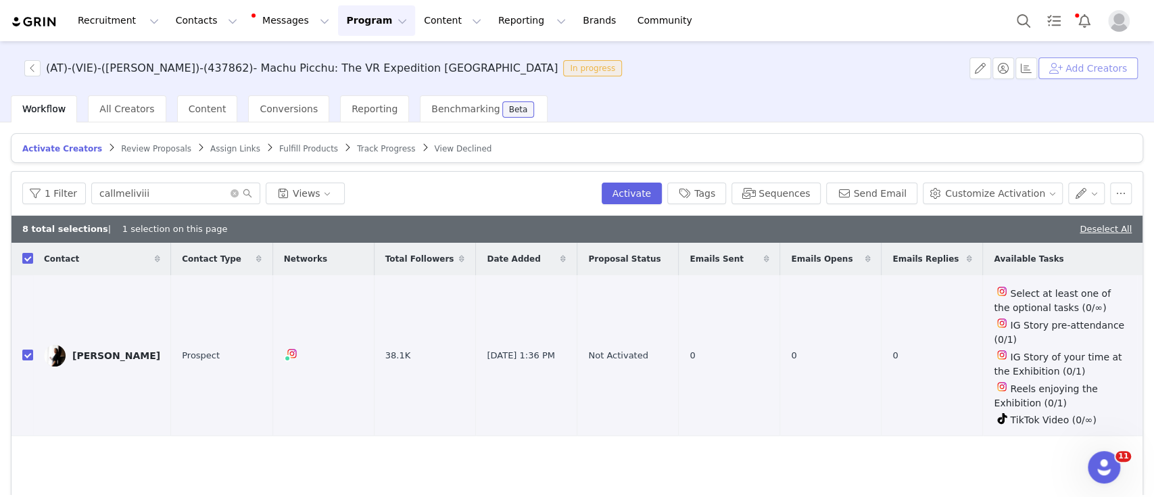
click at [1104, 67] on button "Add Creators" at bounding box center [1087, 68] width 99 height 22
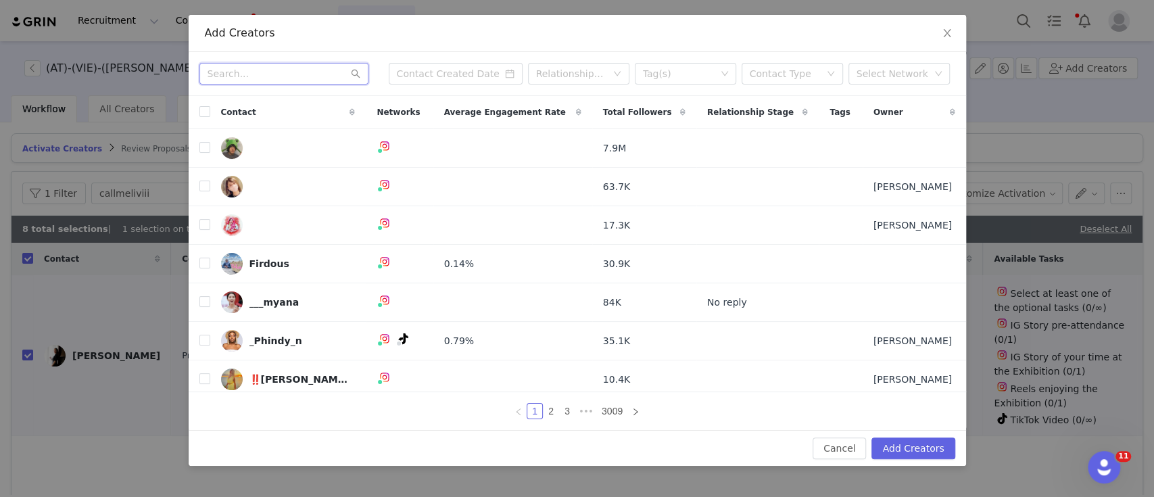
click at [265, 72] on input "text" at bounding box center [283, 74] width 169 height 22
paste input "[PERSON_NAME].kalchgruber"
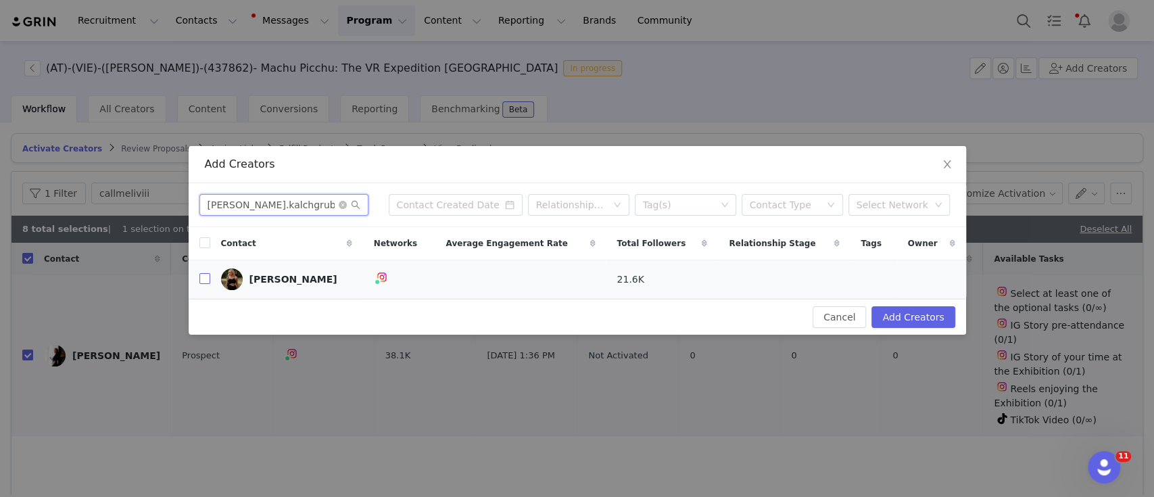
type input "[PERSON_NAME].kalchgruber"
click at [205, 281] on input "checkbox" at bounding box center [204, 278] width 11 height 11
checkbox input "true"
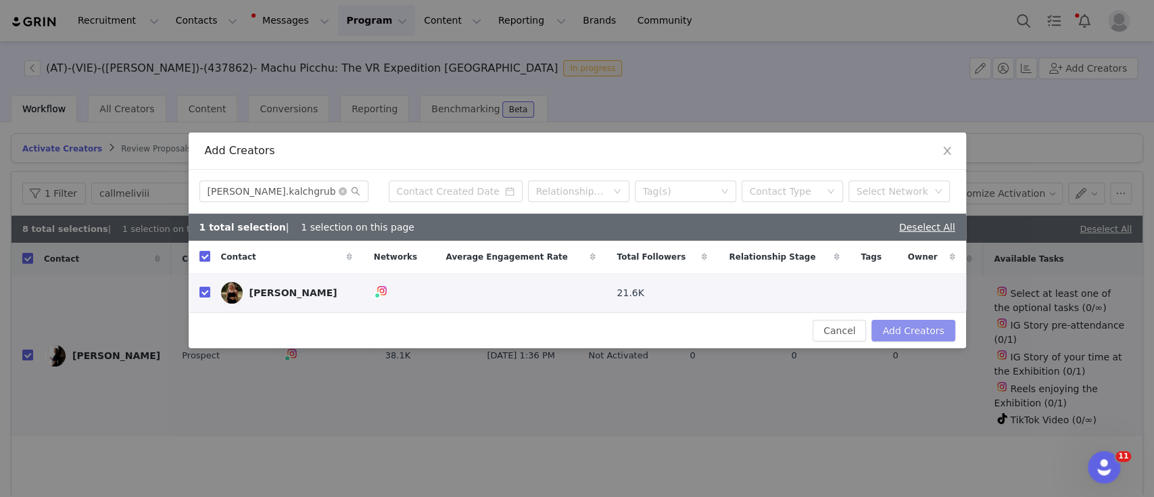
click at [904, 338] on button "Add Creators" at bounding box center [912, 331] width 83 height 22
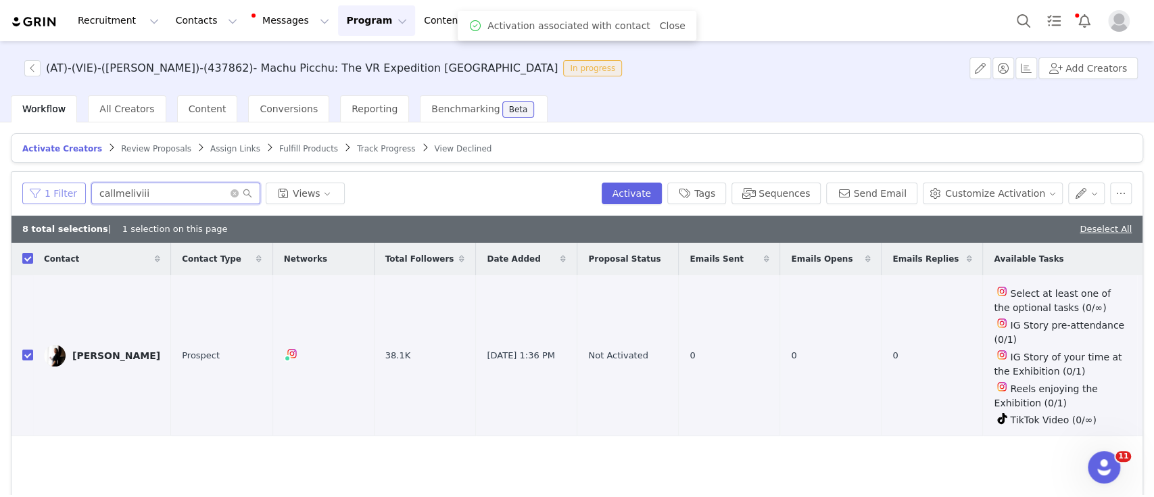
click at [63, 193] on div "1 Filter callmeliviii Views" at bounding box center [309, 194] width 574 height 22
paste input "[PERSON_NAME].kalchgruber"
type input "[PERSON_NAME].kalchgruber"
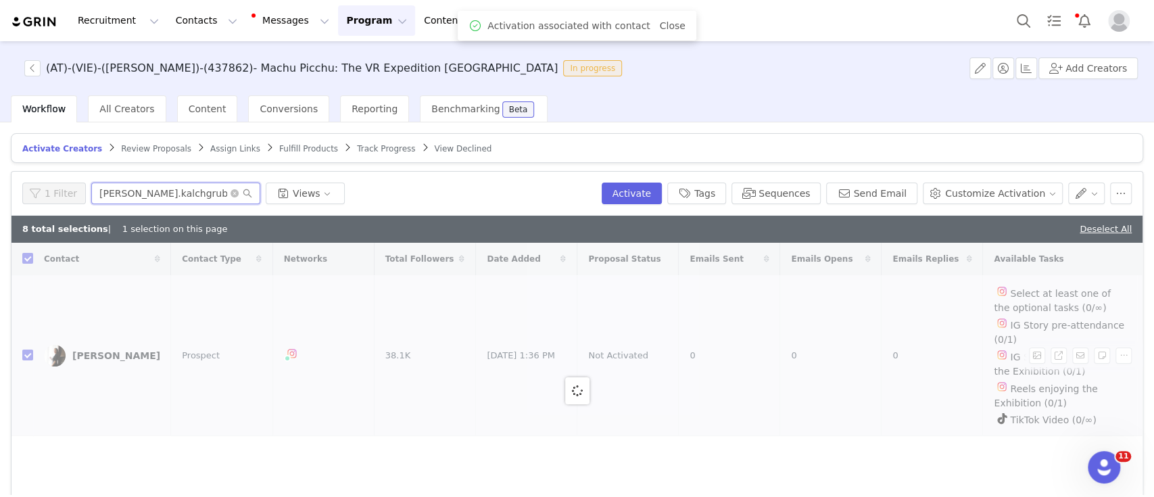
checkbox input "false"
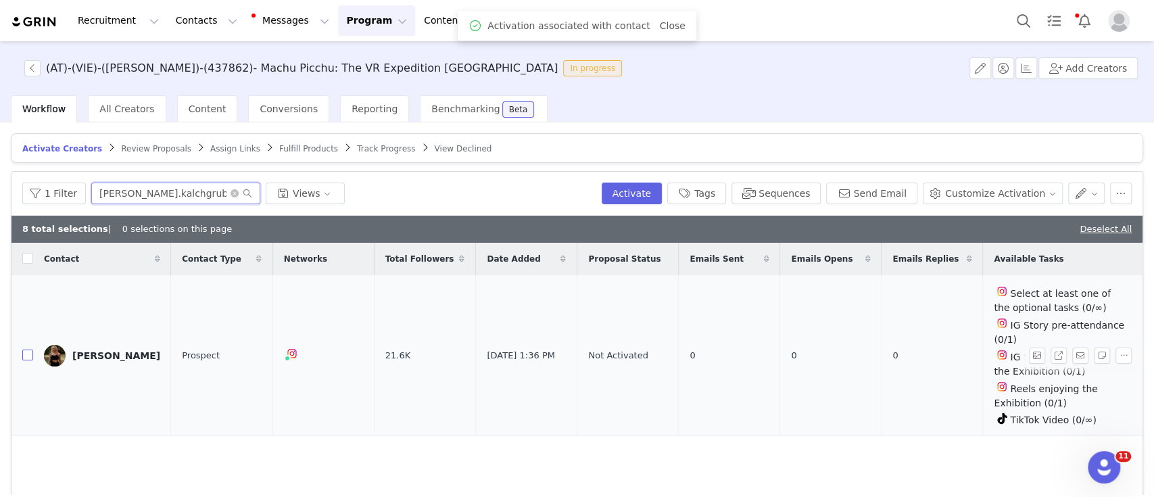
type input "[PERSON_NAME].kalchgruber"
click at [27, 348] on label at bounding box center [27, 355] width 11 height 14
click at [27, 349] on input "checkbox" at bounding box center [27, 354] width 11 height 11
checkbox input "true"
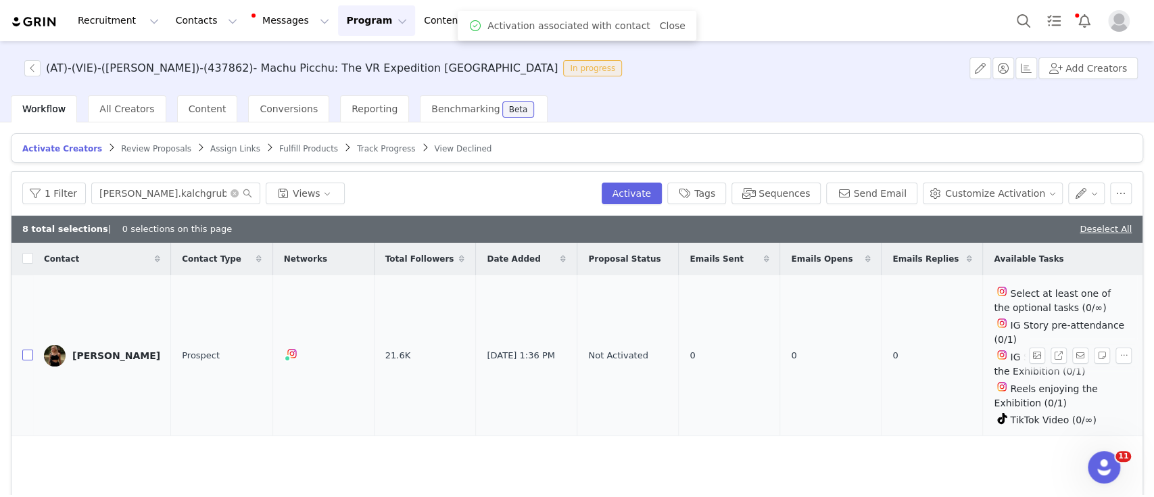
checkbox input "true"
click at [1095, 66] on button "Add Creators" at bounding box center [1087, 68] width 99 height 22
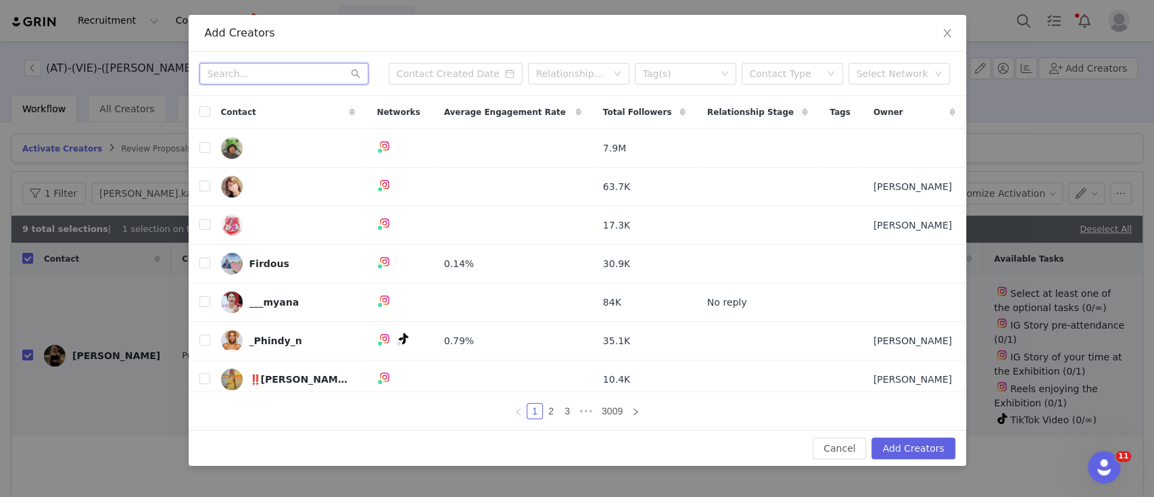
click at [295, 70] on input "text" at bounding box center [283, 74] width 169 height 22
paste input "kriskemmetinger"
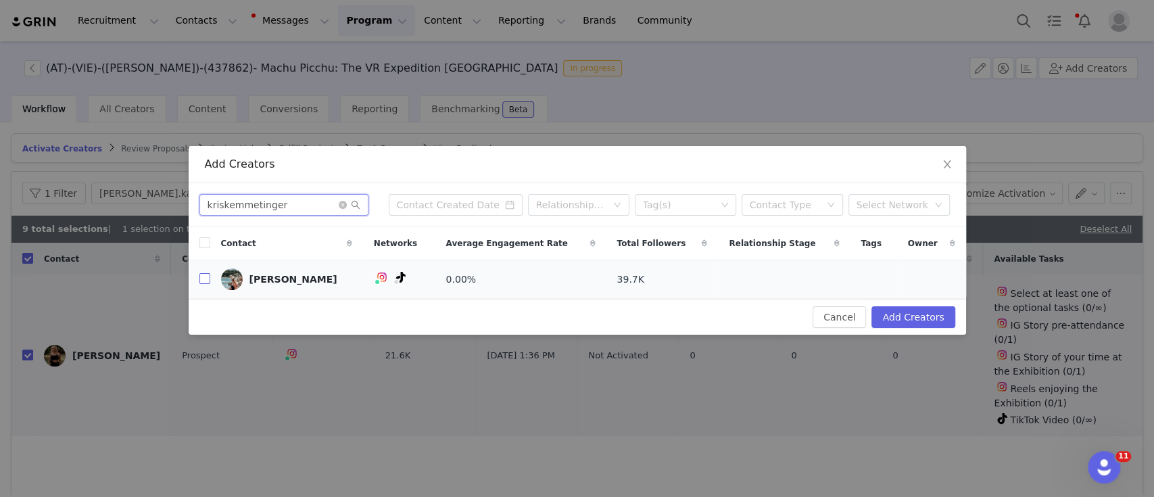
type input "kriskemmetinger"
click at [205, 277] on input "checkbox" at bounding box center [204, 278] width 11 height 11
checkbox input "true"
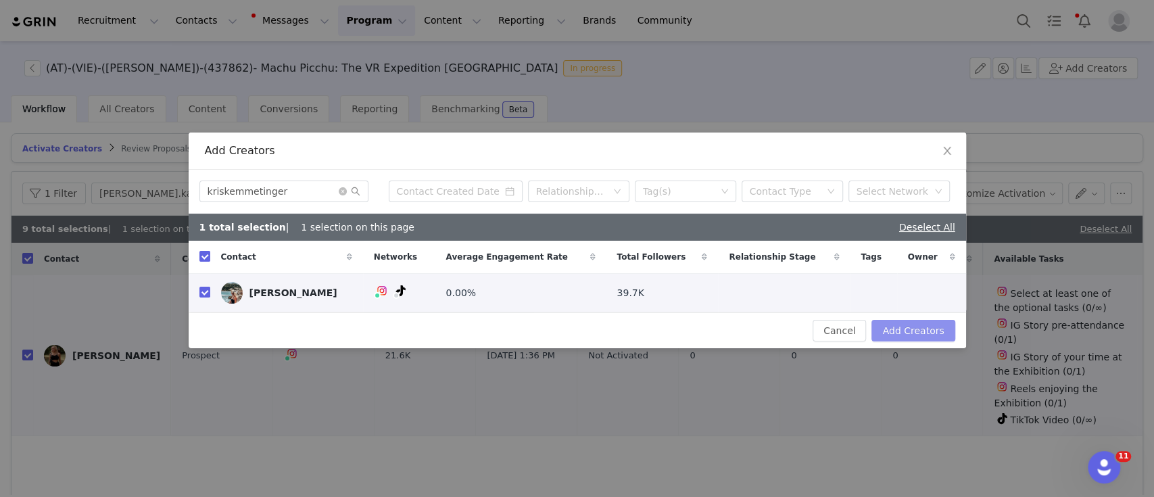
click at [898, 326] on button "Add Creators" at bounding box center [912, 331] width 83 height 22
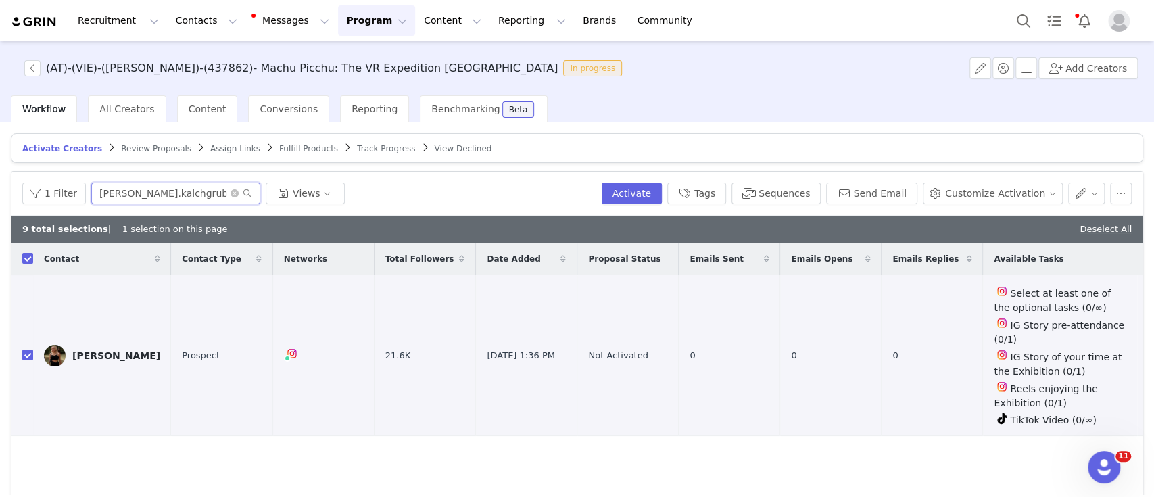
drag, startPoint x: 180, startPoint y: 197, endPoint x: 72, endPoint y: 203, distance: 108.3
click at [72, 203] on div "1 Filter [PERSON_NAME].kalchgruber Views Activate Tags Sequences Send Email Cus…" at bounding box center [576, 194] width 1131 height 44
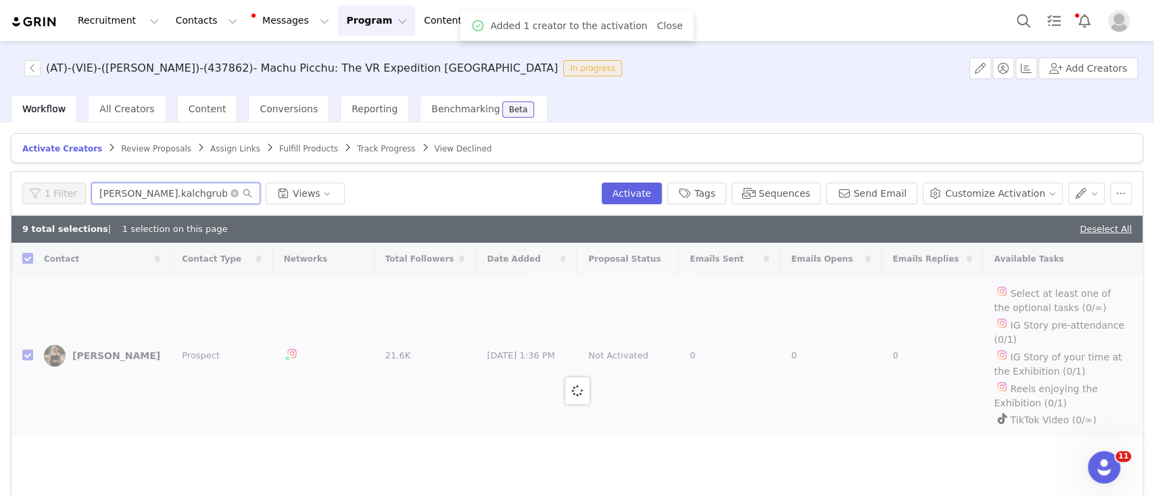
paste input "kriskemmeting"
type input "kriskemmetinger"
checkbox input "false"
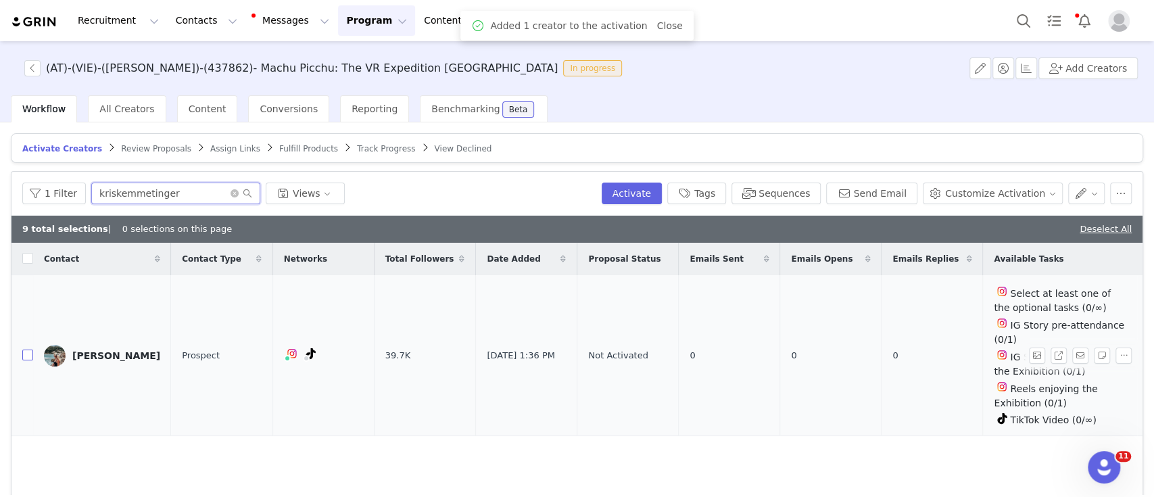
type input "kriskemmetinger"
click at [26, 357] on input "checkbox" at bounding box center [27, 354] width 11 height 11
checkbox input "true"
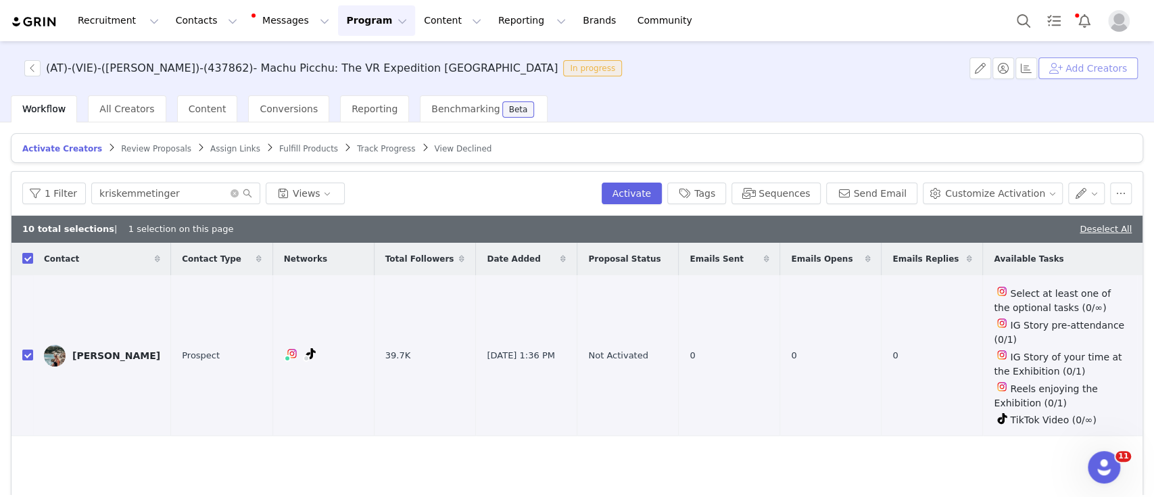
click at [1096, 68] on button "Add Creators" at bounding box center [1087, 68] width 99 height 22
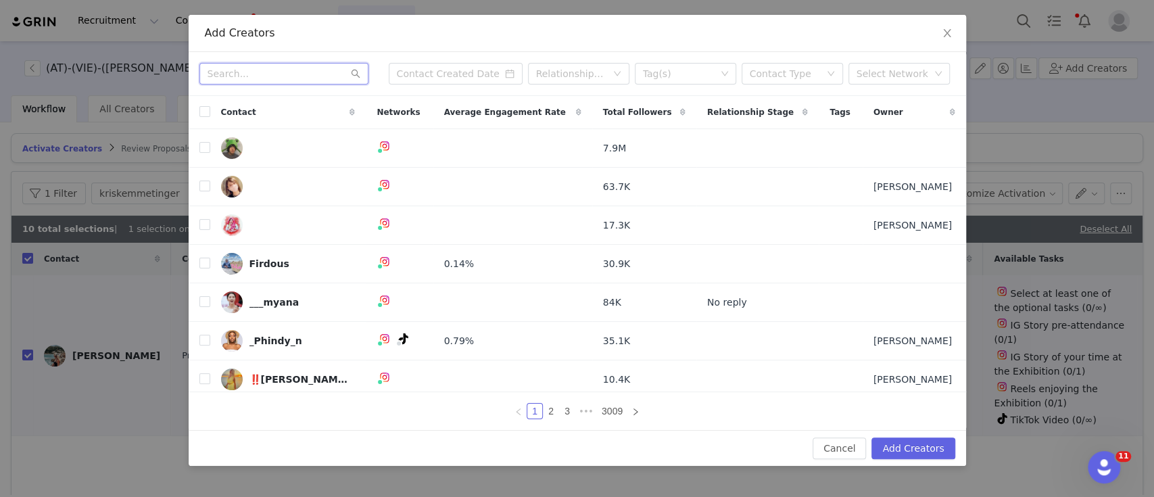
click at [278, 73] on input "text" at bounding box center [283, 74] width 169 height 22
paste input "anja_kager"
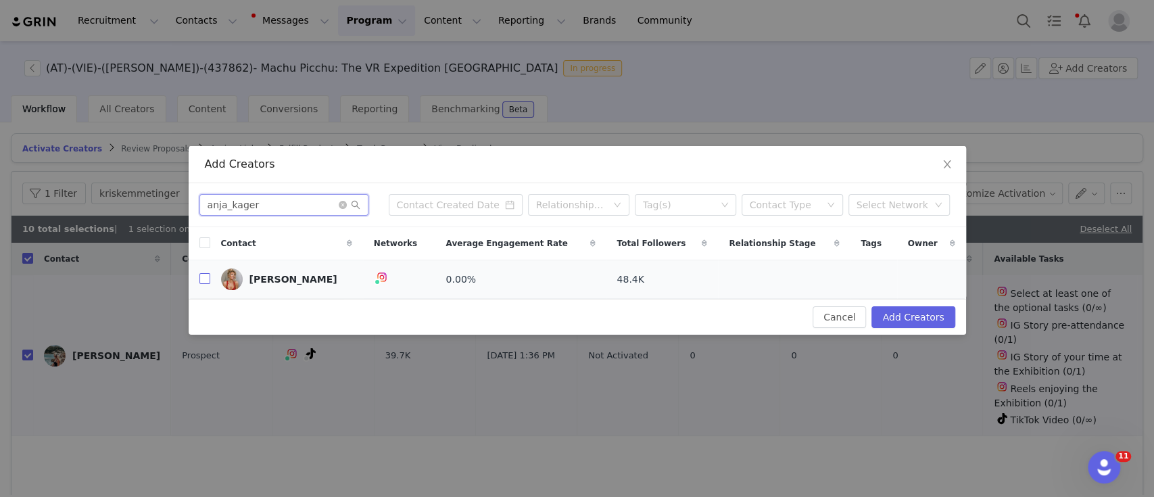
type input "anja_kager"
click at [201, 283] on input "checkbox" at bounding box center [204, 278] width 11 height 11
checkbox input "true"
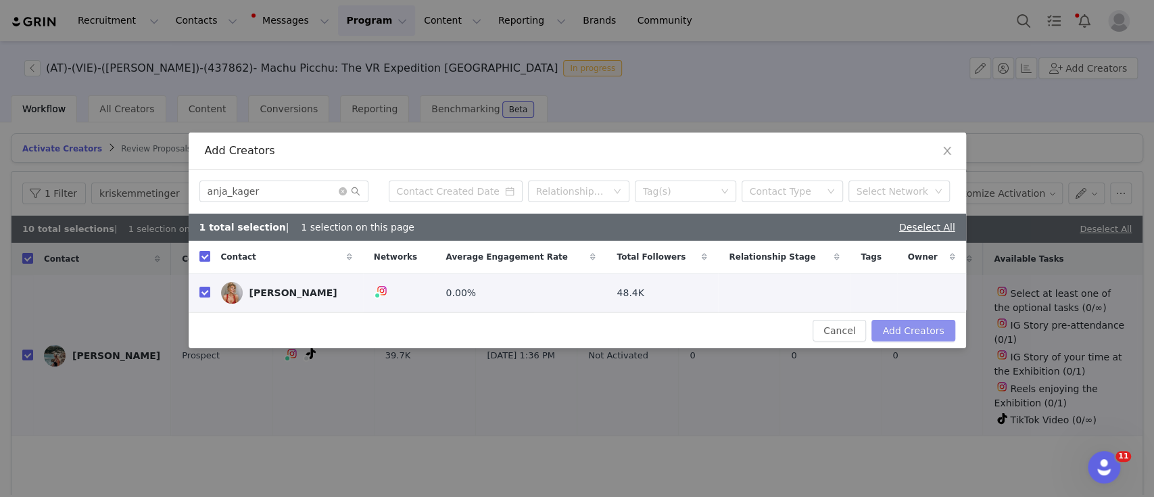
click at [917, 331] on button "Add Creators" at bounding box center [912, 331] width 83 height 22
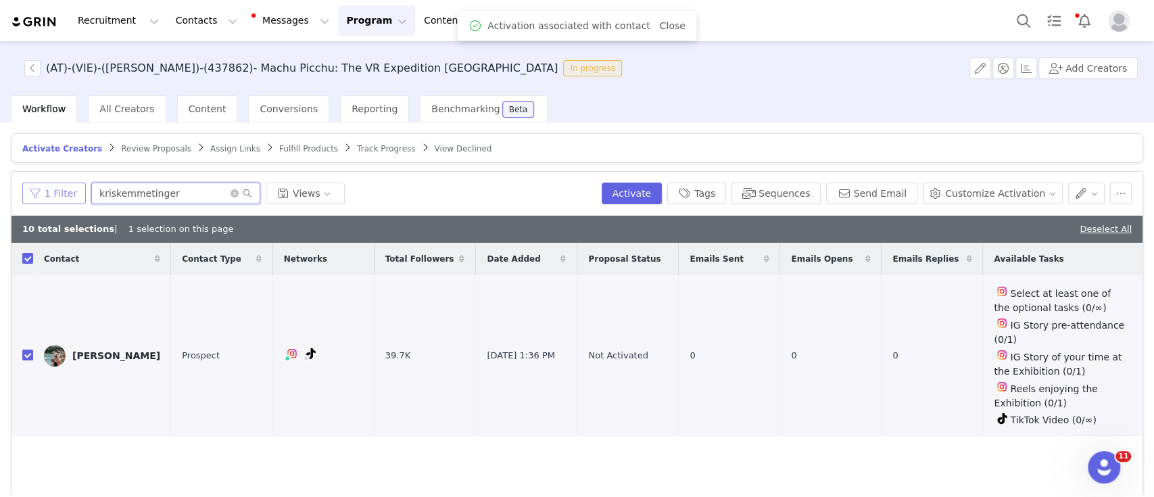
drag, startPoint x: 172, startPoint y: 187, endPoint x: 51, endPoint y: 187, distance: 121.7
click at [51, 187] on div "1 Filter kriskemmetinger Views" at bounding box center [309, 194] width 574 height 22
paste input "anja_ka"
type input "anja_kager"
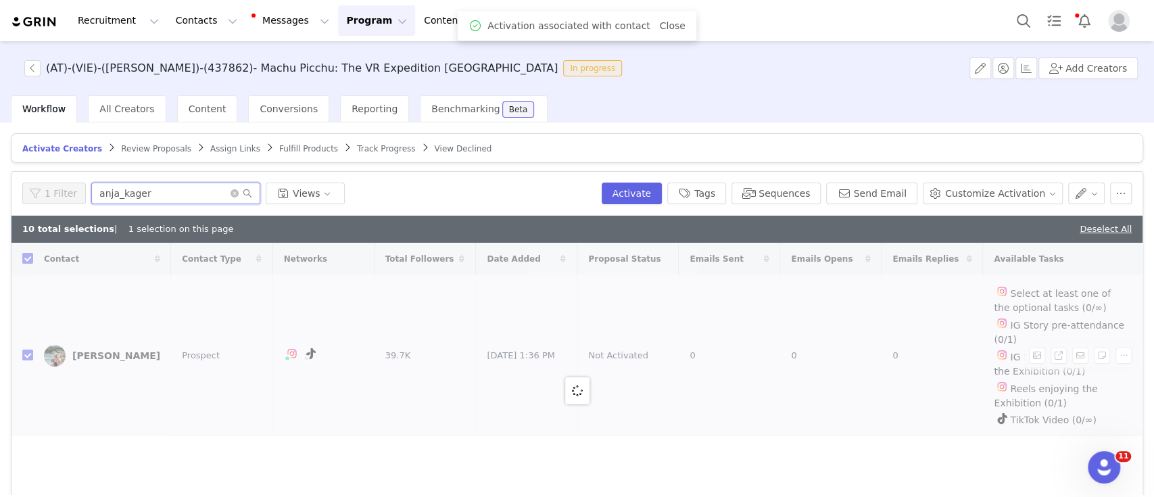
checkbox input "false"
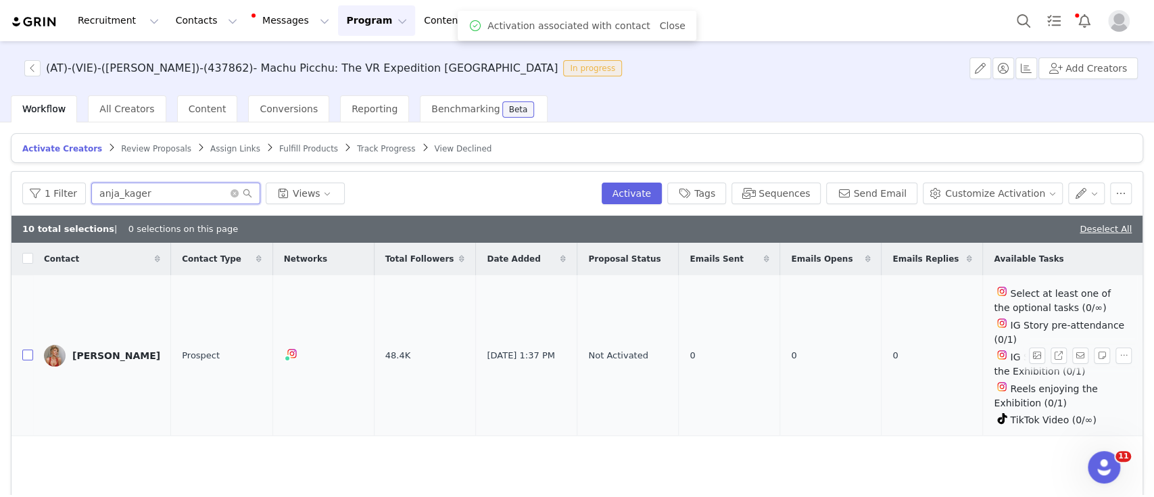
type input "anja_kager"
click at [27, 349] on input "checkbox" at bounding box center [27, 354] width 11 height 11
checkbox input "true"
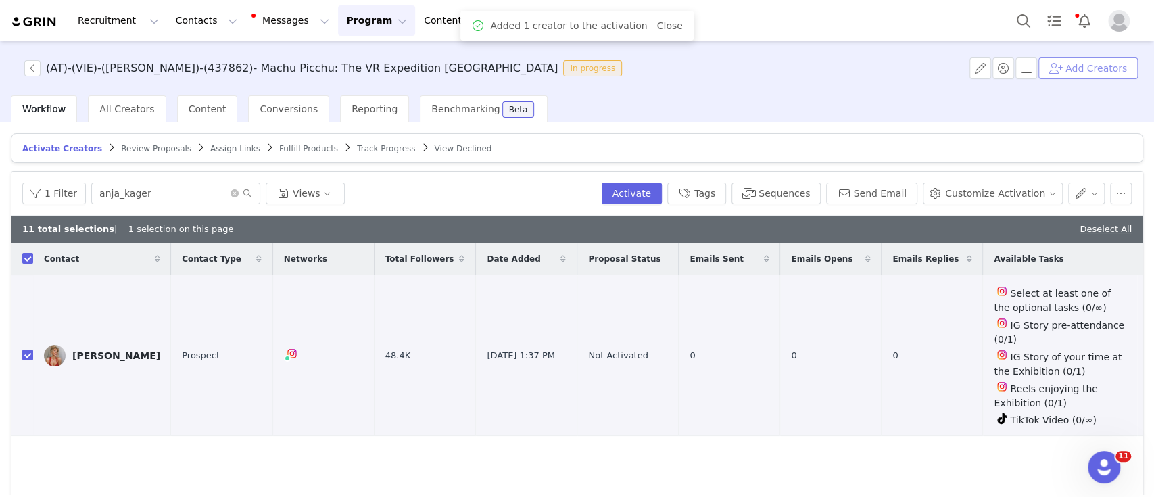
click at [1092, 68] on button "Add Creators" at bounding box center [1087, 68] width 99 height 22
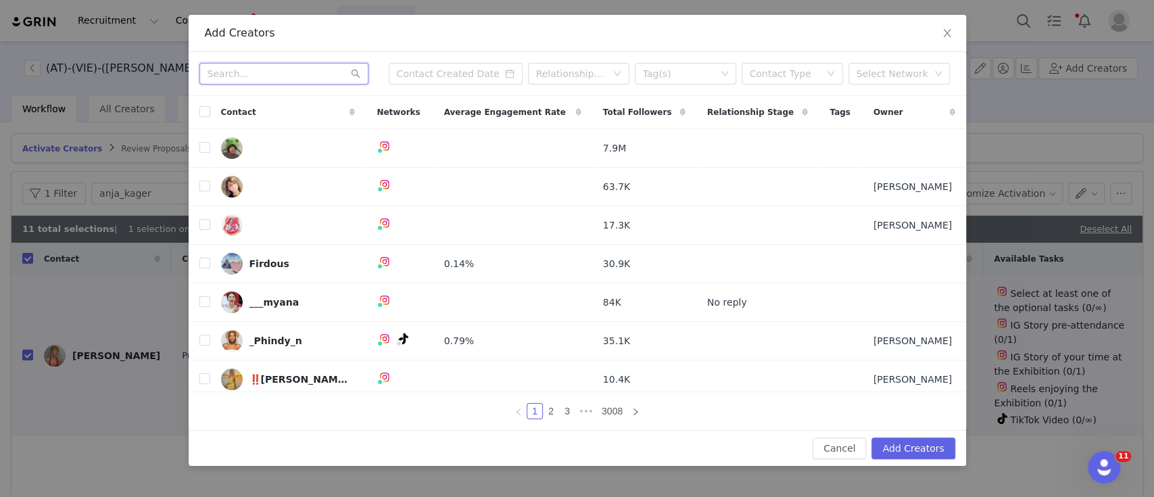
click at [215, 80] on input "text" at bounding box center [283, 74] width 169 height 22
paste input "vanillaholica"
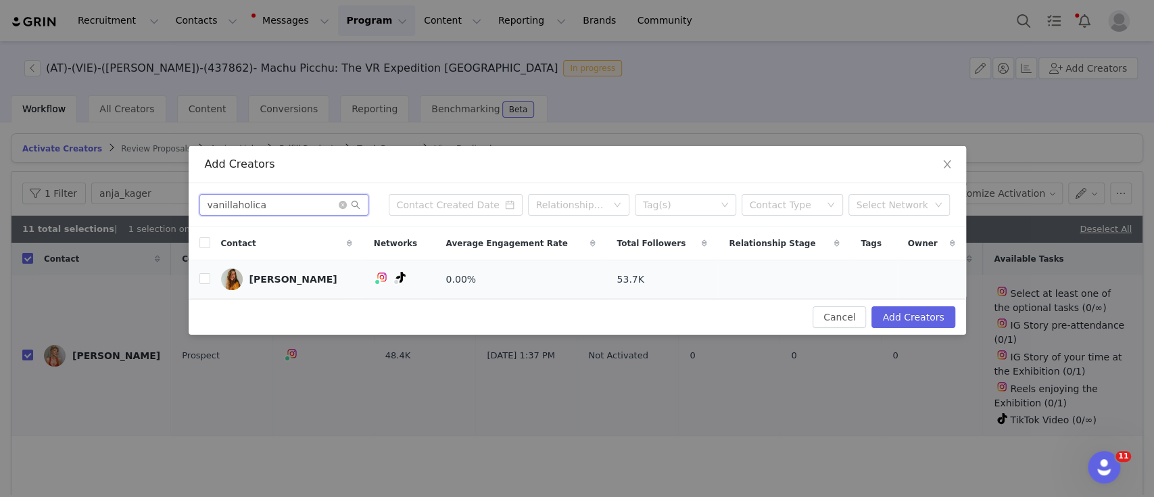
type input "vanillaholica"
click at [198, 275] on td at bounding box center [200, 279] width 22 height 39
click at [199, 278] on input "checkbox" at bounding box center [204, 278] width 11 height 11
checkbox input "true"
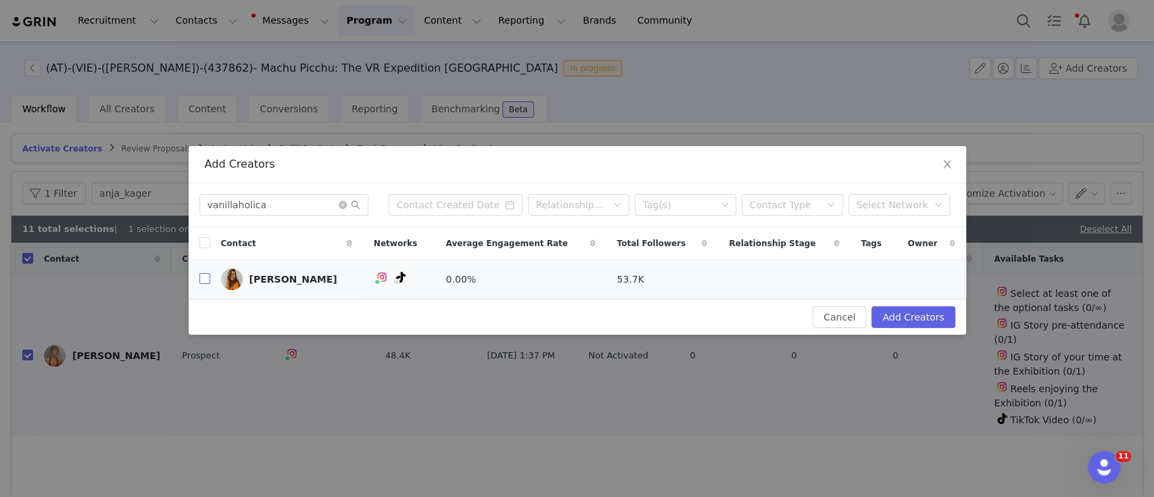
checkbox input "true"
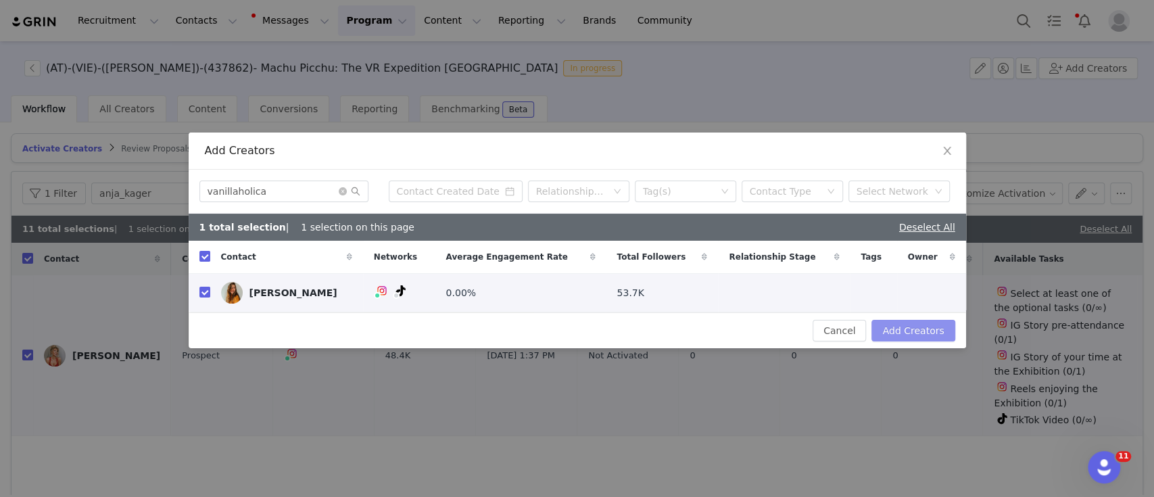
click at [893, 333] on button "Add Creators" at bounding box center [912, 331] width 83 height 22
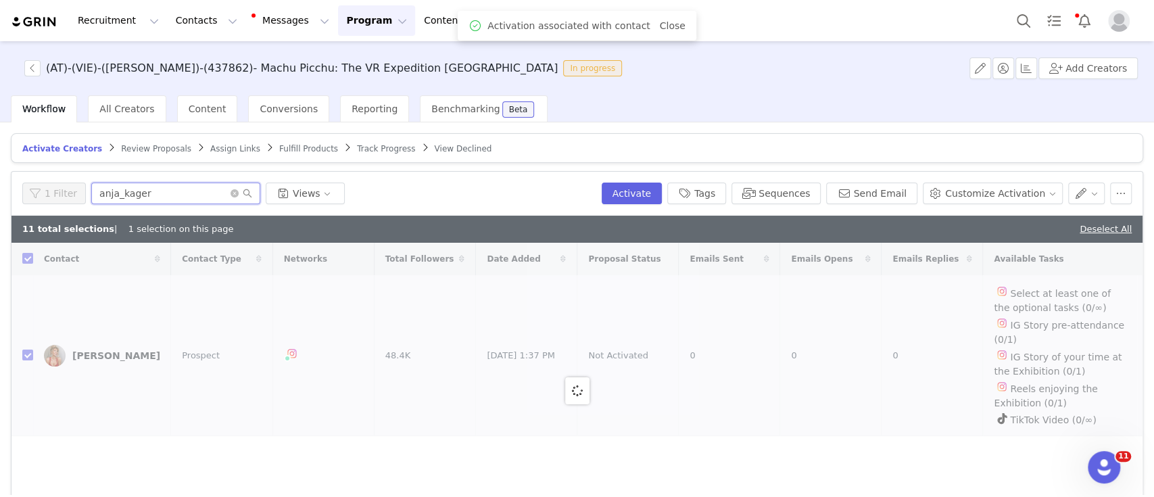
click at [78, 189] on div "1 Filter anja_kager Views" at bounding box center [309, 194] width 574 height 22
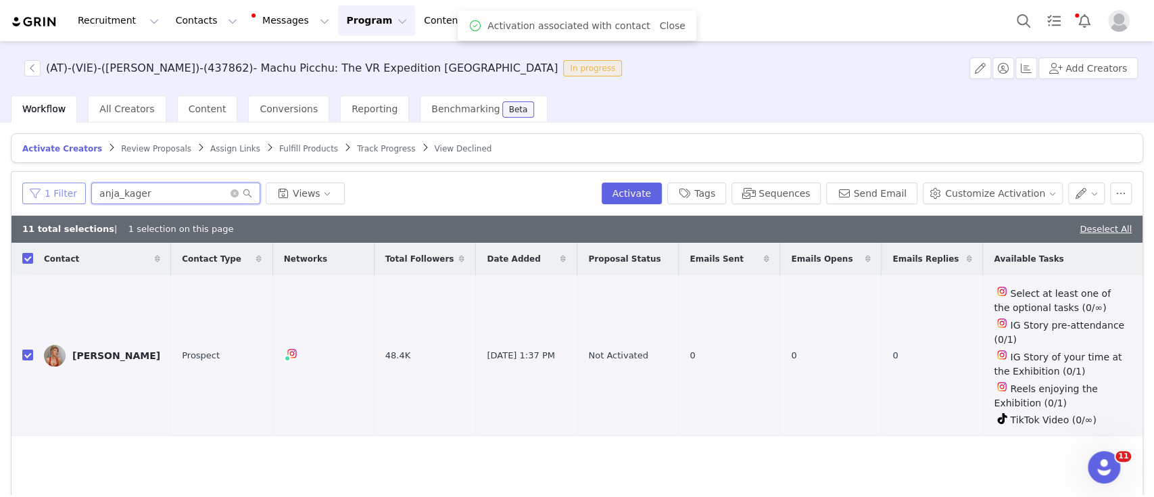
paste input "vanillaholica"
type input "vanillaholica"
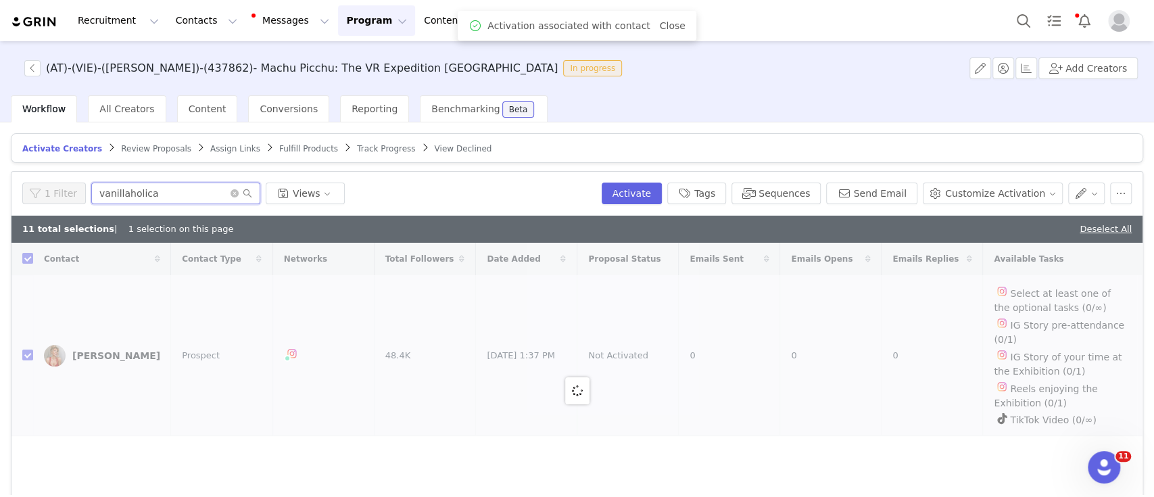
checkbox input "false"
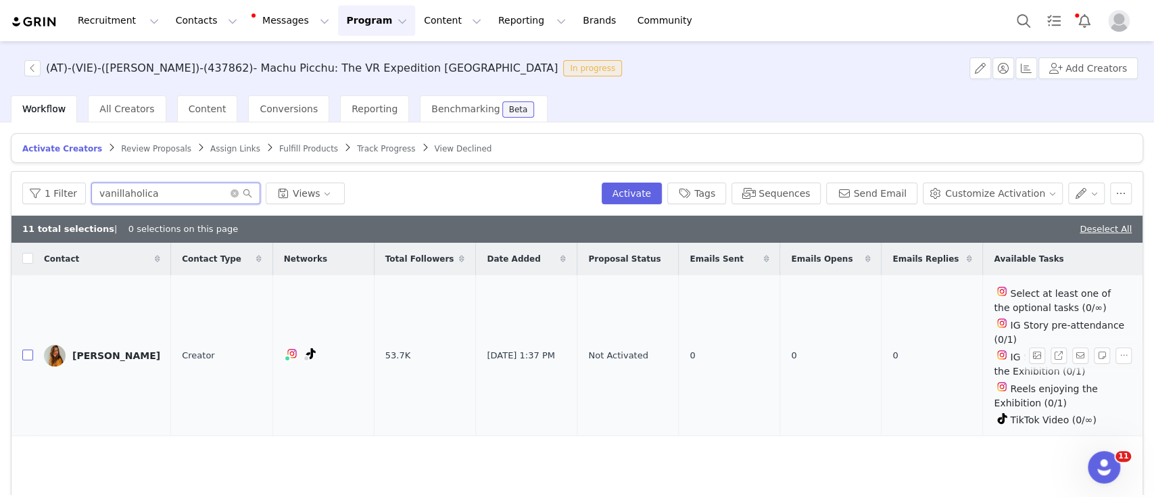
type input "vanillaholica"
click at [27, 354] on input "checkbox" at bounding box center [27, 354] width 11 height 11
checkbox input "true"
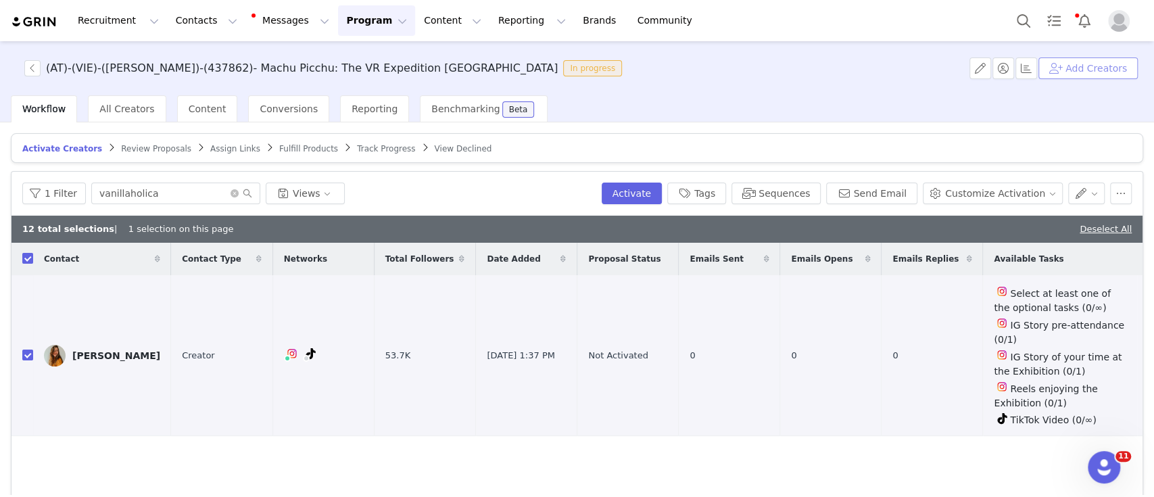
click at [1092, 68] on button "Add Creators" at bounding box center [1087, 68] width 99 height 22
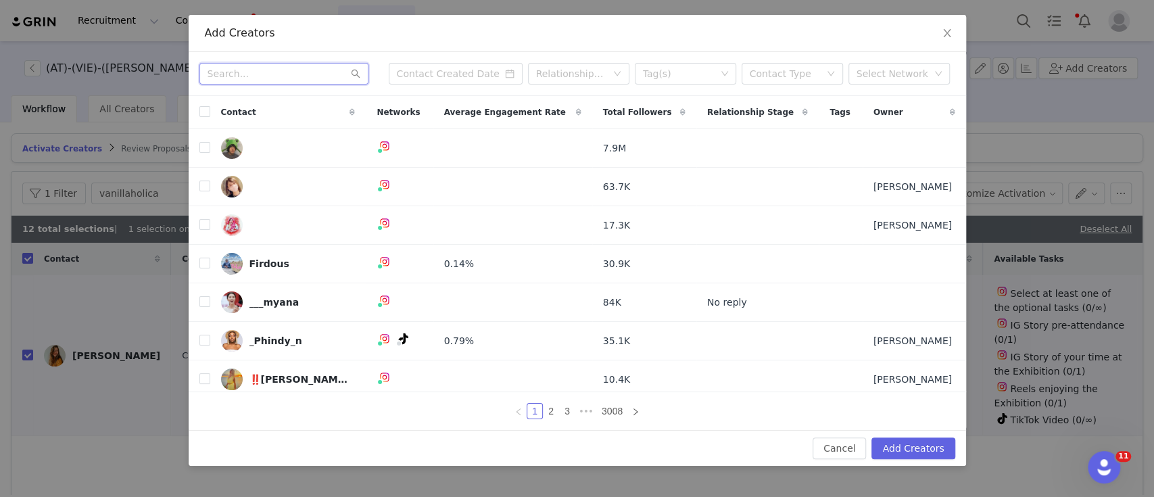
click at [250, 78] on input "text" at bounding box center [283, 74] width 169 height 22
paste input "1000thingsinvienna"
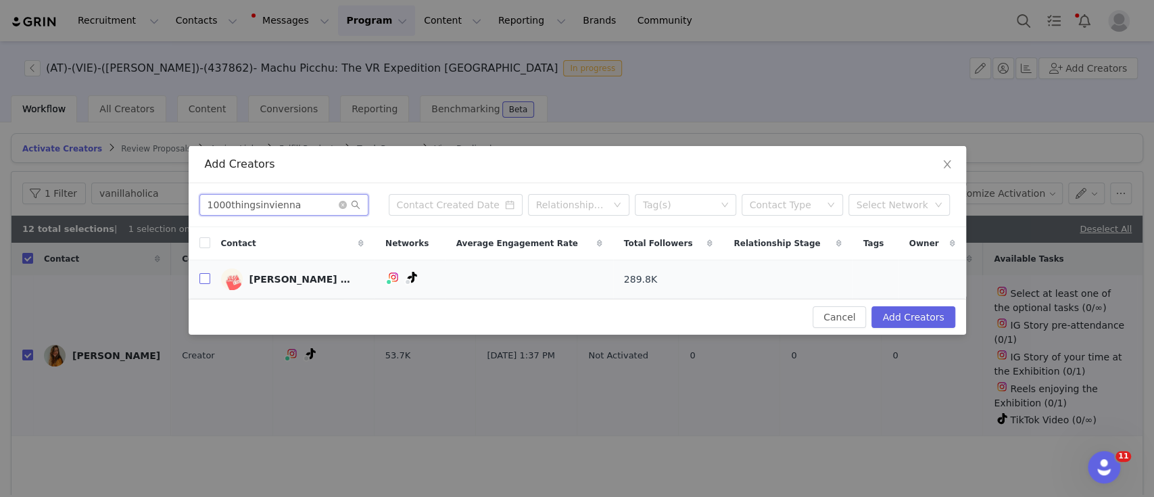
type input "1000thingsinvienna"
click at [203, 283] on input "checkbox" at bounding box center [204, 278] width 11 height 11
checkbox input "true"
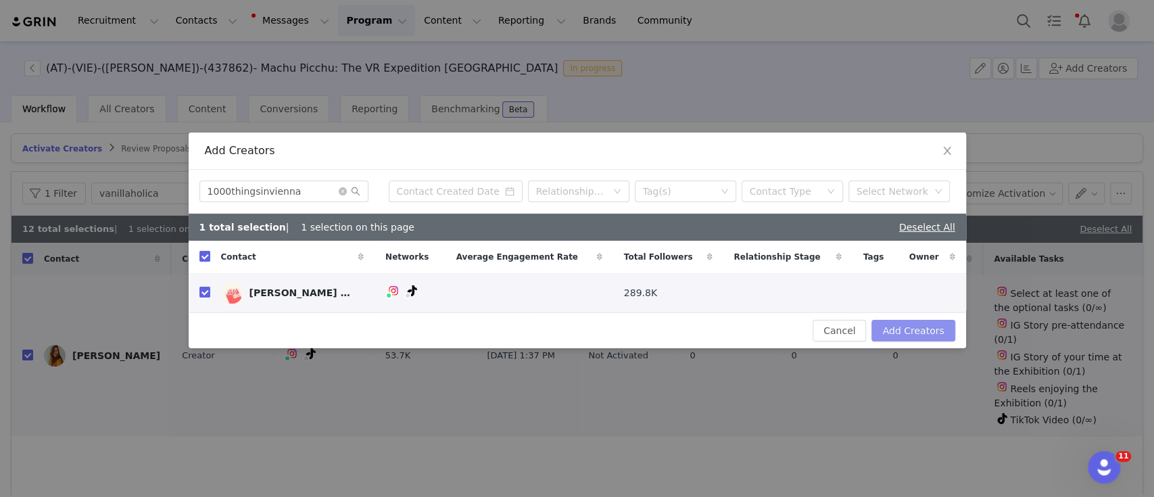
click at [936, 325] on button "Add Creators" at bounding box center [912, 331] width 83 height 22
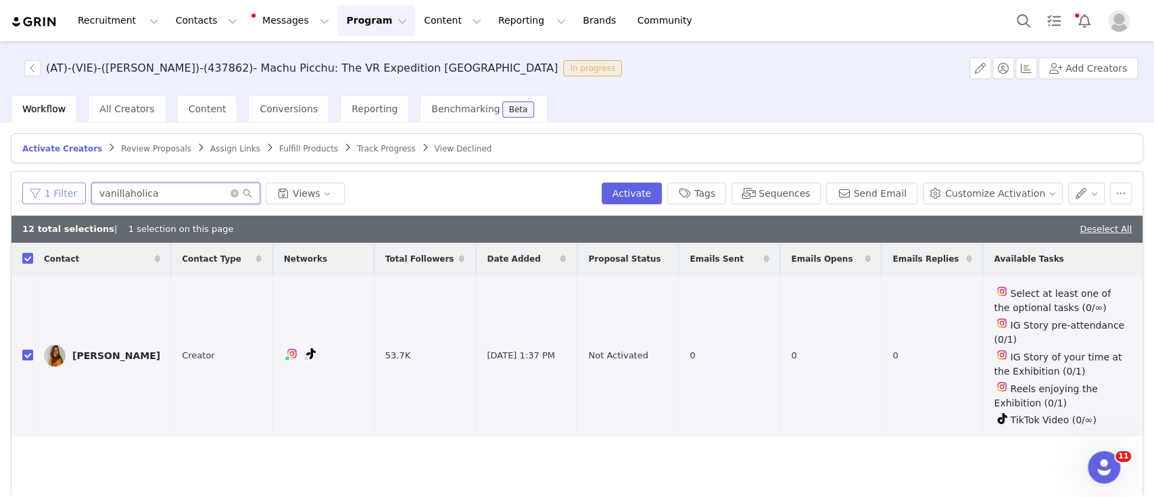
drag, startPoint x: 155, startPoint y: 187, endPoint x: 68, endPoint y: 185, distance: 87.2
click at [68, 185] on div "1 Filter vanillaholica Views" at bounding box center [309, 194] width 574 height 22
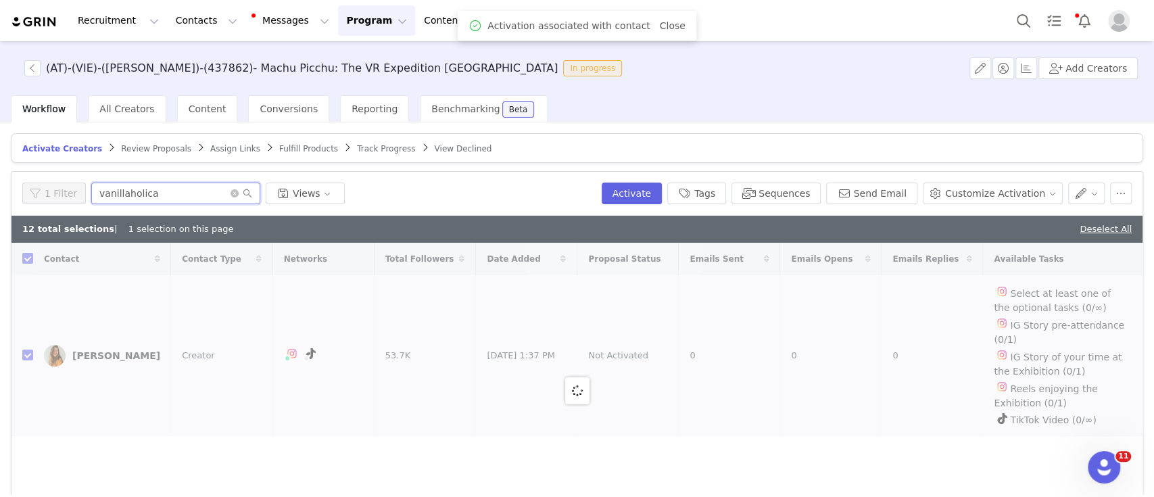
paste input "1000thingsinvienn"
type input "1000thingsinvienna"
checkbox input "false"
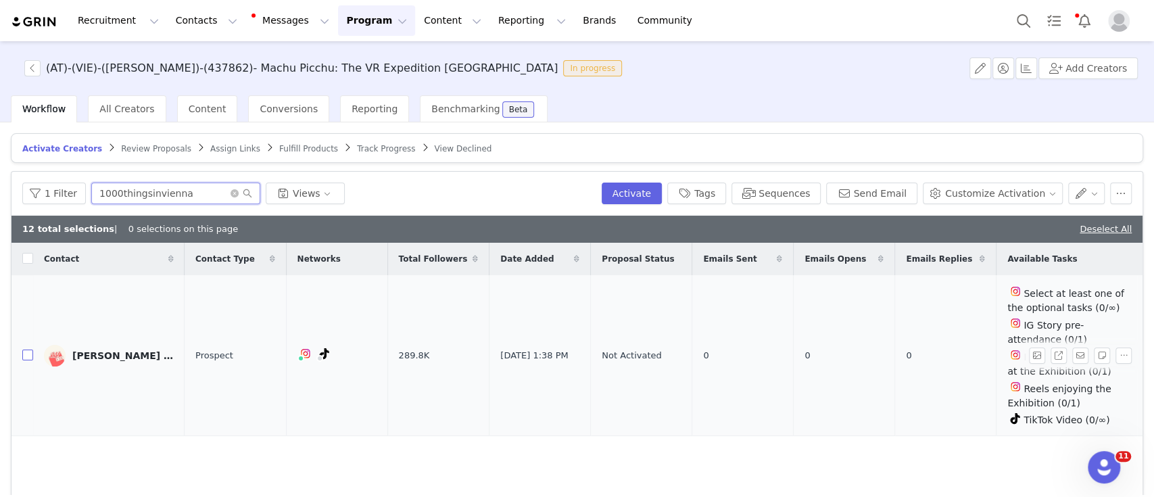
type input "1000thingsinvienna"
click at [24, 354] on input "checkbox" at bounding box center [27, 354] width 11 height 11
checkbox input "true"
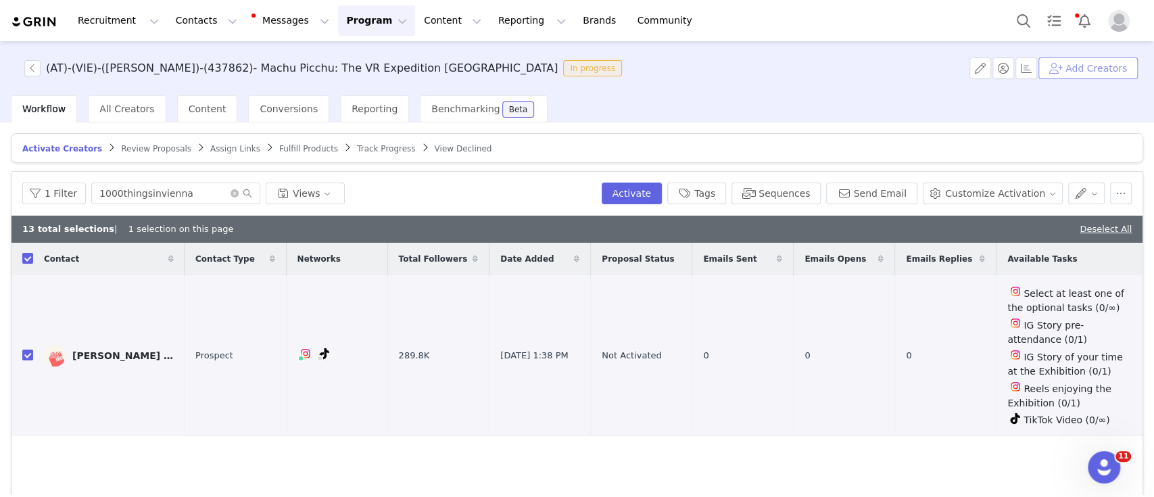
click at [1082, 62] on button "Add Creators" at bounding box center [1087, 68] width 99 height 22
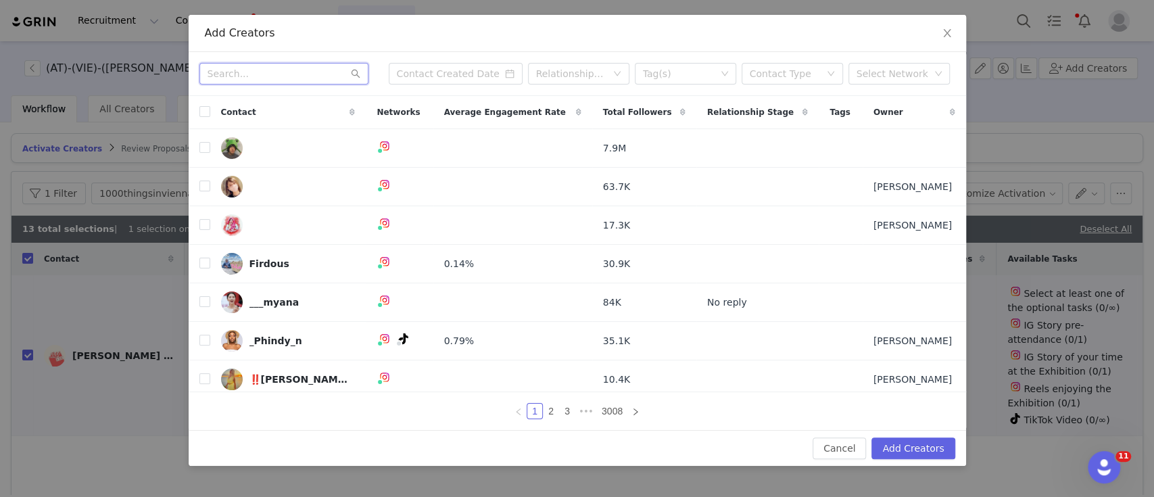
click at [222, 78] on input "text" at bounding box center [283, 74] width 169 height 22
paste input "wien.liebe"
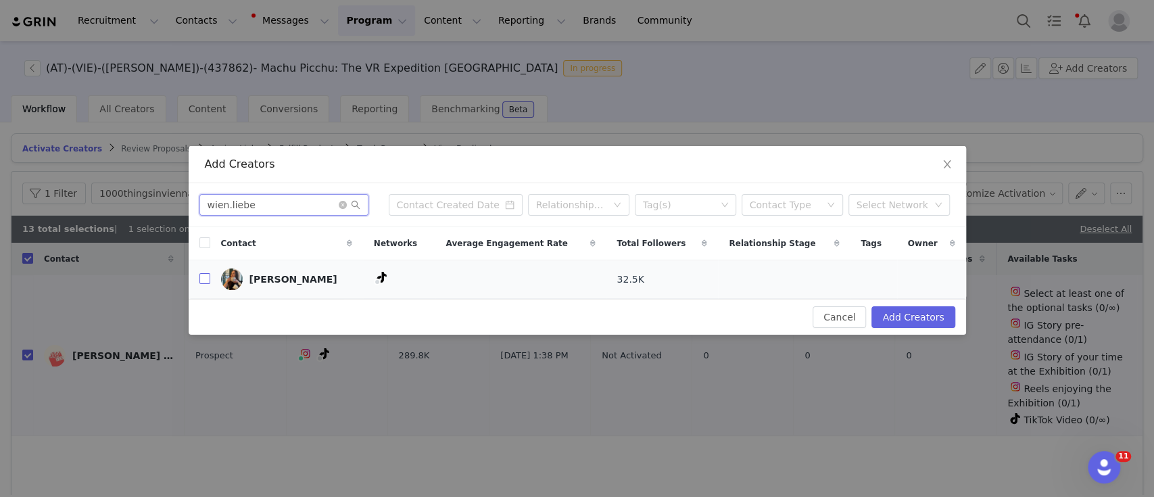
type input "wien.liebe"
click at [204, 276] on input "checkbox" at bounding box center [204, 278] width 11 height 11
checkbox input "true"
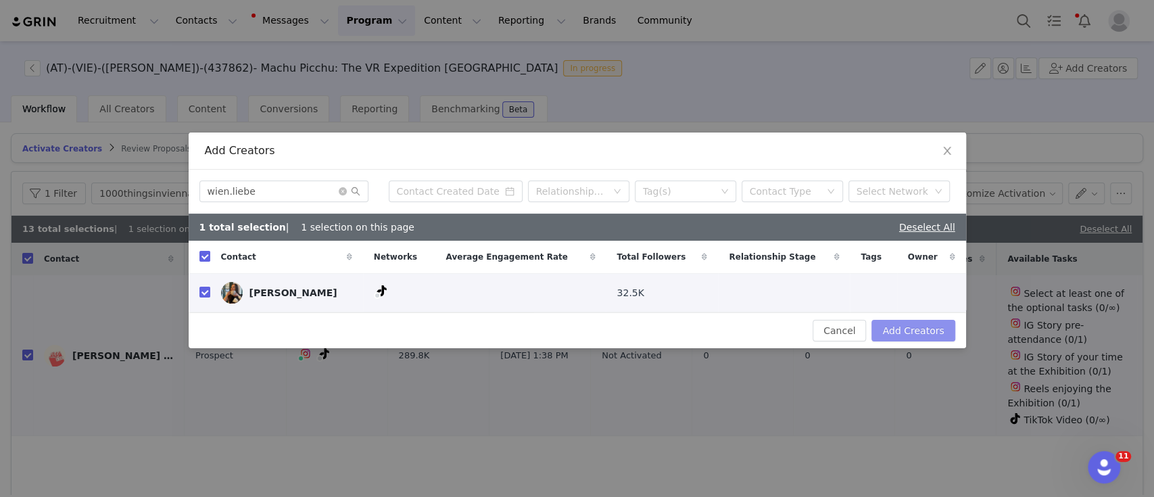
click at [908, 335] on button "Add Creators" at bounding box center [912, 331] width 83 height 22
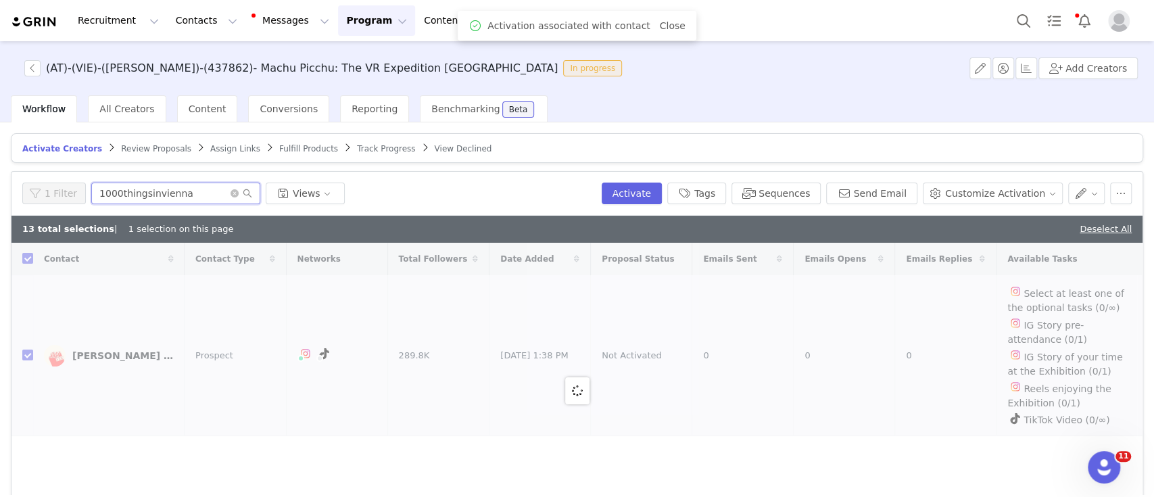
click at [45, 185] on div "1 Filter 1000thingsinvienna Views" at bounding box center [309, 194] width 574 height 22
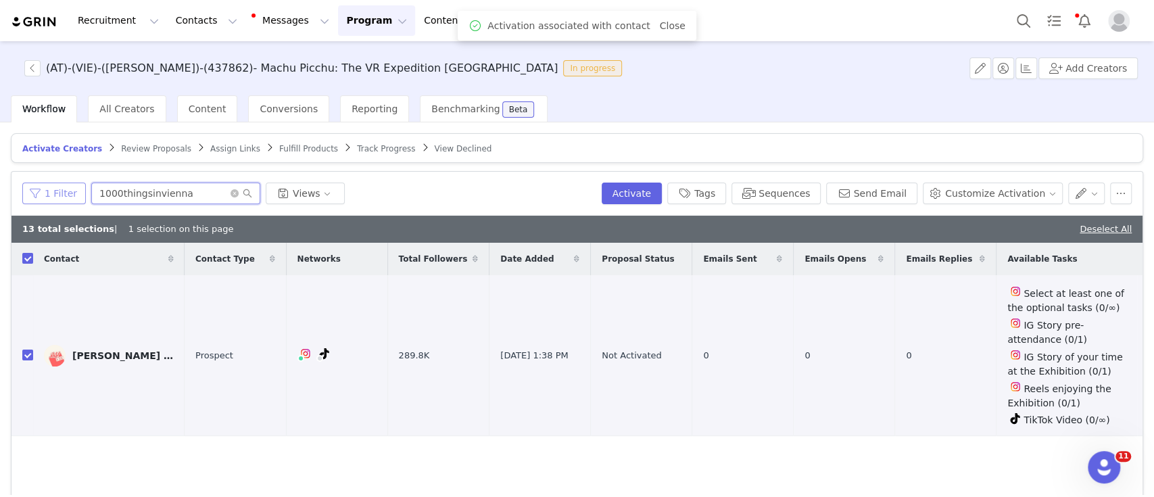
paste input "wien.liebe"
type input "wien.liebe"
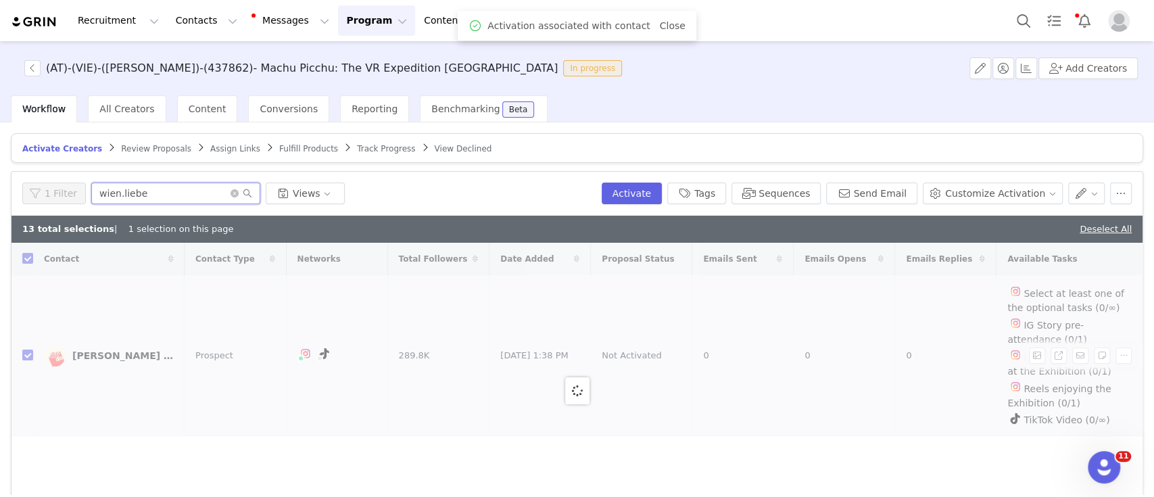
checkbox input "false"
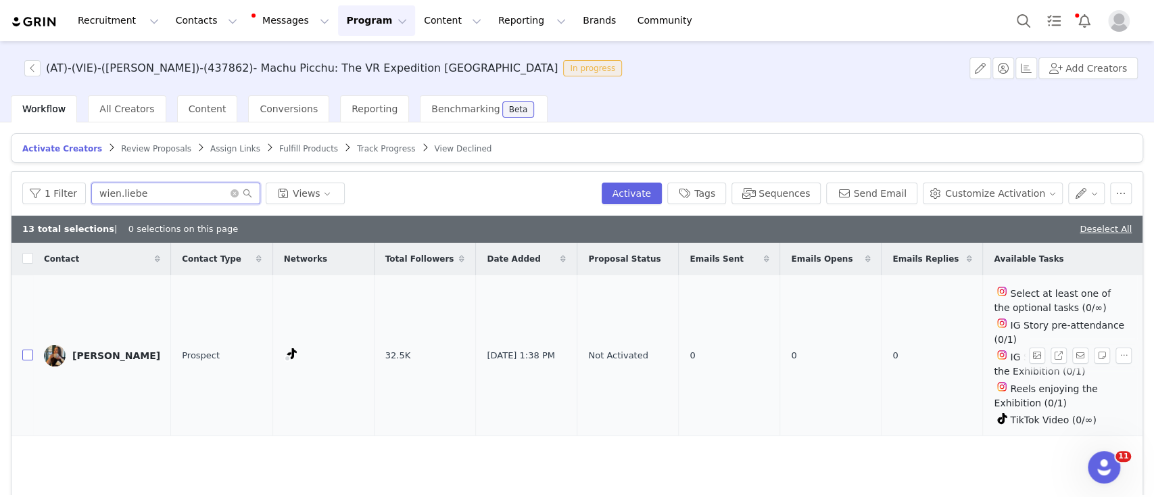
type input "wien.liebe"
click at [22, 350] on input "checkbox" at bounding box center [27, 354] width 11 height 11
checkbox input "true"
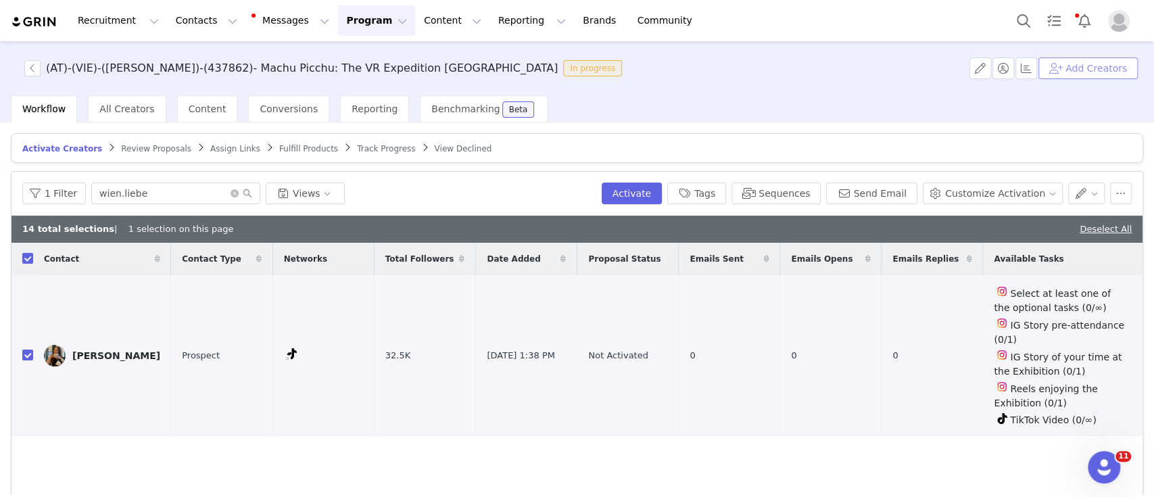
click at [1082, 64] on button "Add Creators" at bounding box center [1087, 68] width 99 height 22
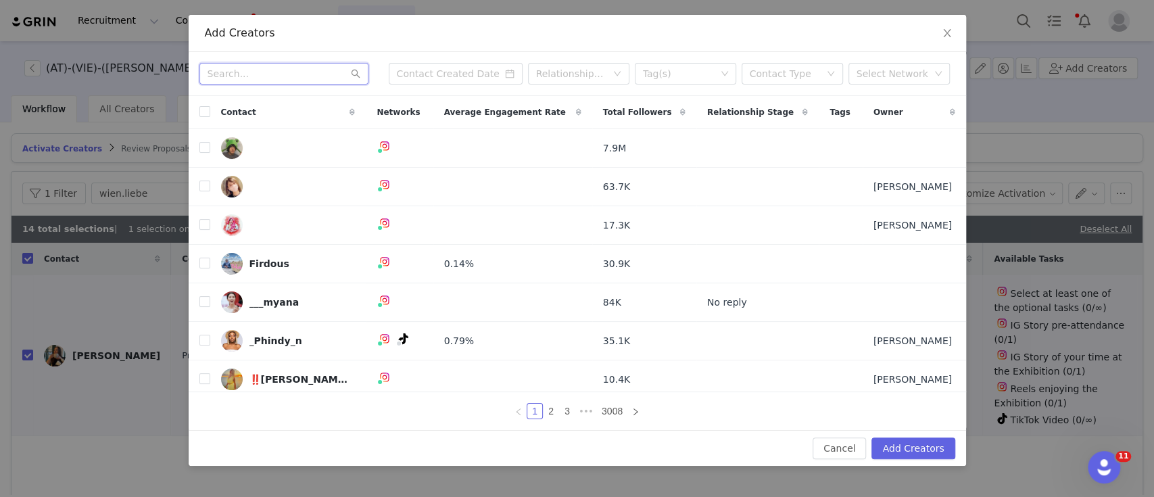
click at [273, 76] on input "text" at bounding box center [283, 74] width 169 height 22
paste input "vlakis_life"
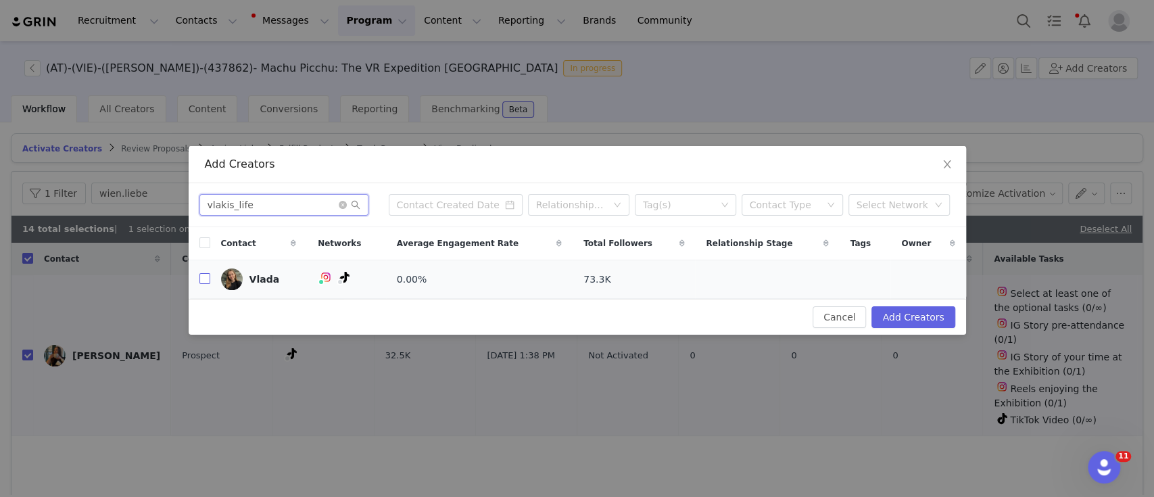
type input "vlakis_life"
click at [201, 281] on input "checkbox" at bounding box center [204, 278] width 11 height 11
checkbox input "true"
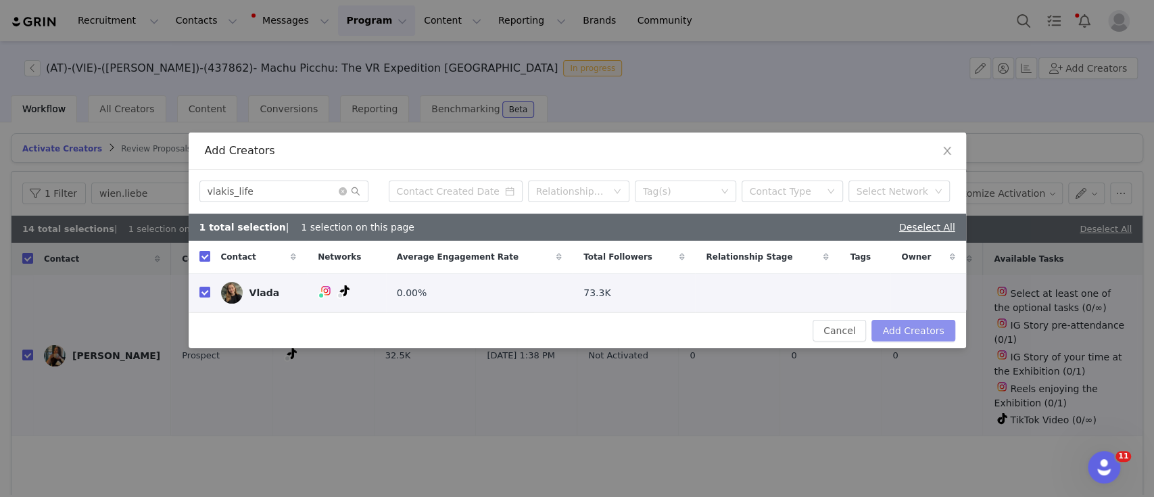
click at [896, 327] on button "Add Creators" at bounding box center [912, 331] width 83 height 22
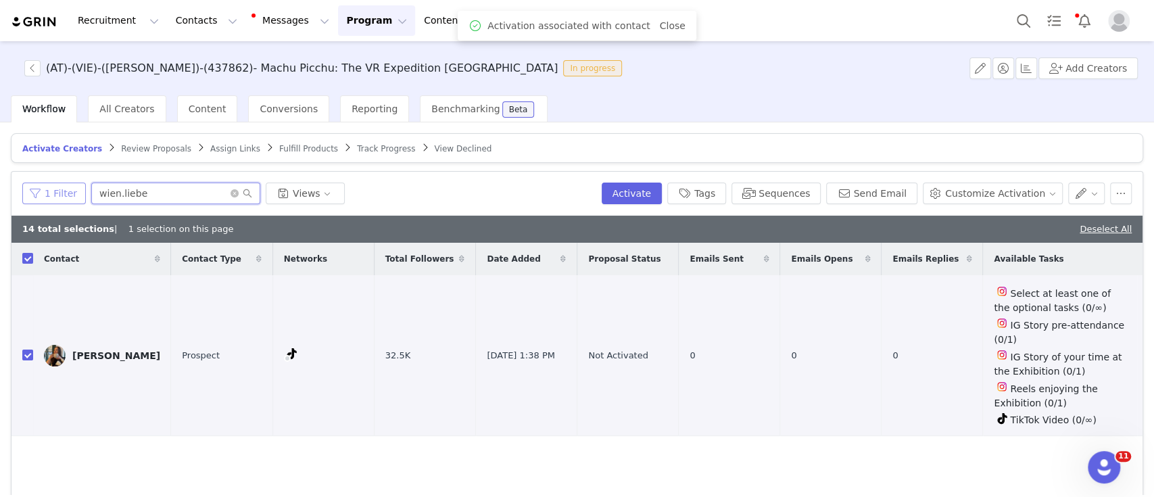
click at [28, 183] on div "1 Filter wien.liebe Views" at bounding box center [309, 194] width 574 height 22
paste input "vlakis_lif"
type input "vlakis_life"
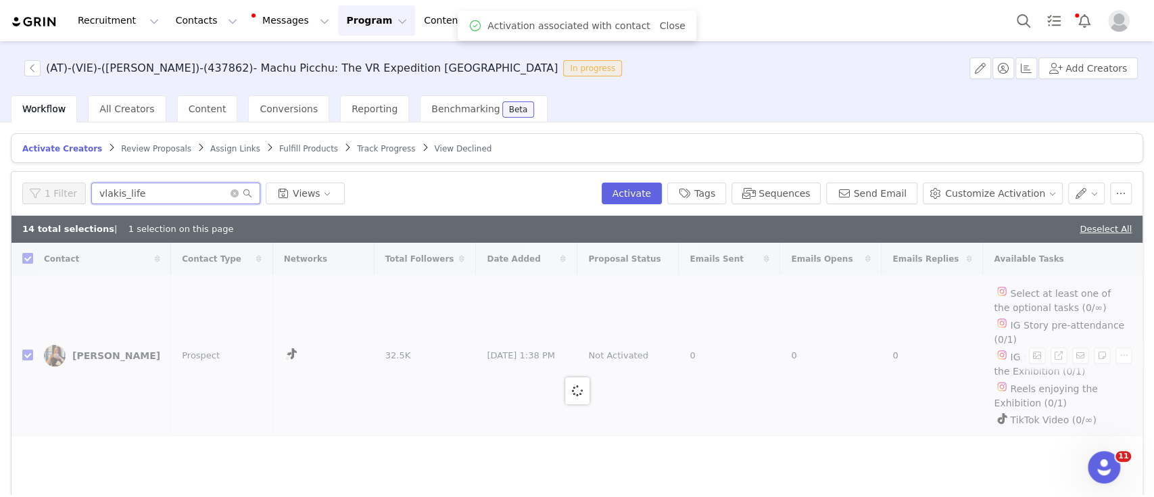
checkbox input "false"
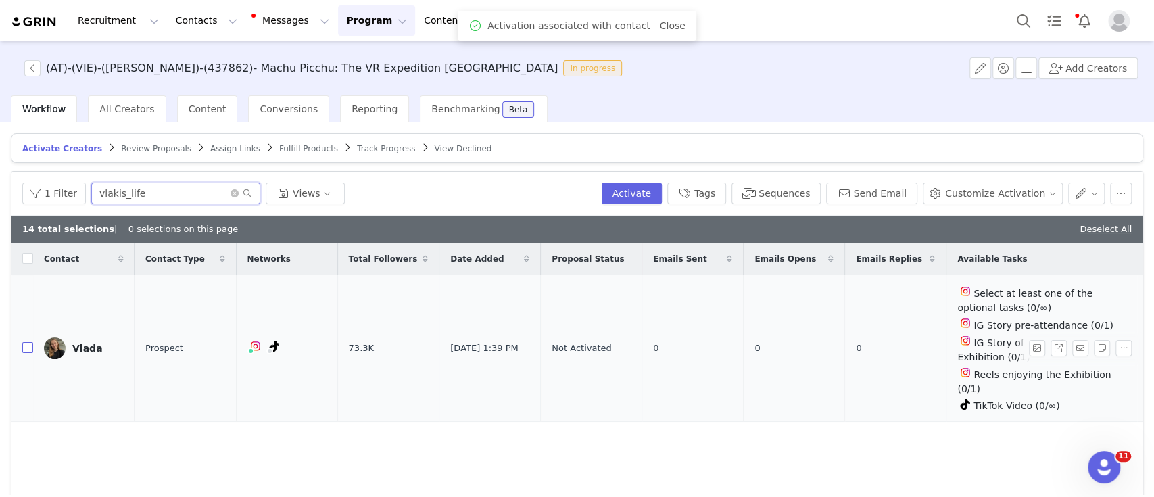
type input "vlakis_life"
click at [24, 352] on label at bounding box center [27, 348] width 11 height 14
click at [24, 352] on input "checkbox" at bounding box center [27, 347] width 11 height 11
checkbox input "true"
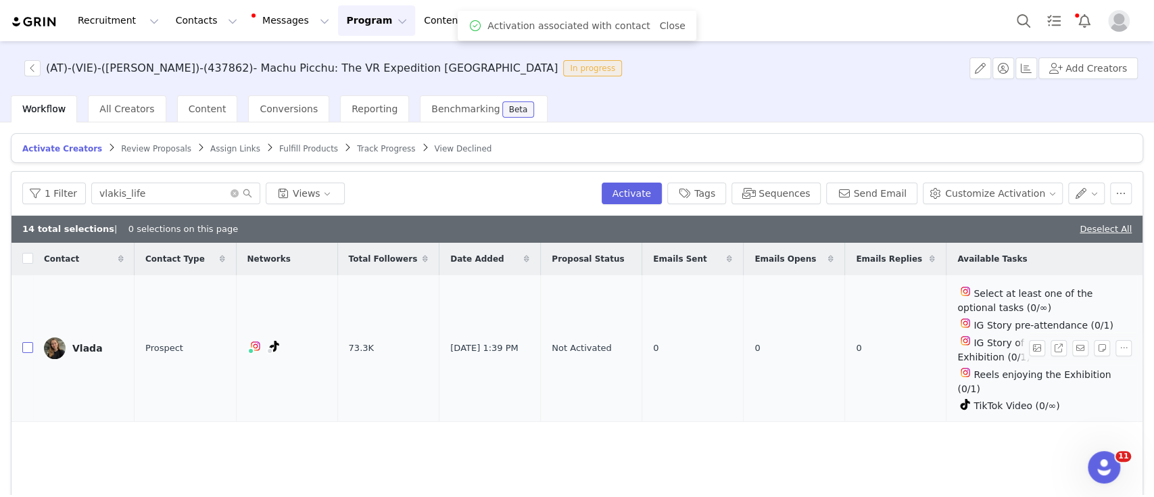
checkbox input "true"
click at [1098, 68] on button "Add Creators" at bounding box center [1087, 68] width 99 height 22
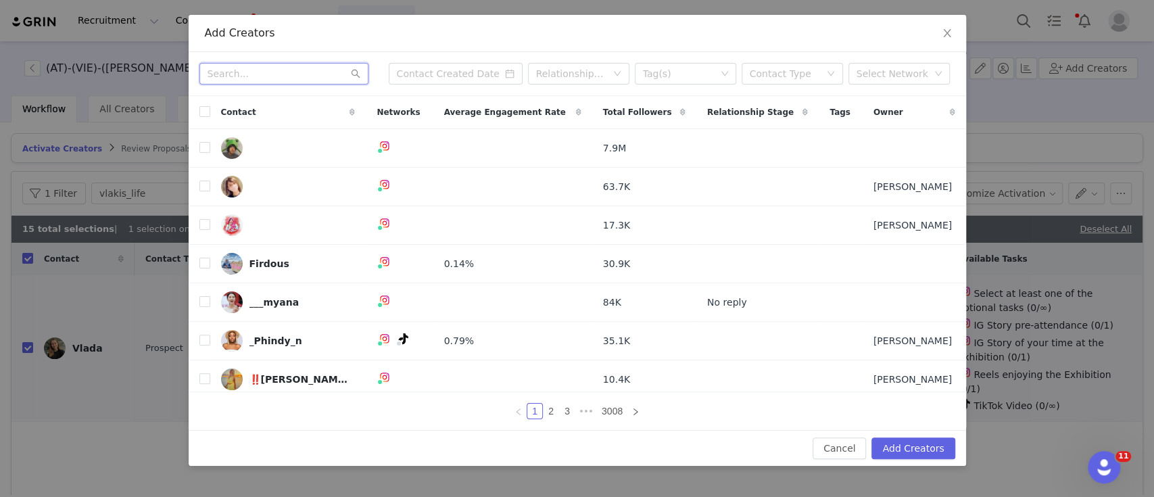
click at [249, 73] on input "text" at bounding box center [283, 74] width 169 height 22
paste input "valentinaballerina"
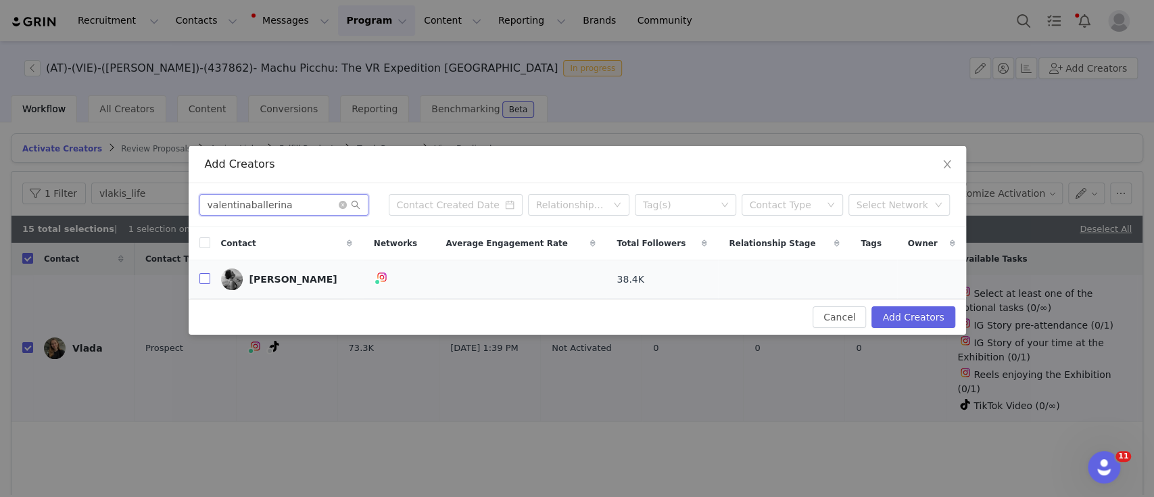
type input "valentinaballerina"
click at [205, 275] on input "checkbox" at bounding box center [204, 278] width 11 height 11
checkbox input "true"
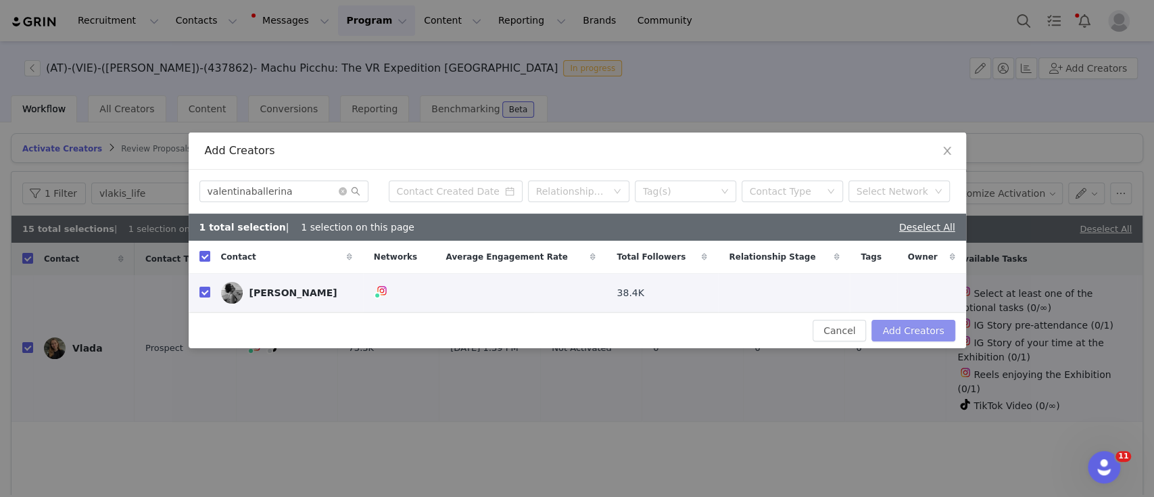
click at [897, 323] on button "Add Creators" at bounding box center [912, 331] width 83 height 22
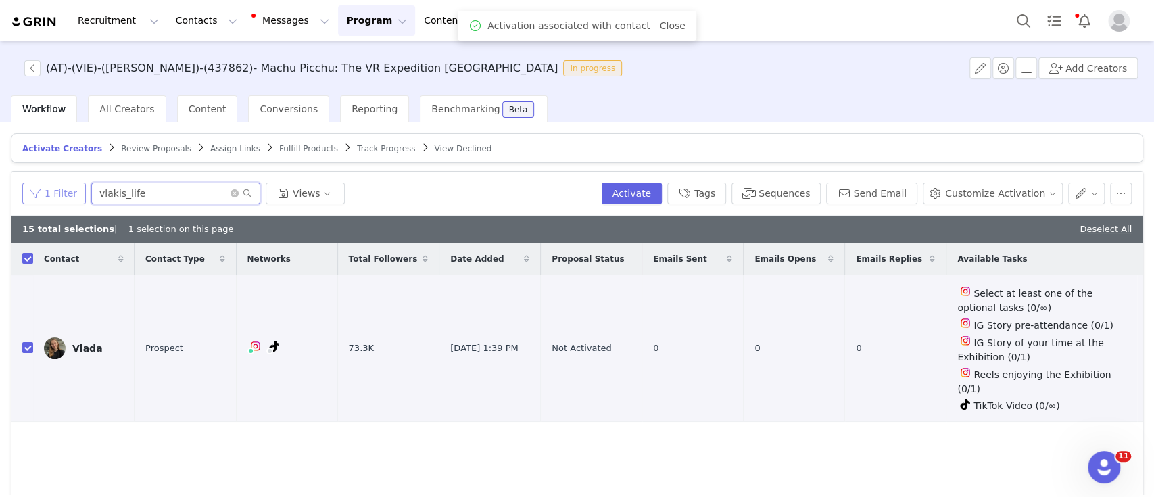
drag, startPoint x: 150, startPoint y: 188, endPoint x: 68, endPoint y: 188, distance: 82.5
click at [68, 188] on div "1 Filter vlakis_life Views" at bounding box center [309, 194] width 574 height 22
paste input "alentinaballerina"
type input "valentinaballerina"
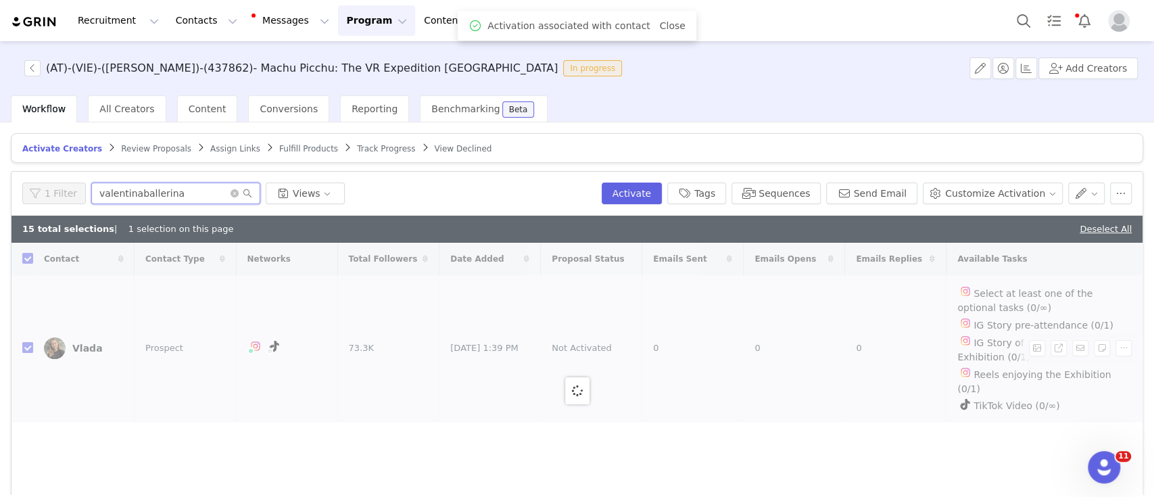
checkbox input "false"
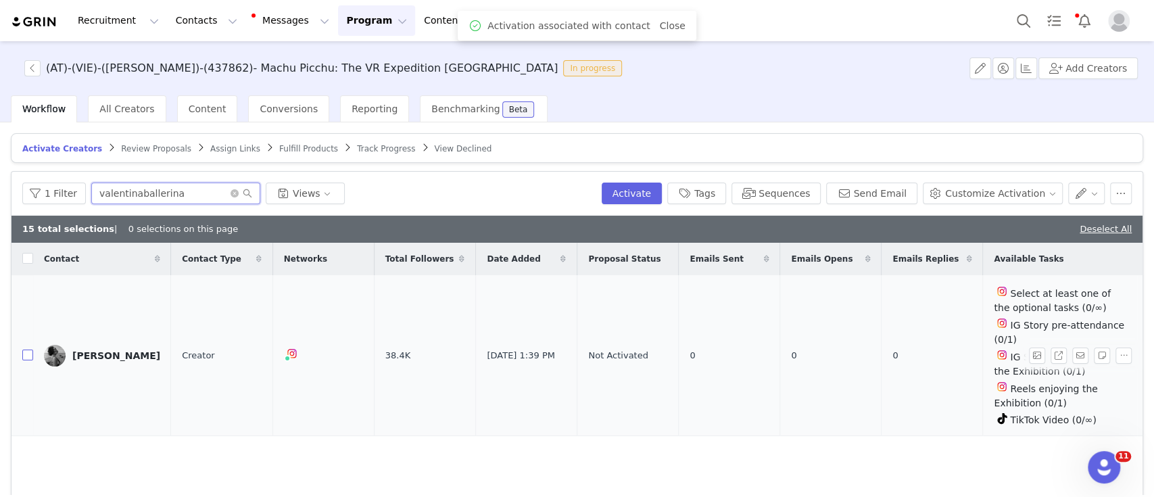
type input "valentinaballerina"
click at [28, 349] on input "checkbox" at bounding box center [27, 354] width 11 height 11
checkbox input "true"
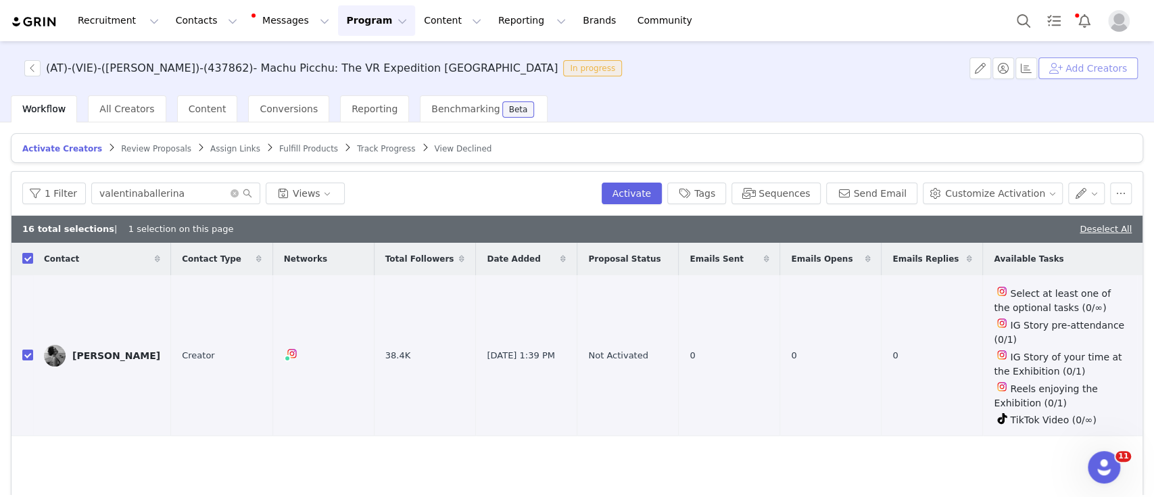
click at [1088, 63] on button "Add Creators" at bounding box center [1087, 68] width 99 height 22
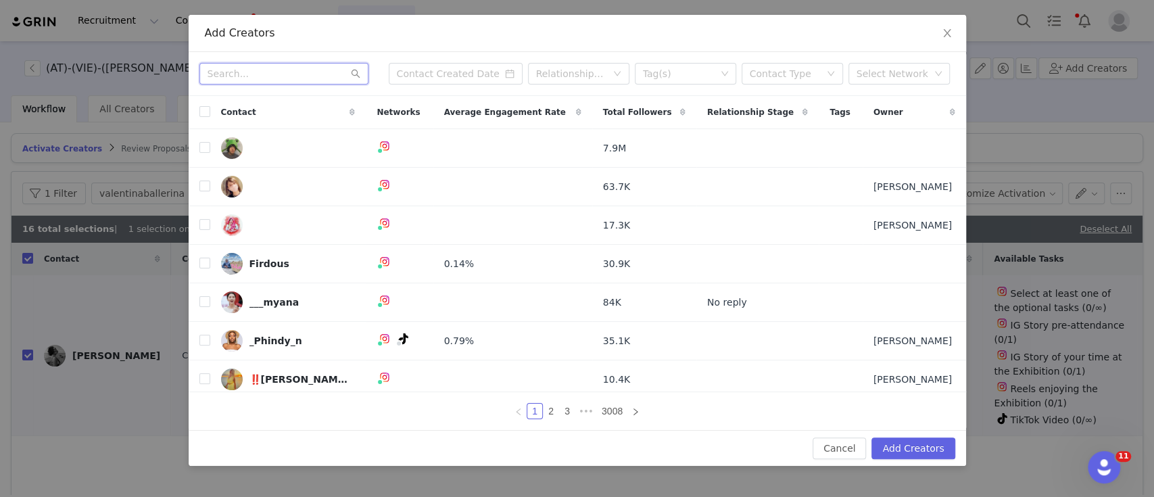
click at [237, 68] on input "text" at bounding box center [283, 74] width 169 height 22
paste input "matty_mairhofer"
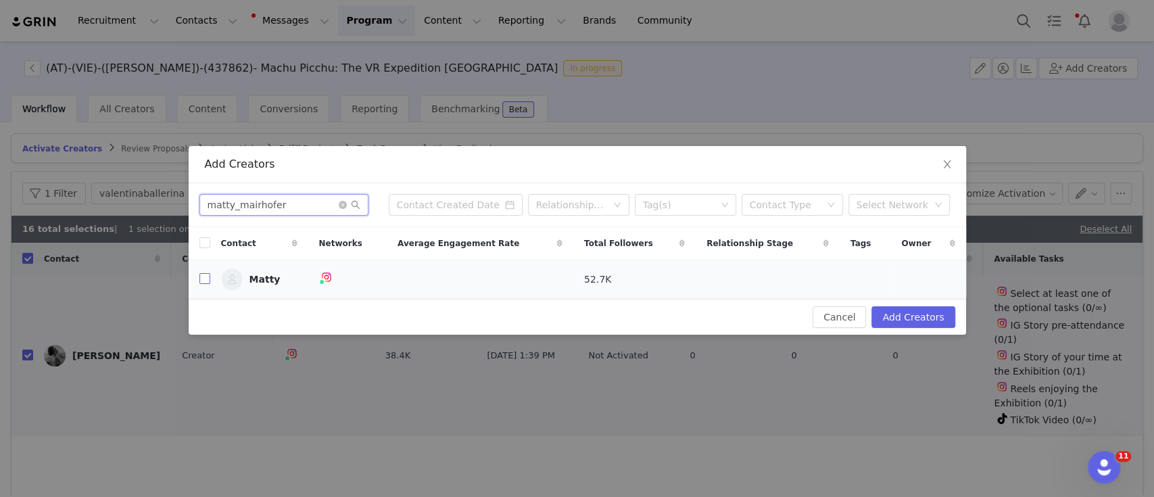
type input "matty_mairhofer"
click at [202, 280] on input "checkbox" at bounding box center [204, 278] width 11 height 11
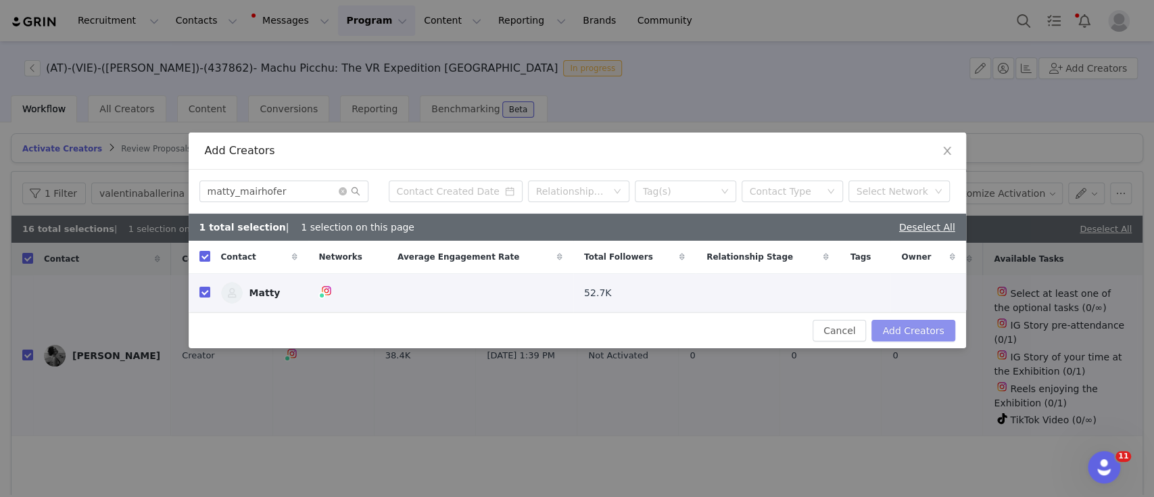
click at [909, 325] on button "Add Creators" at bounding box center [912, 331] width 83 height 22
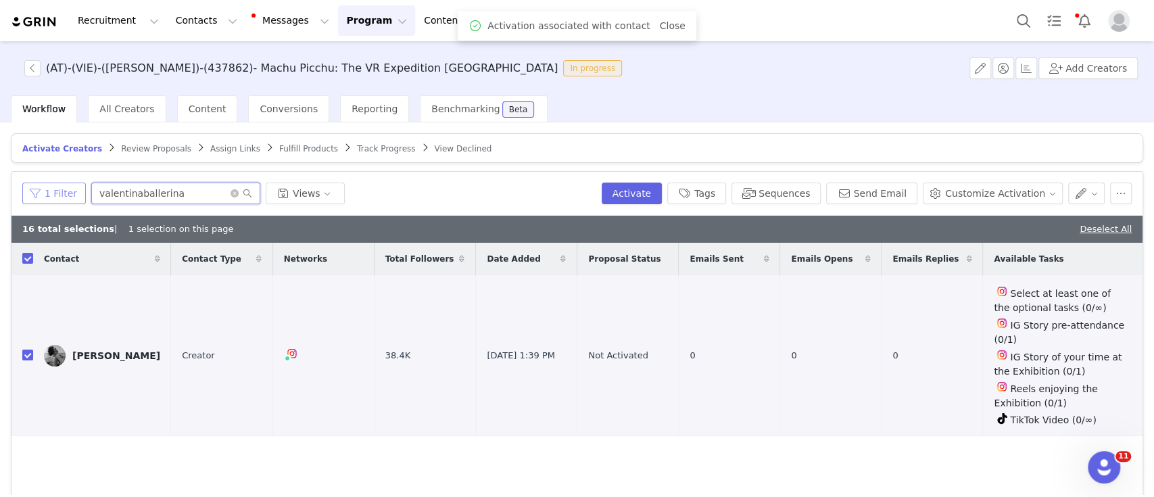
click at [57, 183] on div "1 Filter valentinaballerina Views" at bounding box center [309, 194] width 574 height 22
paste input "matty_mairhofer"
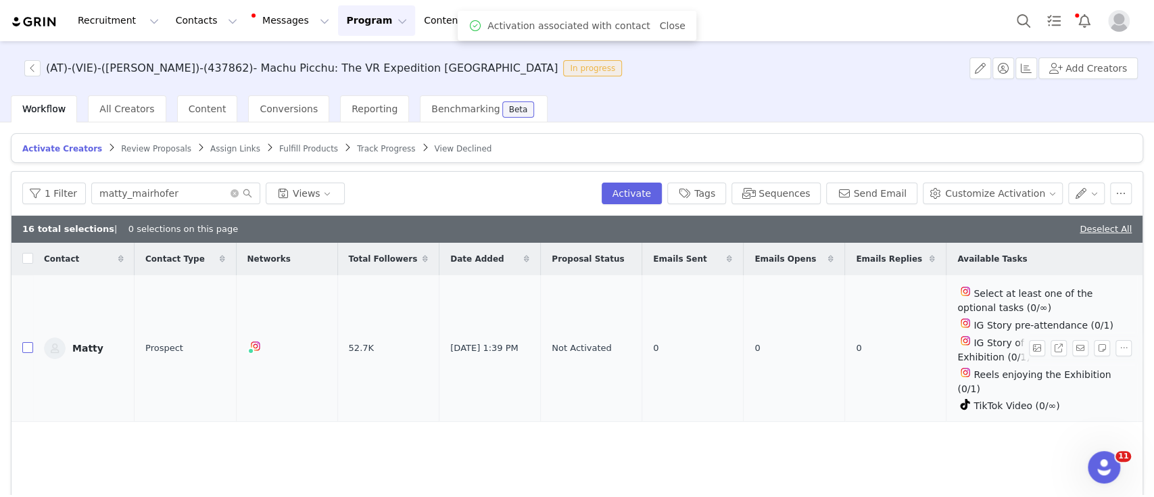
click at [28, 349] on input "checkbox" at bounding box center [27, 347] width 11 height 11
click at [1073, 64] on button "Add Creators" at bounding box center [1087, 68] width 99 height 22
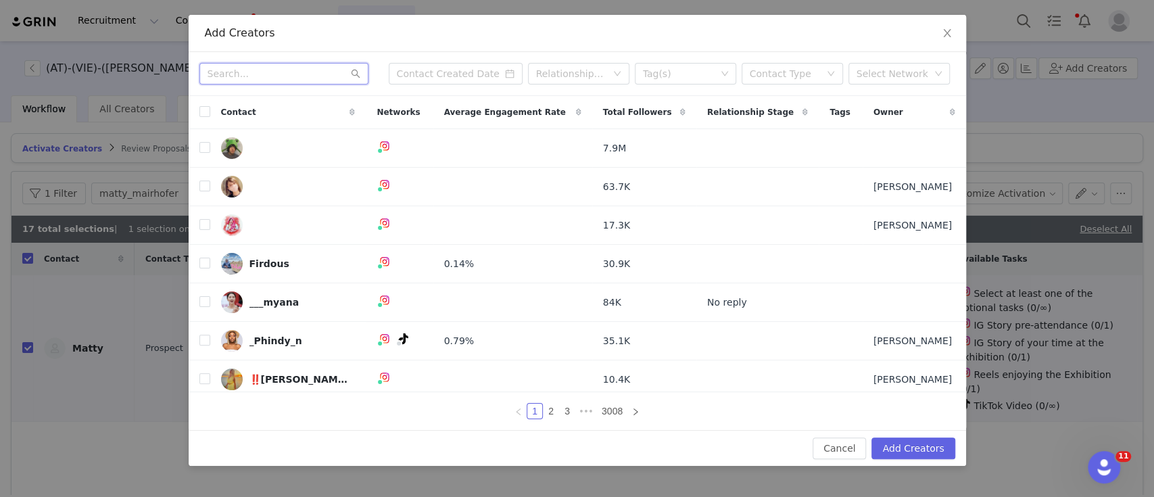
click at [287, 73] on input "text" at bounding box center [283, 74] width 169 height 22
paste input "churchie_jr"
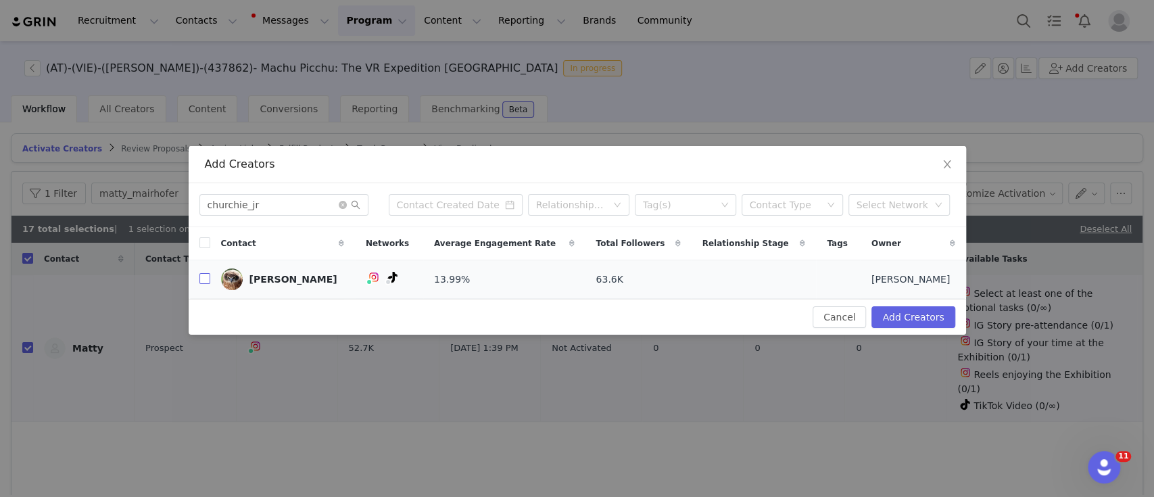
click at [203, 275] on input "checkbox" at bounding box center [204, 278] width 11 height 11
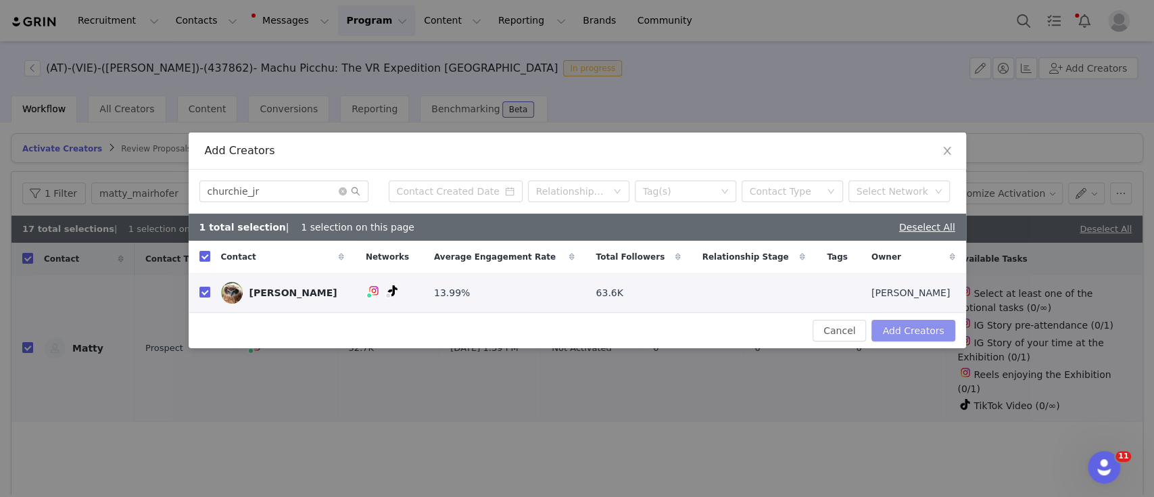
click at [906, 326] on button "Add Creators" at bounding box center [912, 331] width 83 height 22
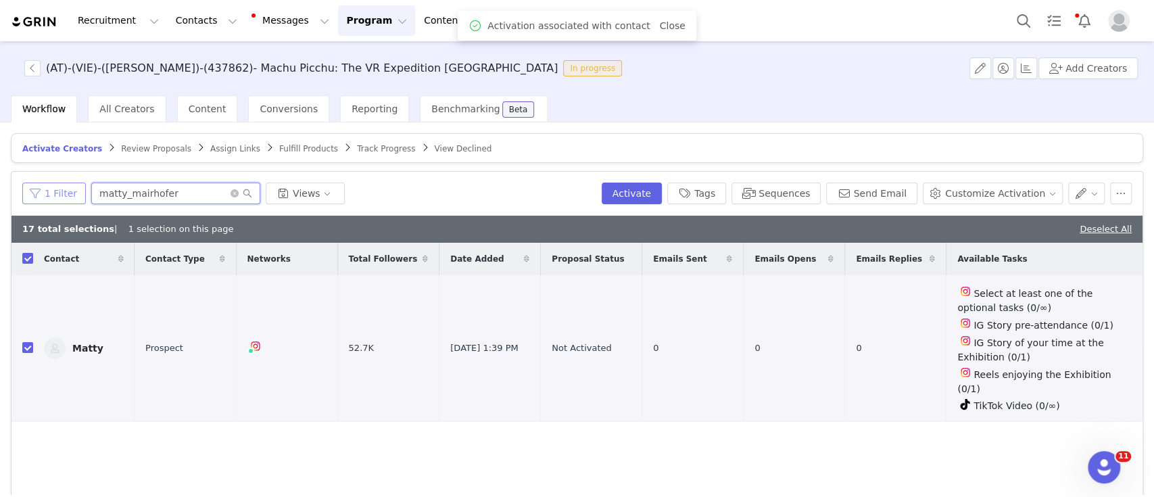
drag, startPoint x: 182, startPoint y: 190, endPoint x: 64, endPoint y: 185, distance: 117.7
click at [64, 185] on div "1 Filter matty_mairhofer Views" at bounding box center [309, 194] width 574 height 22
paste input "[DEMOGRAPHIC_DATA]"
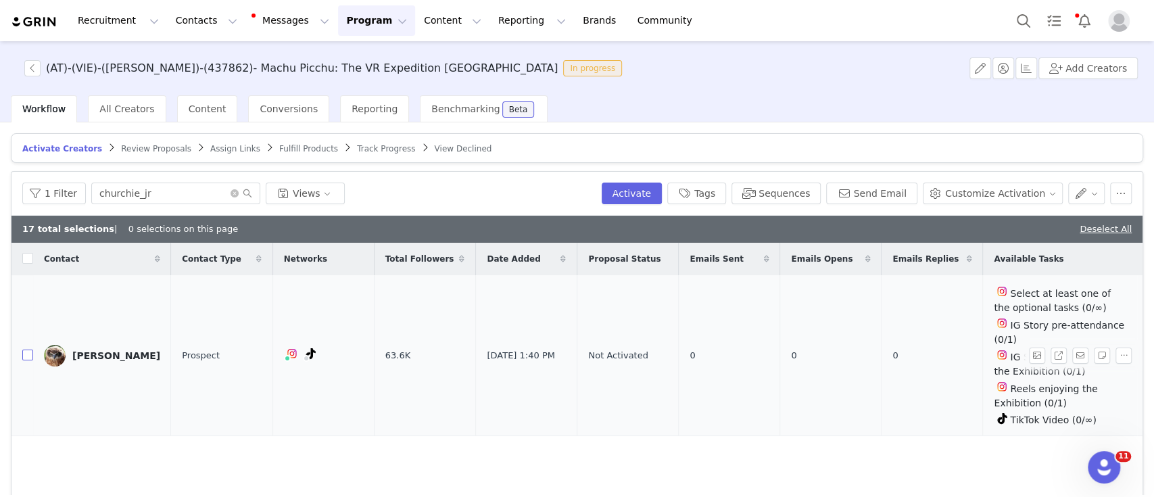
click at [29, 354] on input "checkbox" at bounding box center [27, 354] width 11 height 11
click at [1100, 69] on button "Add Creators" at bounding box center [1087, 68] width 99 height 22
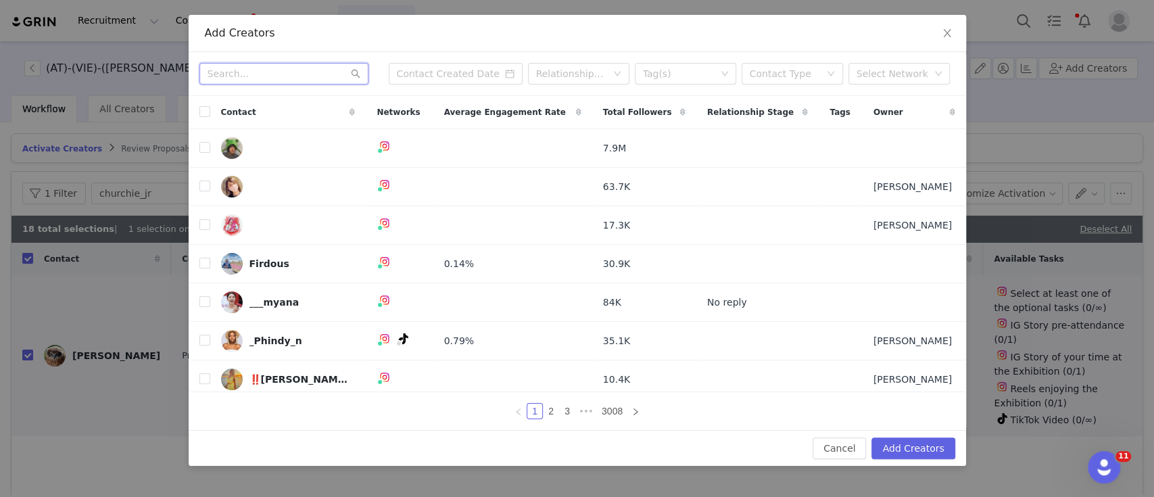
click at [262, 80] on input "text" at bounding box center [283, 74] width 169 height 22
paste input "dalmalaluna"
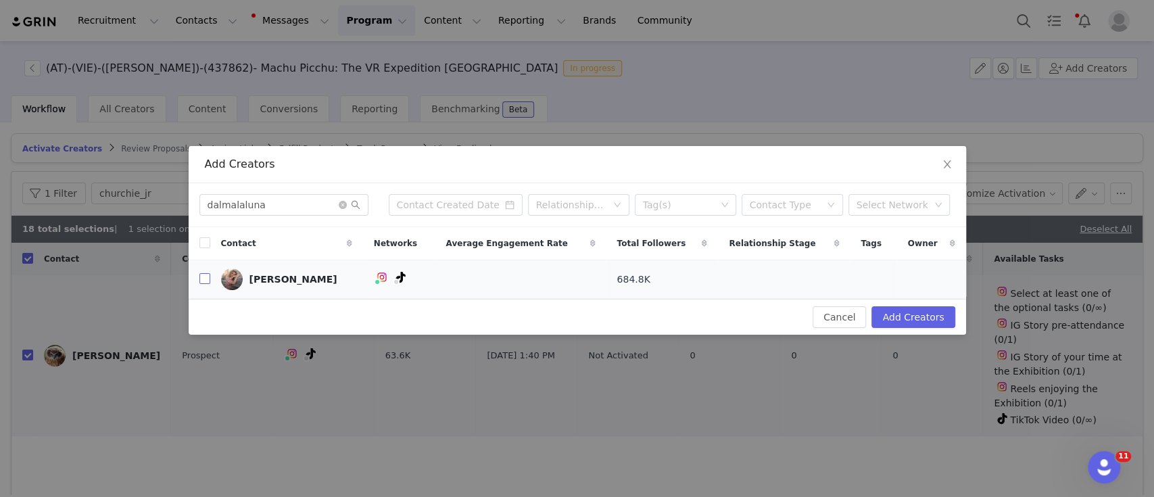
click at [199, 279] on input "checkbox" at bounding box center [204, 278] width 11 height 11
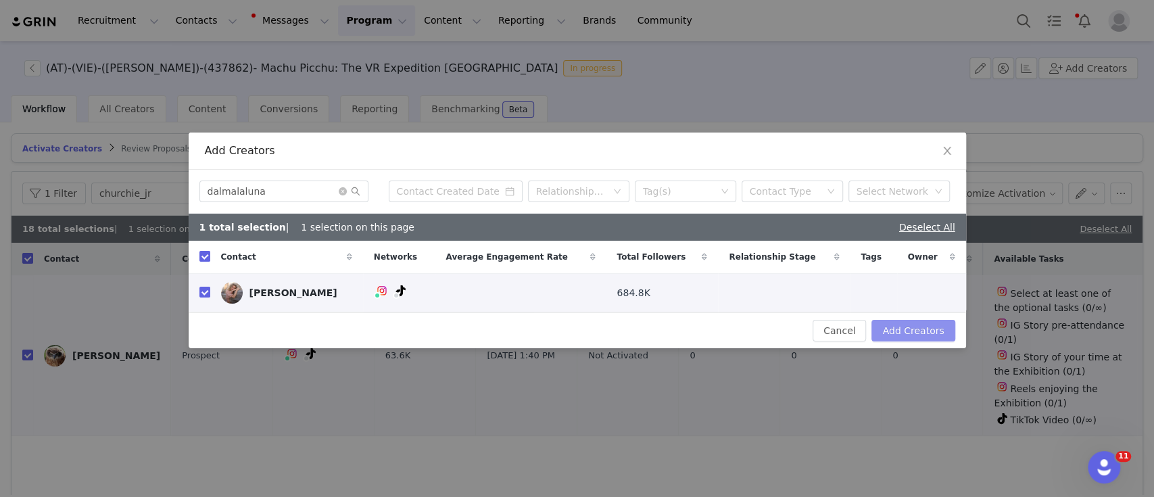
click at [902, 333] on button "Add Creators" at bounding box center [912, 331] width 83 height 22
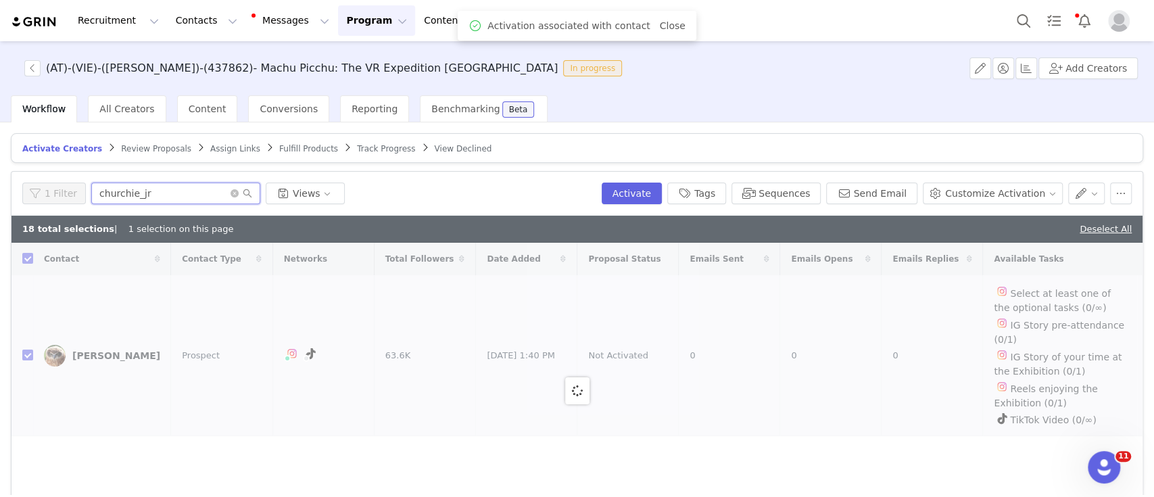
click at [68, 185] on div "1 Filter churchie_jr Views" at bounding box center [309, 194] width 574 height 22
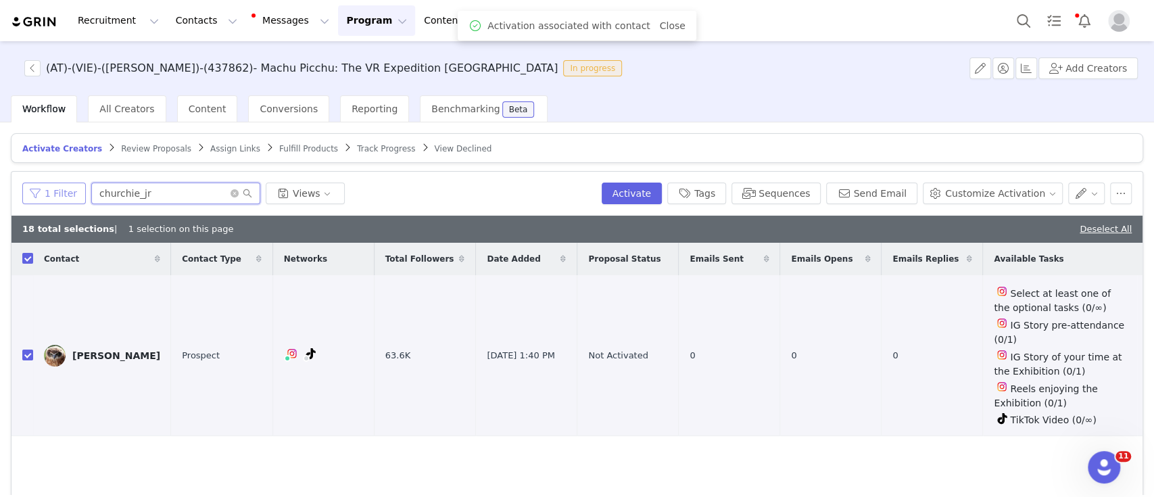
paste input "dalmalaluna"
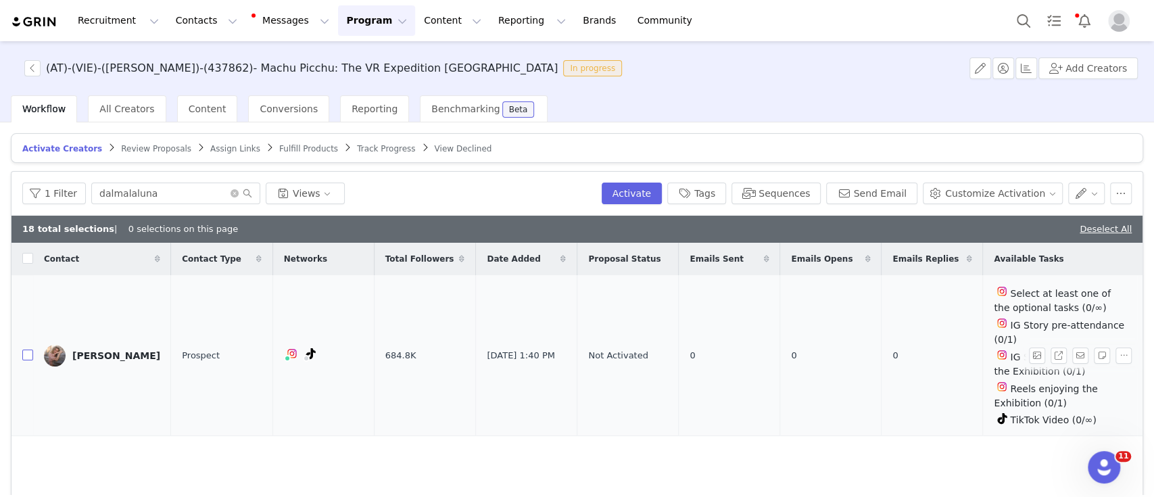
click at [23, 349] on input "checkbox" at bounding box center [27, 354] width 11 height 11
click at [1109, 61] on button "Add Creators" at bounding box center [1087, 68] width 99 height 22
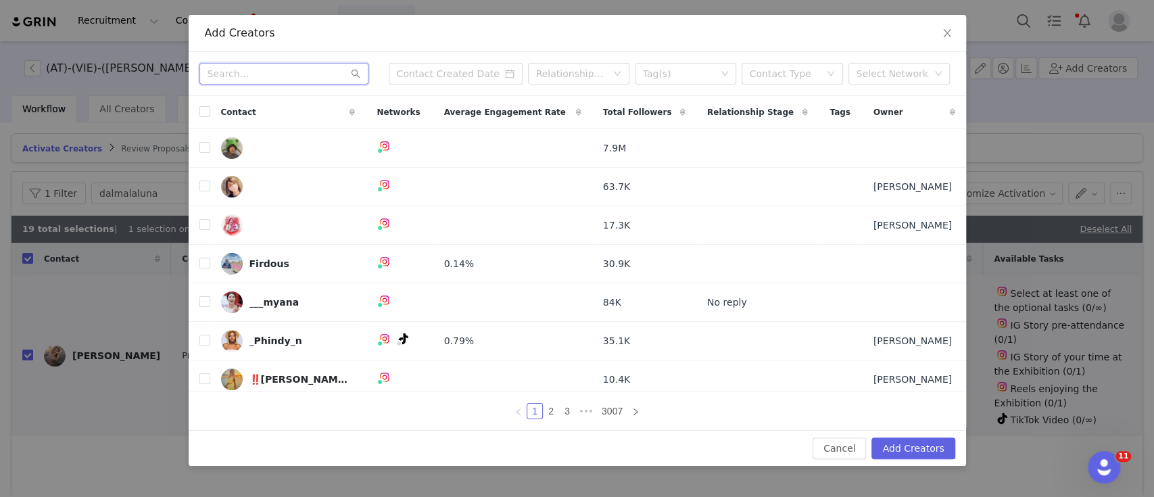
click at [260, 82] on input "text" at bounding box center [283, 74] width 169 height 22
paste input "mrs.perch"
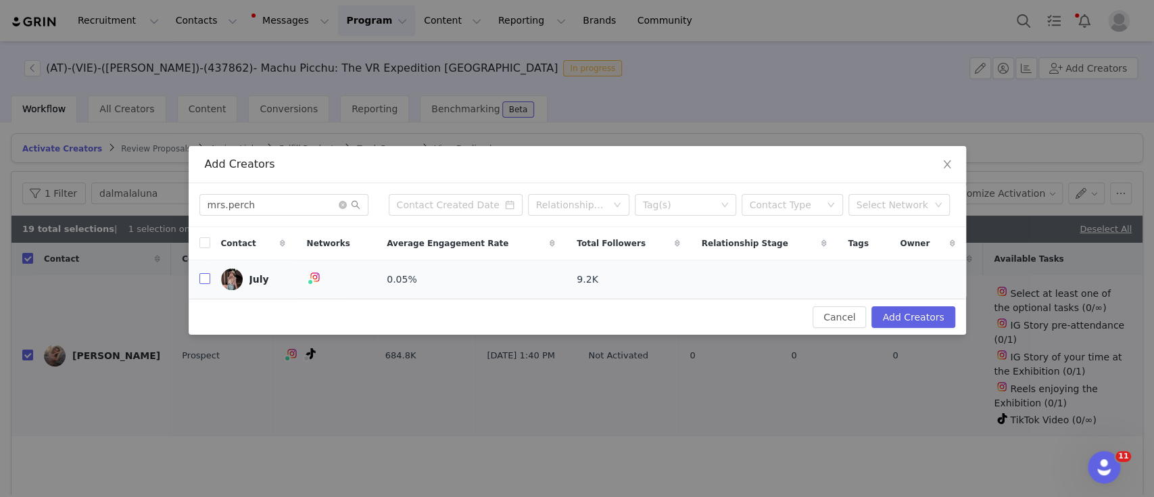
click at [203, 280] on input "checkbox" at bounding box center [204, 278] width 11 height 11
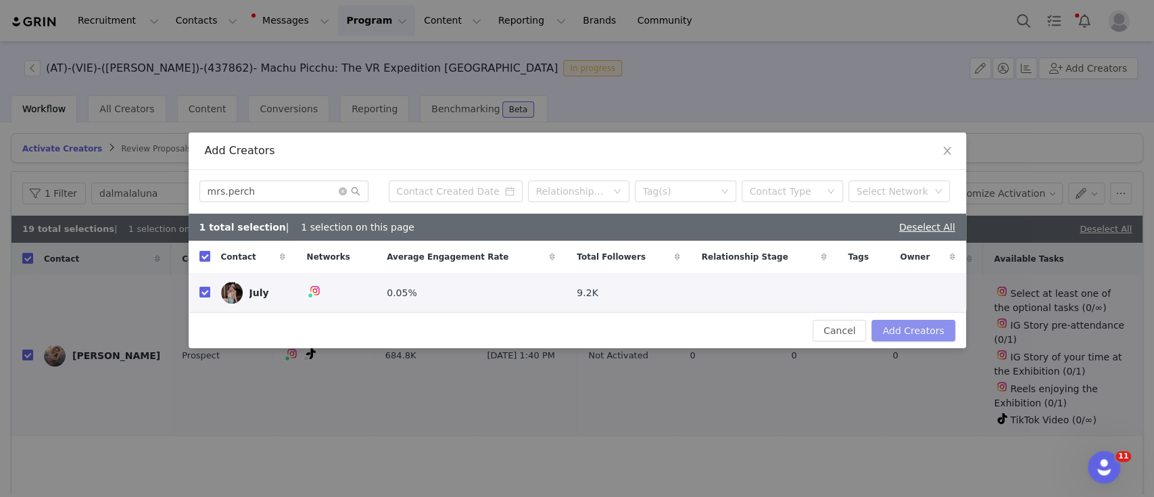
click at [936, 323] on button "Add Creators" at bounding box center [912, 331] width 83 height 22
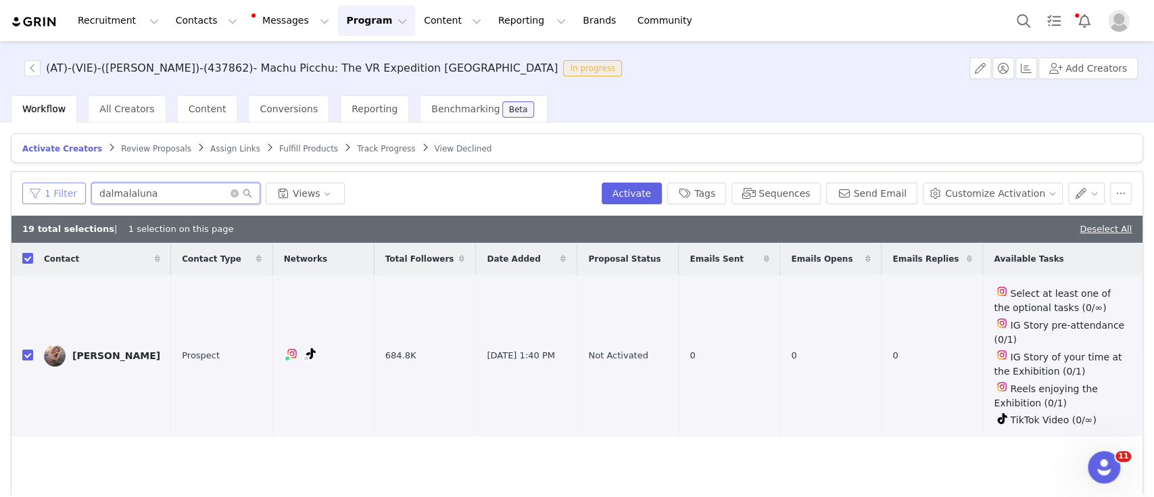
drag, startPoint x: 147, startPoint y: 193, endPoint x: 78, endPoint y: 193, distance: 68.9
click at [78, 193] on div "1 Filter dalmalaluna Views" at bounding box center [309, 194] width 574 height 22
paste input "mrs.perch"
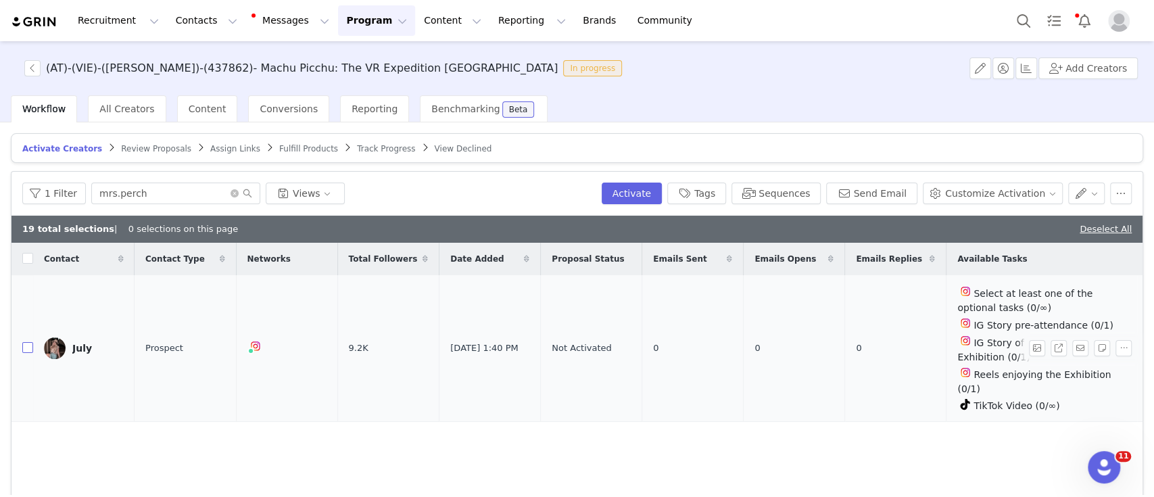
click at [30, 342] on input "checkbox" at bounding box center [27, 347] width 11 height 11
click at [780, 188] on button "Sequences" at bounding box center [775, 194] width 89 height 22
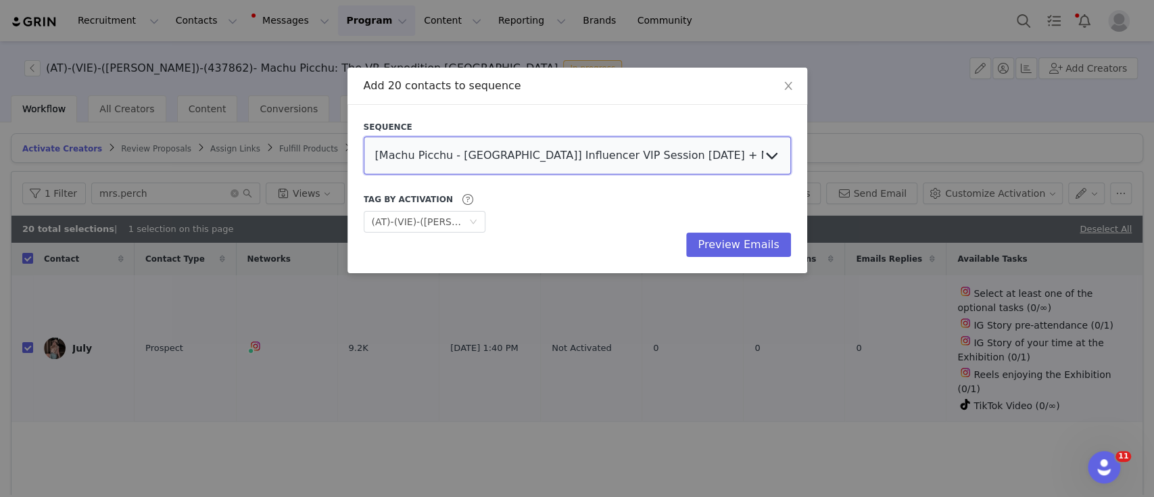
click at [464, 155] on select "[Machu Picchu - [GEOGRAPHIC_DATA]] Influencer VIP Session [DATE] + No Reply Fol…" at bounding box center [577, 156] width 427 height 38
click at [364, 137] on select "[Machu Picchu - [GEOGRAPHIC_DATA]] Influencer VIP Session [DATE] + No Reply Fol…" at bounding box center [577, 156] width 427 height 38
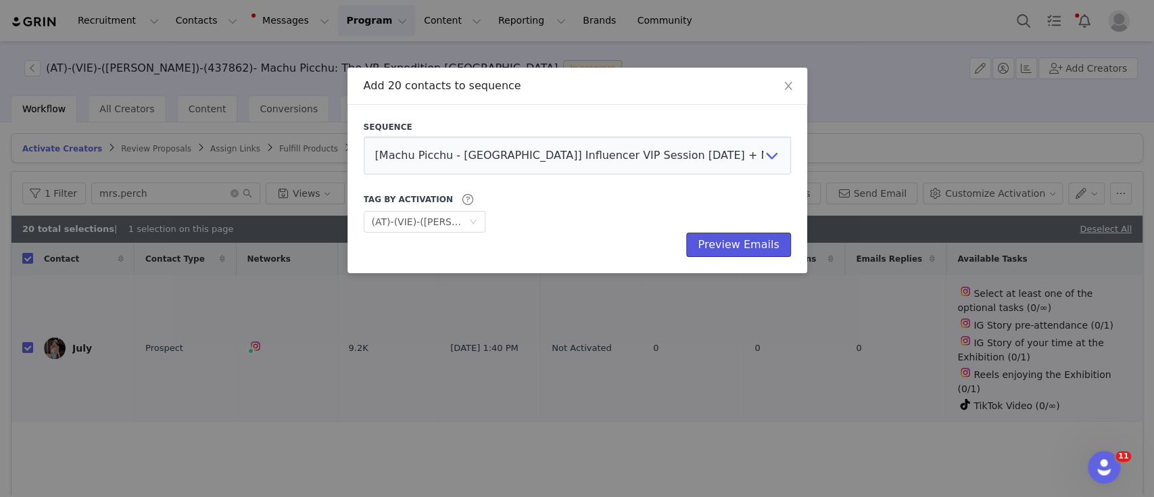
click at [733, 241] on button "Preview Emails" at bounding box center [738, 245] width 104 height 24
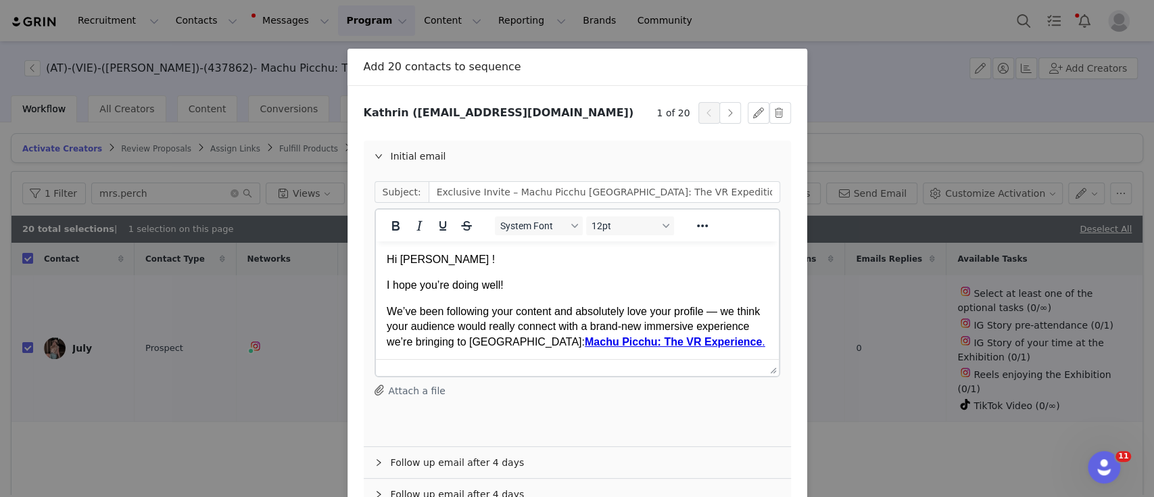
scroll to position [103, 0]
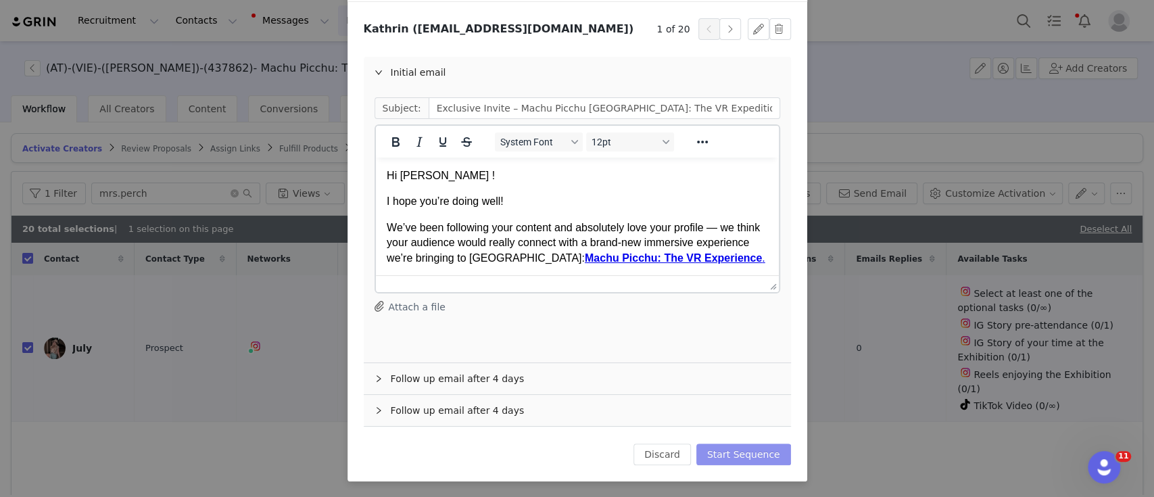
click at [715, 457] on button "Start Sequence" at bounding box center [743, 454] width 95 height 22
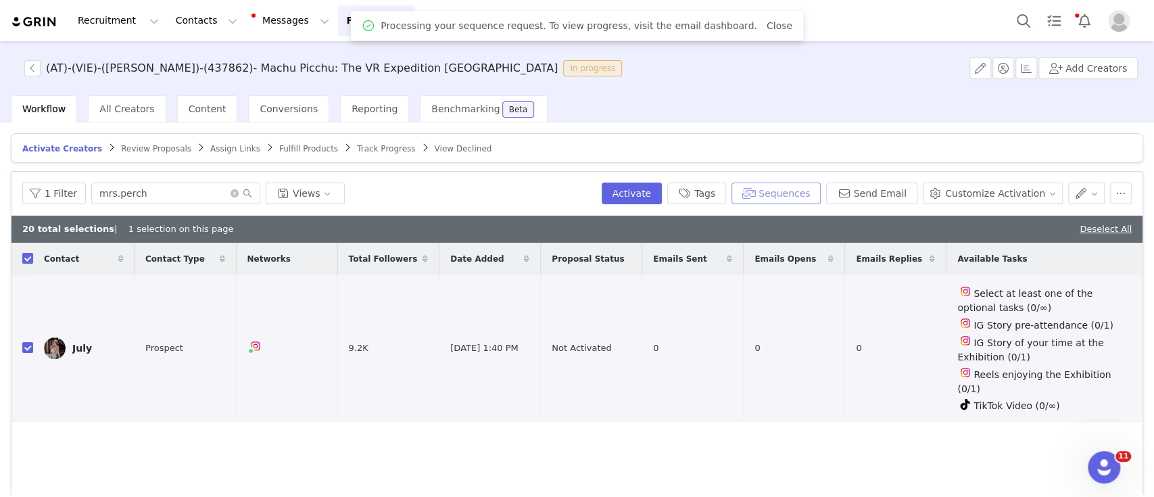
scroll to position [0, 0]
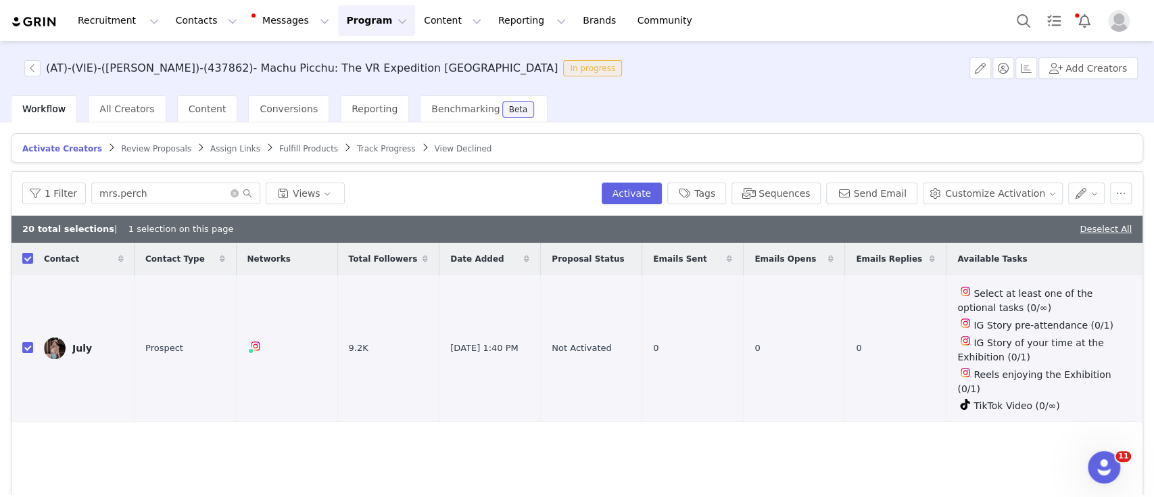
click at [345, 20] on button "Program Program" at bounding box center [376, 20] width 77 height 30
click at [354, 53] on p "Activations" at bounding box center [342, 60] width 52 height 14
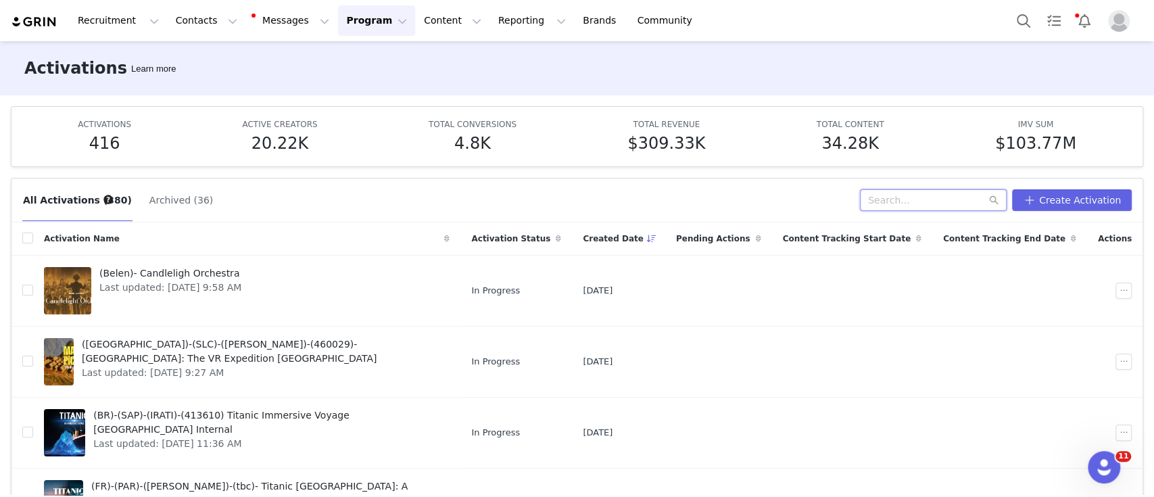
click at [888, 194] on input "text" at bounding box center [933, 200] width 147 height 22
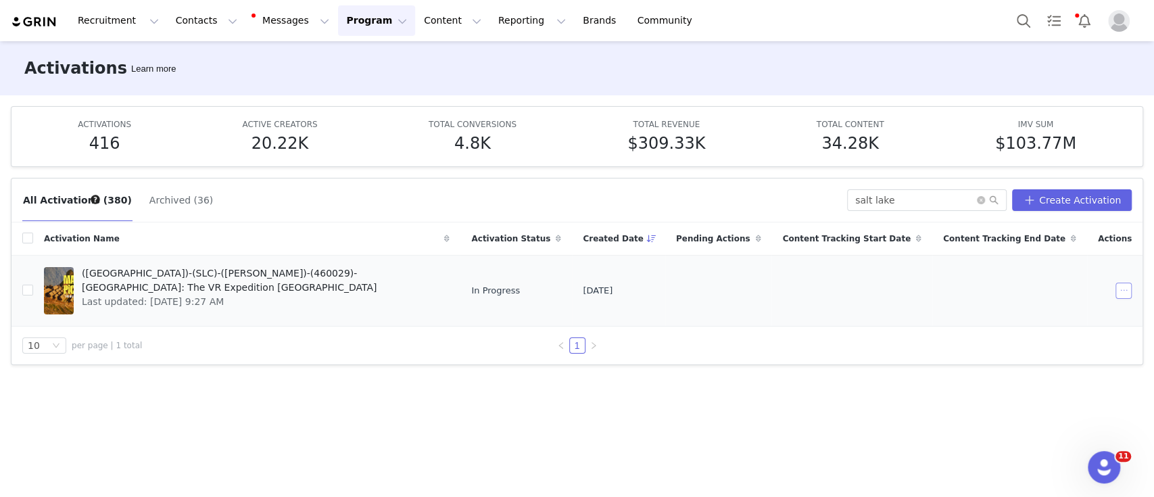
click at [1125, 293] on button "button" at bounding box center [1123, 291] width 16 height 16
click at [1059, 316] on div "Edit" at bounding box center [1076, 314] width 117 height 15
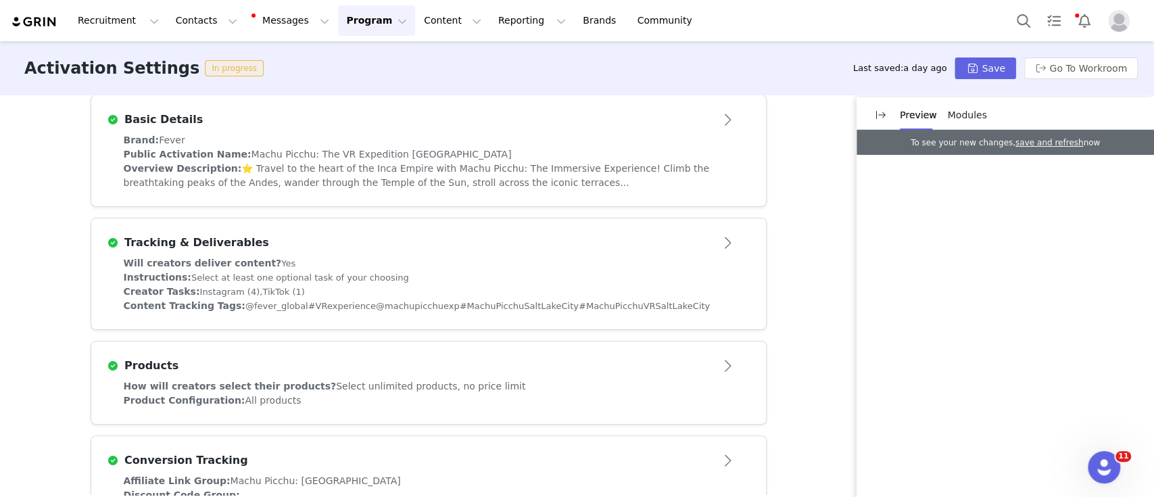
scroll to position [326, 0]
click at [660, 274] on div "Instructions: Select at least one optional task of your choosing" at bounding box center [429, 279] width 610 height 14
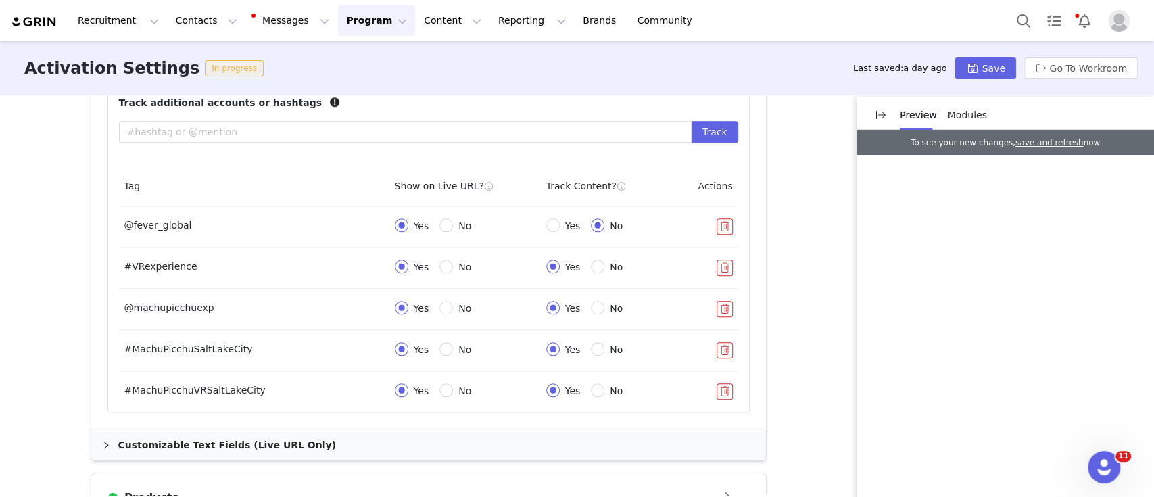
scroll to position [982, 0]
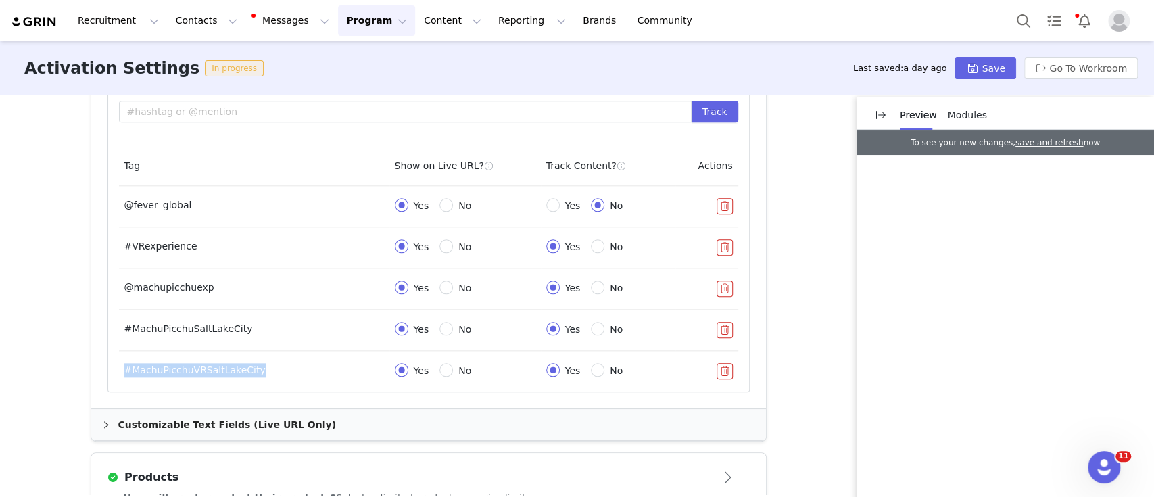
drag, startPoint x: 246, startPoint y: 370, endPoint x: 112, endPoint y: 370, distance: 133.8
click at [119, 370] on td "#MachuPicchuVRSaltLakeCity" at bounding box center [254, 371] width 270 height 41
copy td "#MachuPicchuVRSaltLakeCity"
click at [208, 108] on input "text" at bounding box center [405, 112] width 573 height 22
paste input "#MachuPicchuVRSaltLakeCity"
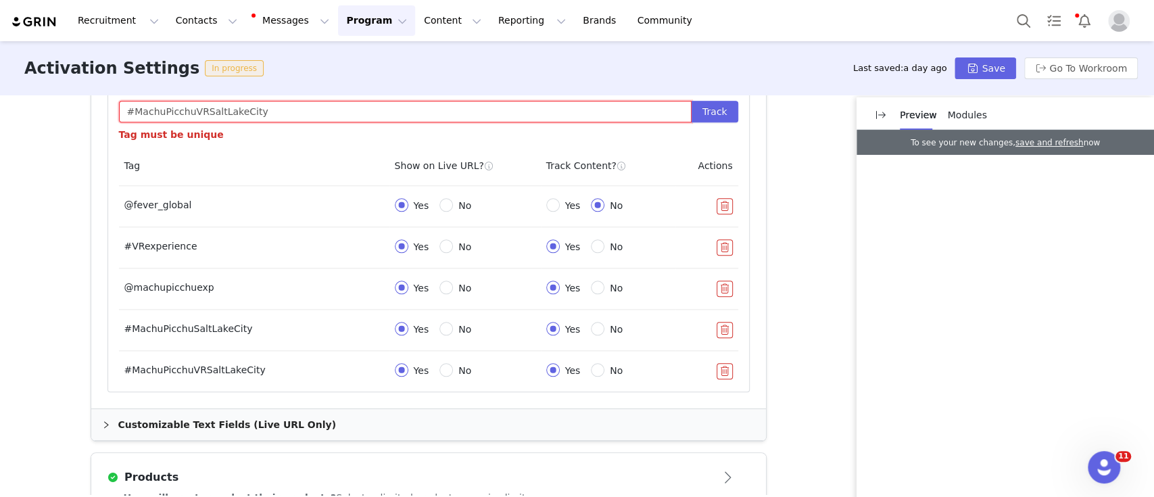
drag, startPoint x: 263, startPoint y: 111, endPoint x: 194, endPoint y: 110, distance: 69.0
click at [194, 110] on input "#MachuPicchuVRSaltLakeCity" at bounding box center [405, 112] width 573 height 22
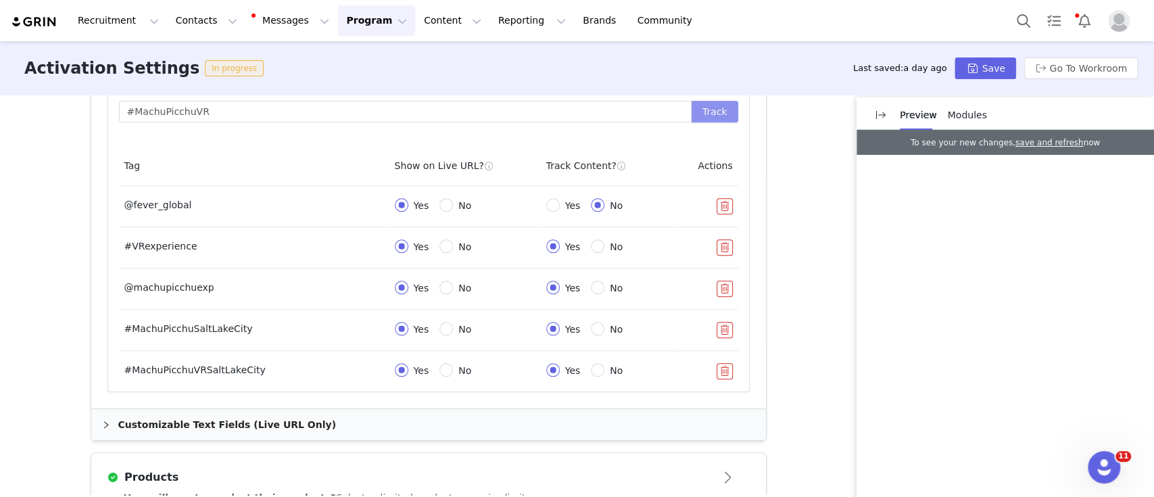
click at [705, 111] on button "Track" at bounding box center [714, 112] width 47 height 22
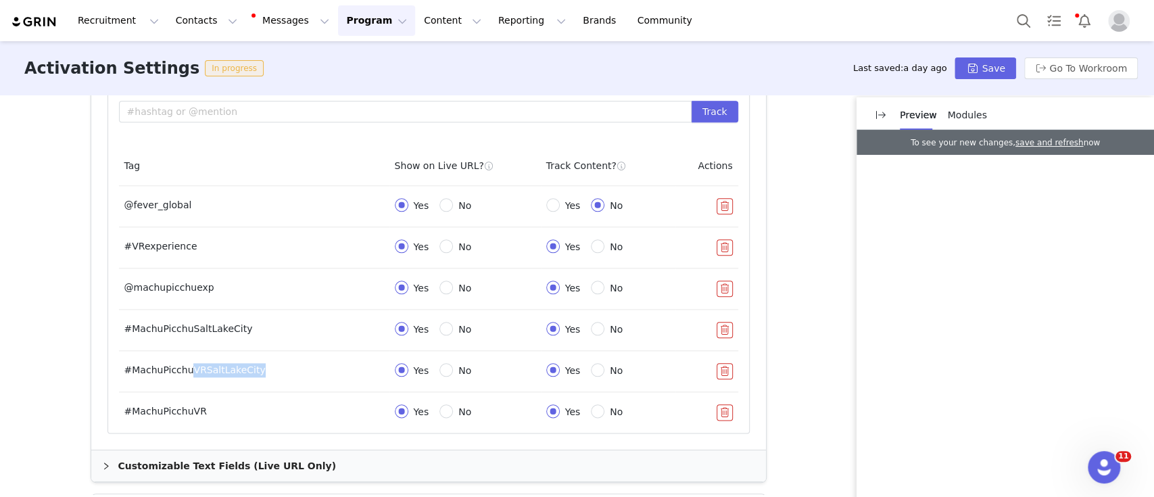
drag, startPoint x: 178, startPoint y: 370, endPoint x: 245, endPoint y: 367, distance: 66.3
click at [245, 367] on td "#MachuPicchuVRSaltLakeCity" at bounding box center [254, 371] width 270 height 41
copy td "VRSaltLakeCity"
click at [223, 110] on input "text" at bounding box center [405, 112] width 573 height 22
paste input "VRSaltLakeCity"
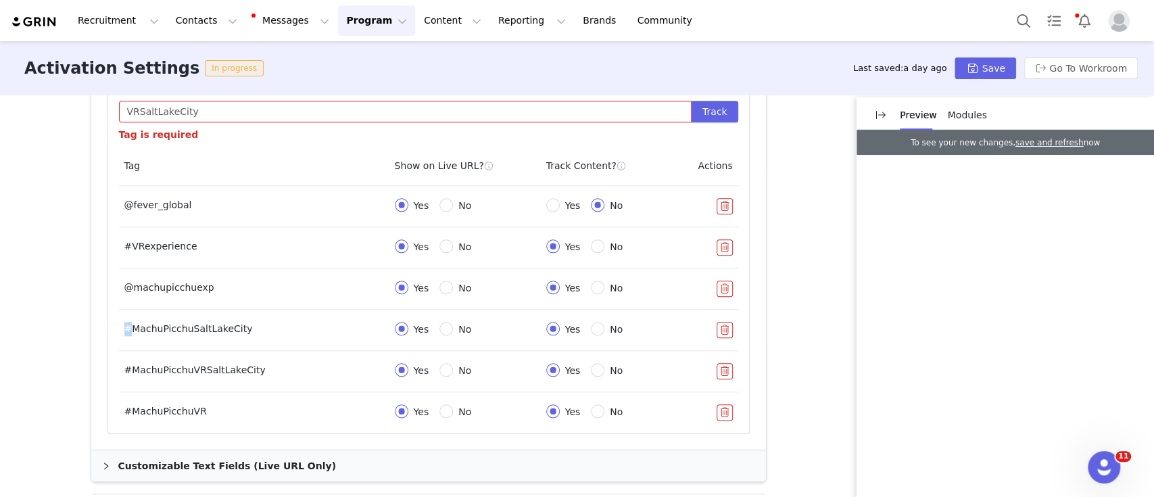
drag, startPoint x: 122, startPoint y: 324, endPoint x: 113, endPoint y: 326, distance: 9.6
click at [119, 326] on td "#MachuPicchuSaltLakeCity" at bounding box center [254, 330] width 270 height 41
copy td "#"
click at [120, 114] on input "VRSaltLakeCity" at bounding box center [405, 112] width 573 height 22
paste input "#"
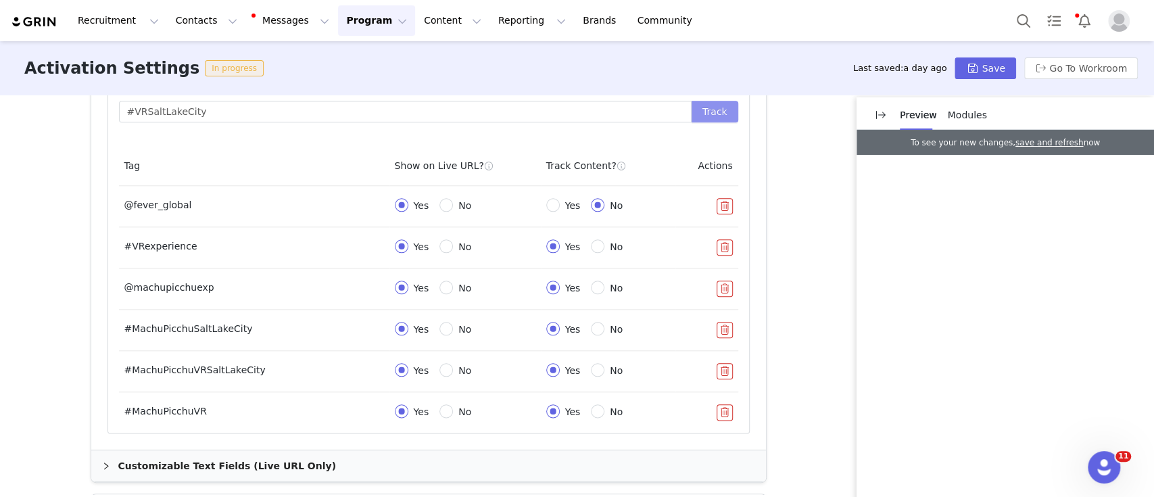
click at [702, 120] on button "Track" at bounding box center [714, 112] width 47 height 22
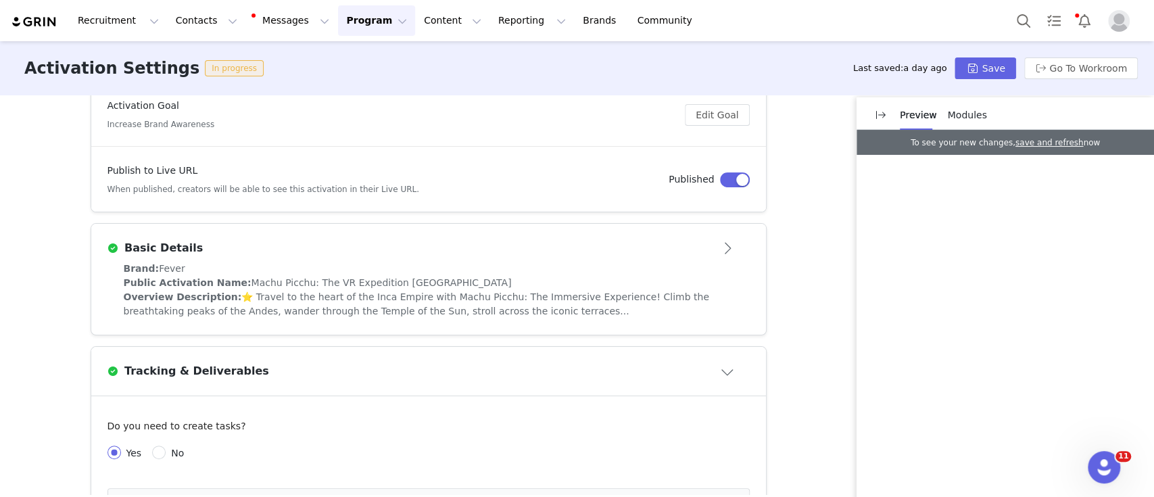
scroll to position [200, 0]
click at [293, 256] on div "Basic Details" at bounding box center [428, 248] width 642 height 22
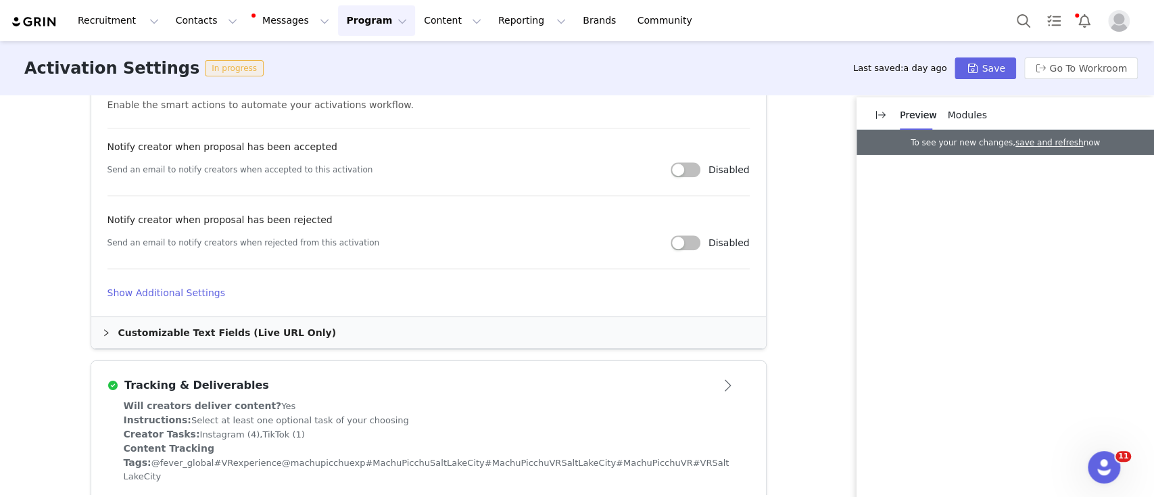
scroll to position [760, 0]
click at [181, 299] on article "Activation Image For best results, use a .jpg or .png image with 4x3 ratio, at …" at bounding box center [428, 14] width 675 height 604
click at [168, 289] on h4 "Show Additional Settings" at bounding box center [428, 292] width 642 height 14
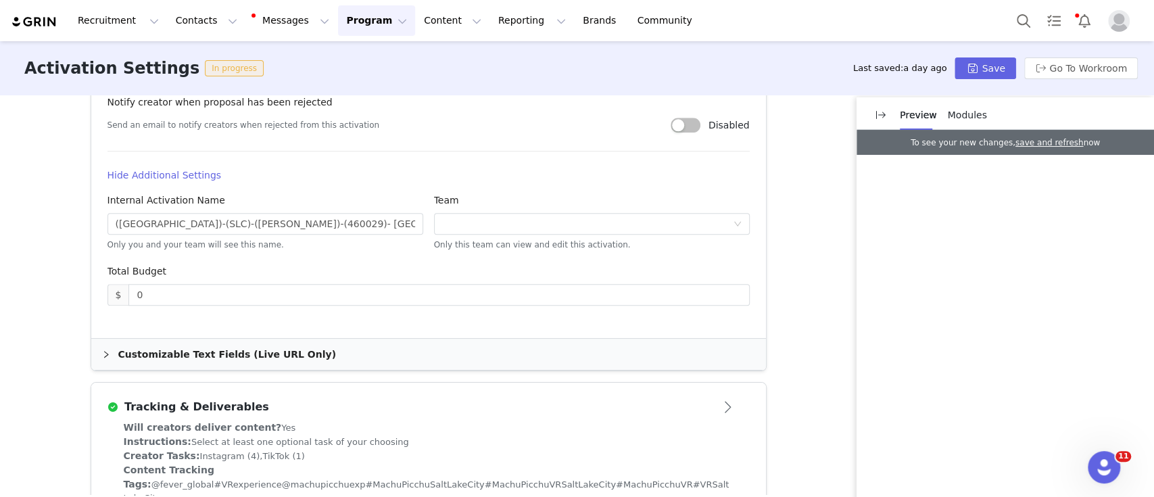
scroll to position [904, 0]
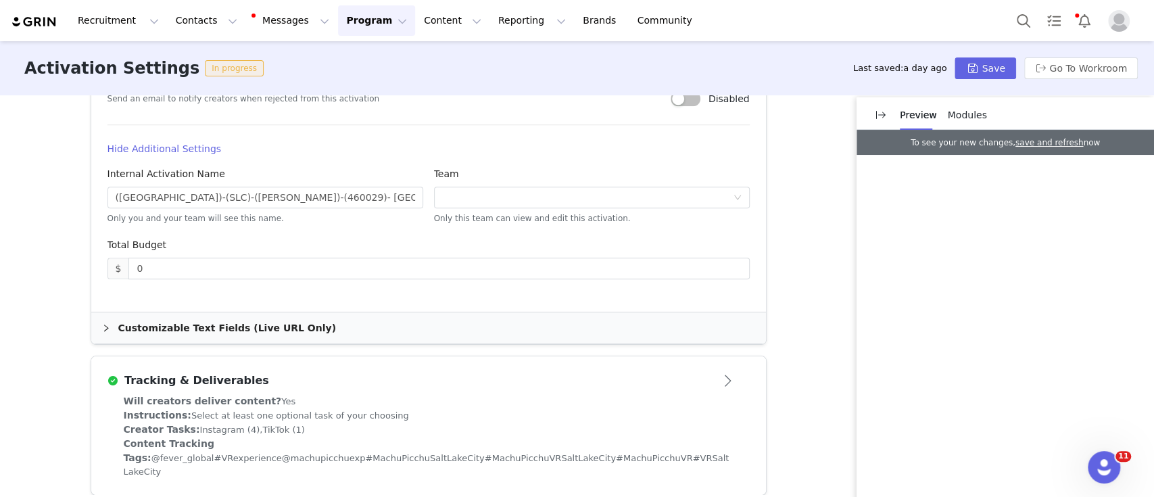
click at [214, 326] on div "Customizable Text Fields (Live URL Only)" at bounding box center [428, 327] width 675 height 31
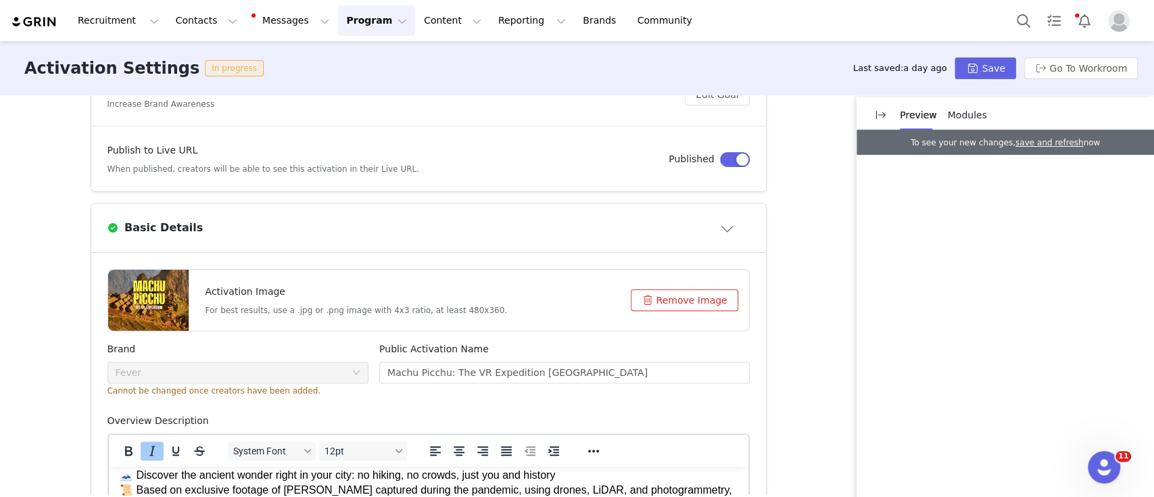
scroll to position [221, 0]
click at [141, 291] on div at bounding box center [148, 298] width 80 height 61
click at [1008, 72] on button "Save" at bounding box center [984, 68] width 61 height 22
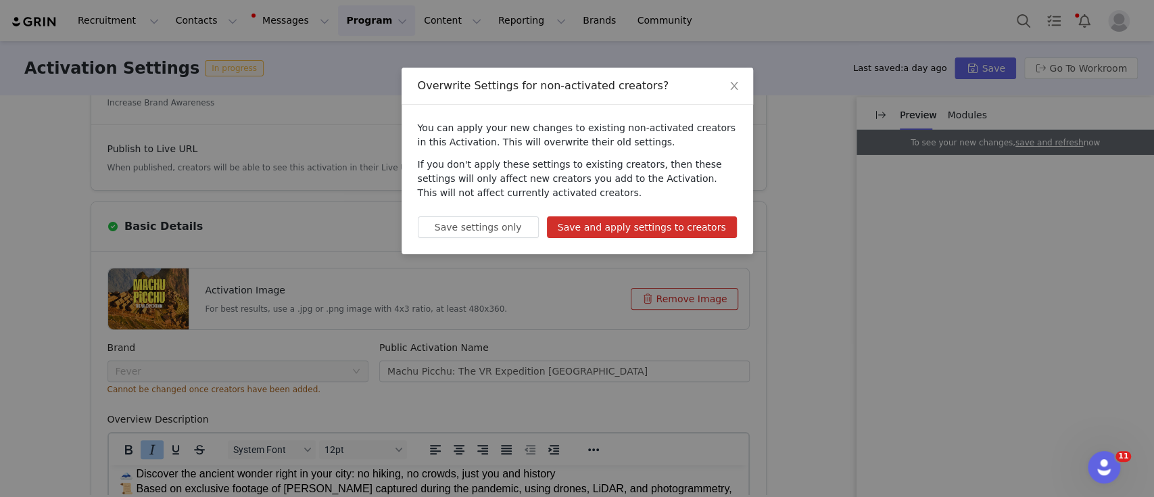
click at [694, 224] on button "Save and apply settings to creators" at bounding box center [642, 227] width 190 height 22
